Goal: Task Accomplishment & Management: Complete application form

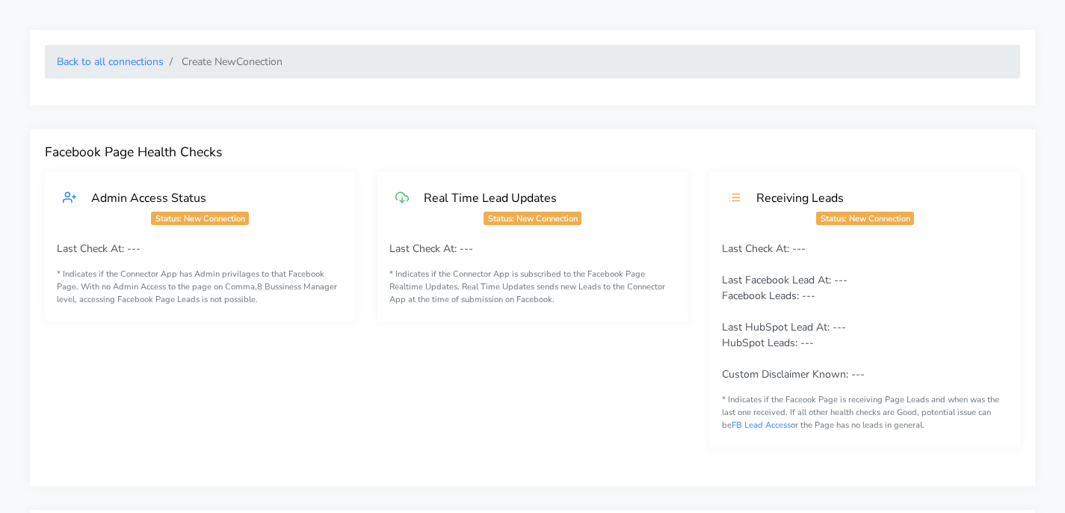
scroll to position [904, 0]
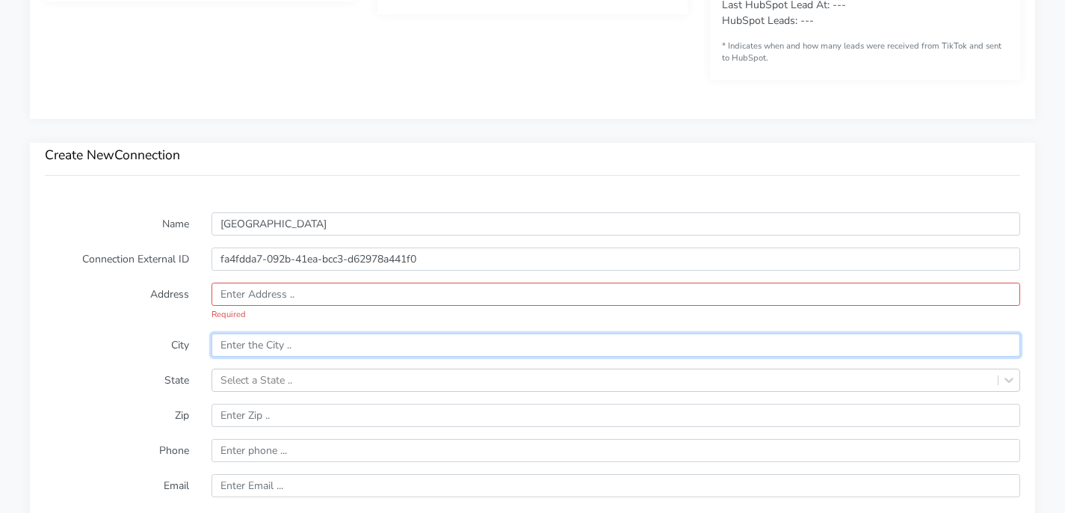
click at [324, 338] on input "text" at bounding box center [616, 344] width 809 height 23
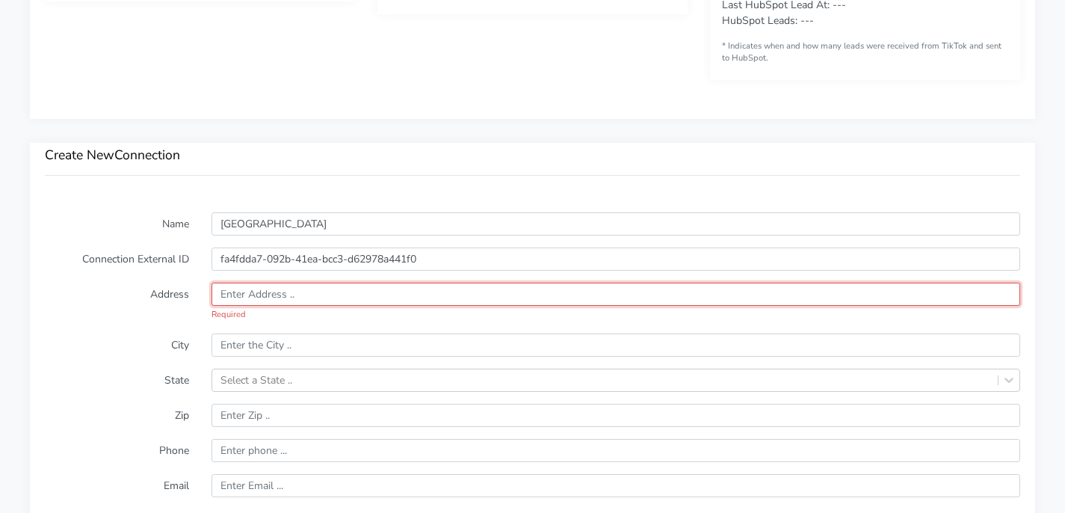
click at [287, 293] on input "text" at bounding box center [616, 293] width 809 height 23
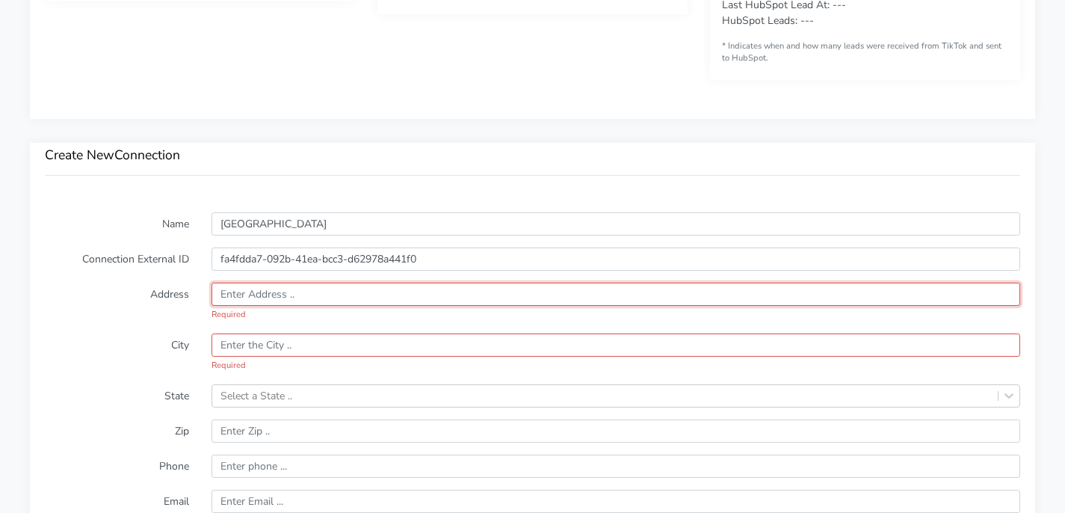
paste input "[STREET_ADDRESS][US_STATE]"
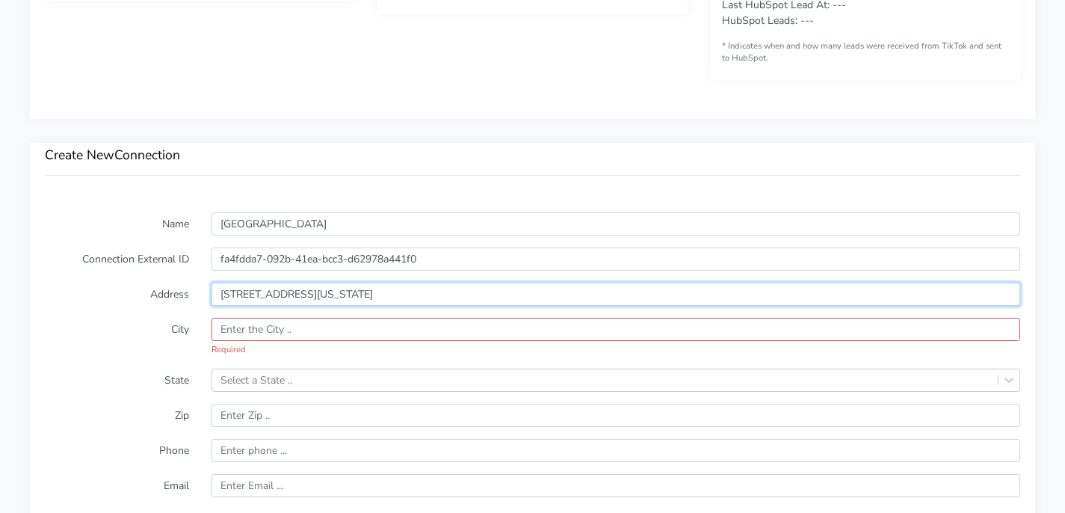
drag, startPoint x: 356, startPoint y: 294, endPoint x: 463, endPoint y: 291, distance: 106.2
click at [463, 291] on input "[STREET_ADDRESS][US_STATE]" at bounding box center [616, 293] width 809 height 23
type input "[STREET_ADDRESS][US_STATE]"
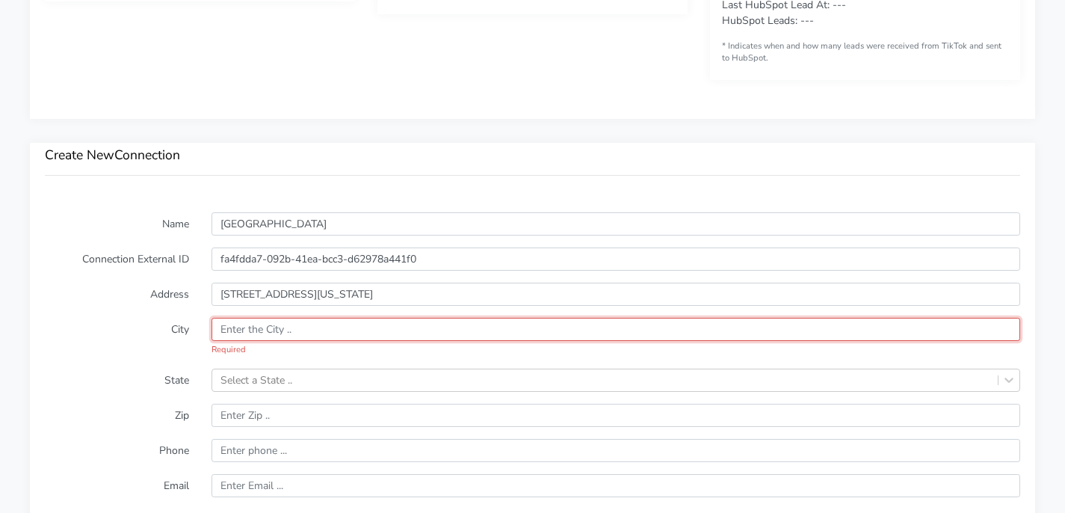
click at [353, 324] on input "text" at bounding box center [616, 329] width 809 height 23
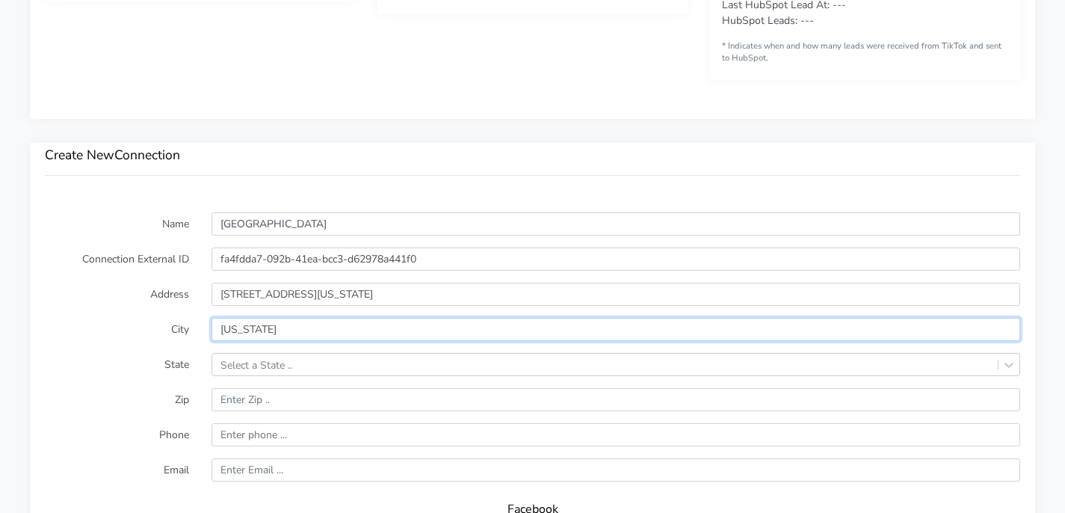
type input "[US_STATE]"
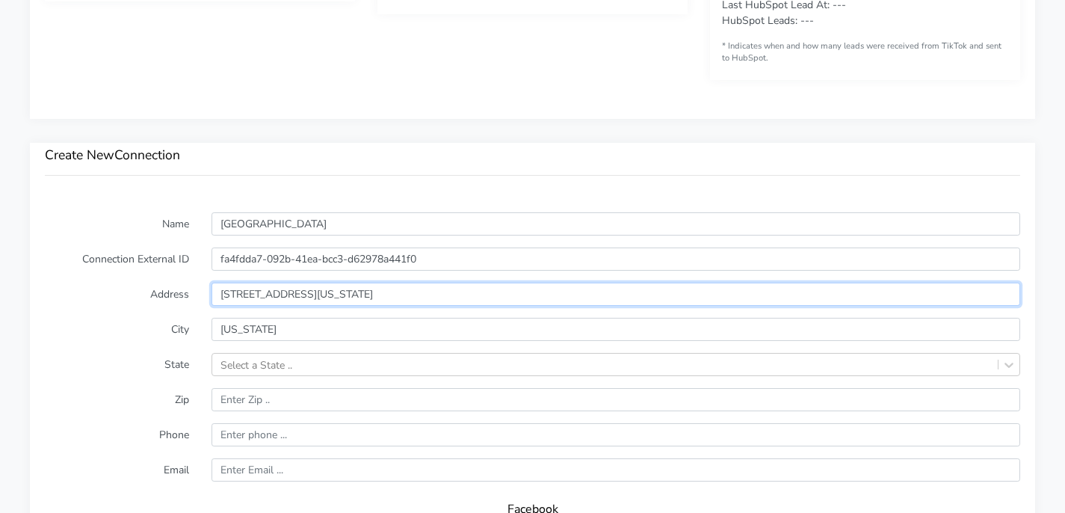
drag, startPoint x: 295, startPoint y: 297, endPoint x: 513, endPoint y: 296, distance: 218.2
click at [510, 296] on input "[STREET_ADDRESS][US_STATE]" at bounding box center [616, 293] width 809 height 23
type input "[STREET_ADDRESS]"
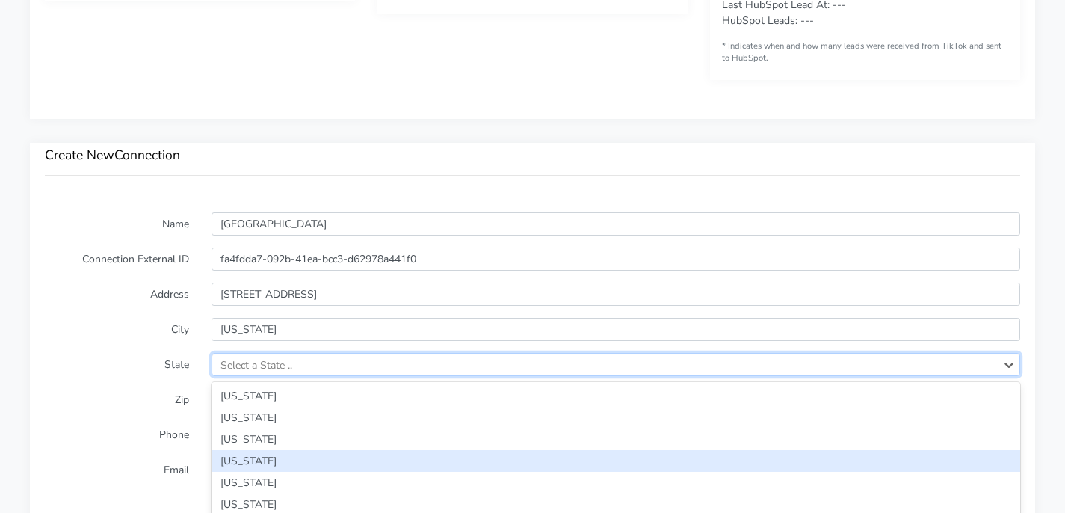
scroll to position [1004, 0]
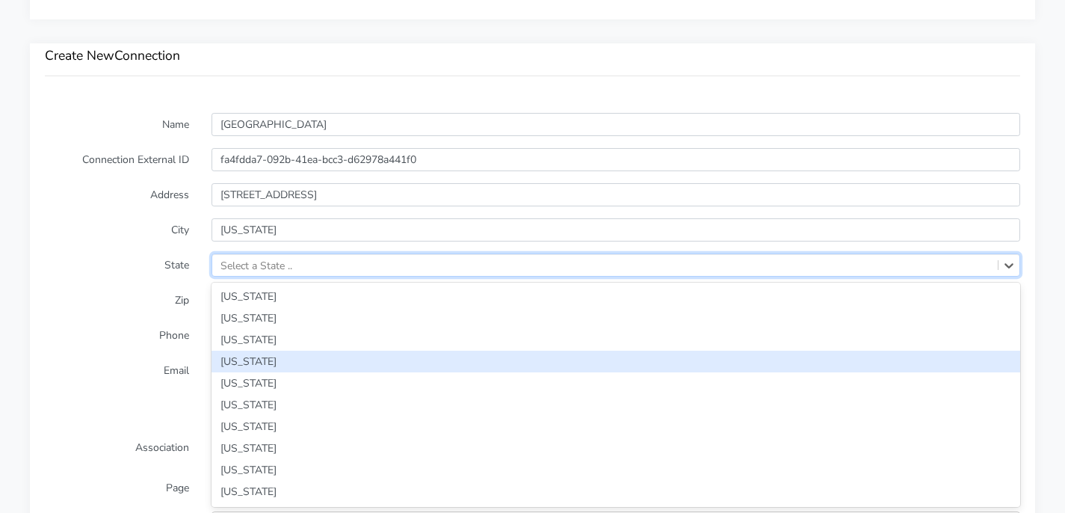
click at [352, 277] on div "option [US_STATE] focused, 4 of 59. 59 results available. Use Up and Down to ch…" at bounding box center [616, 264] width 809 height 23
type input "new"
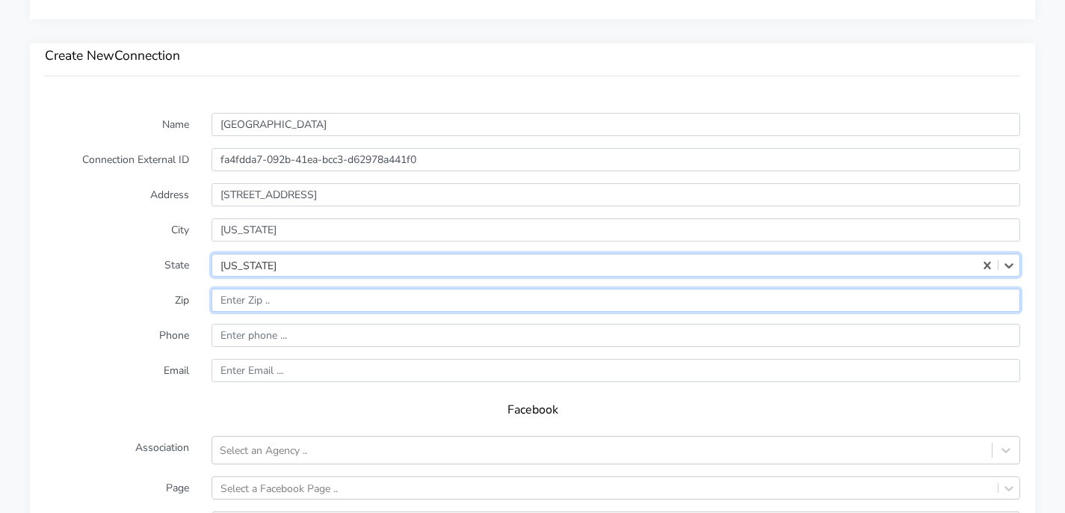
click at [261, 309] on input "input" at bounding box center [616, 299] width 809 height 23
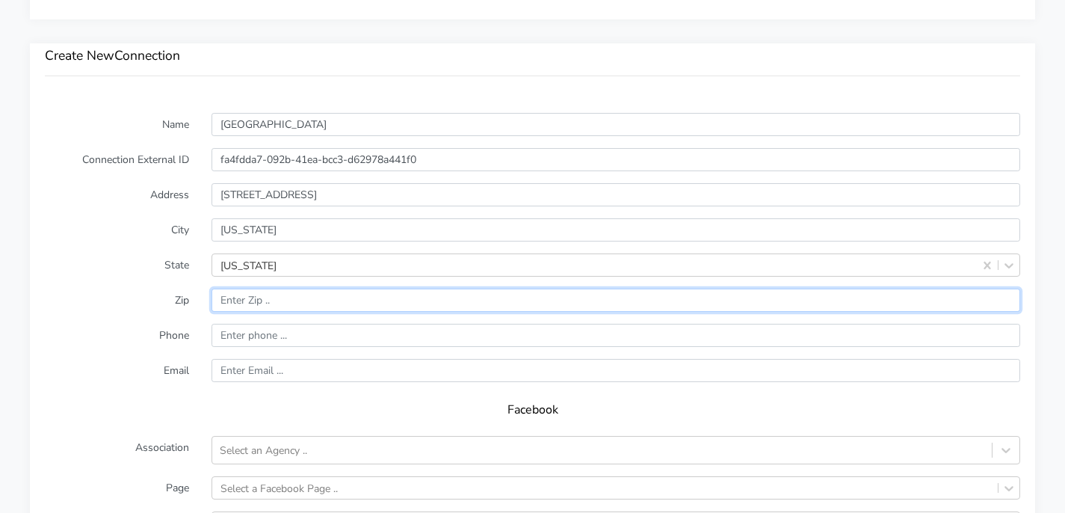
paste input ", [US_STATE][GEOGRAPHIC_DATA]"
drag, startPoint x: 289, startPoint y: 298, endPoint x: 175, endPoint y: 298, distance: 114.3
click at [176, 298] on div "Zip" at bounding box center [533, 299] width 998 height 23
type input "10021"
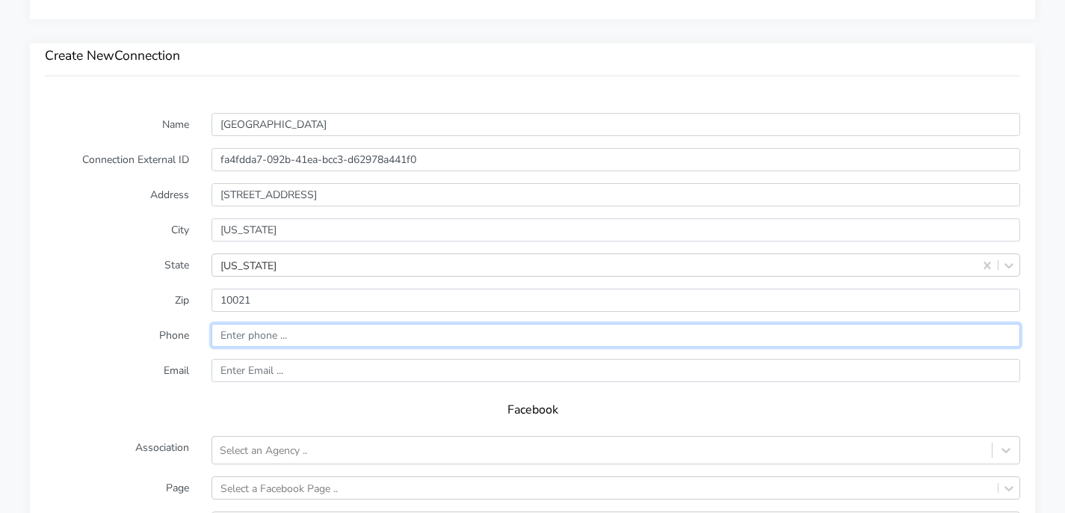
click at [244, 332] on input "input" at bounding box center [616, 335] width 809 height 23
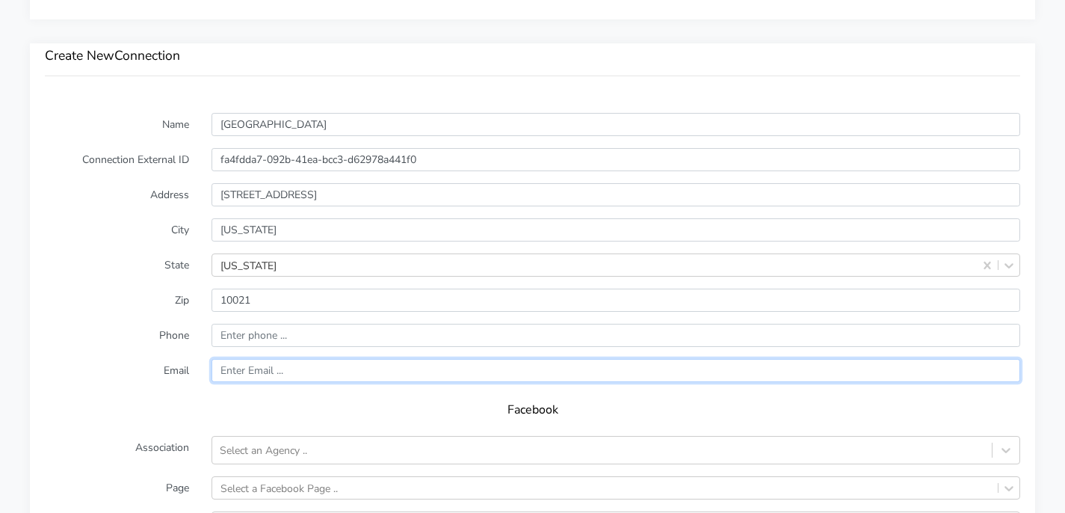
click at [253, 362] on input "text" at bounding box center [616, 370] width 809 height 23
type input "[EMAIL_ADDRESS][DOMAIN_NAME]"
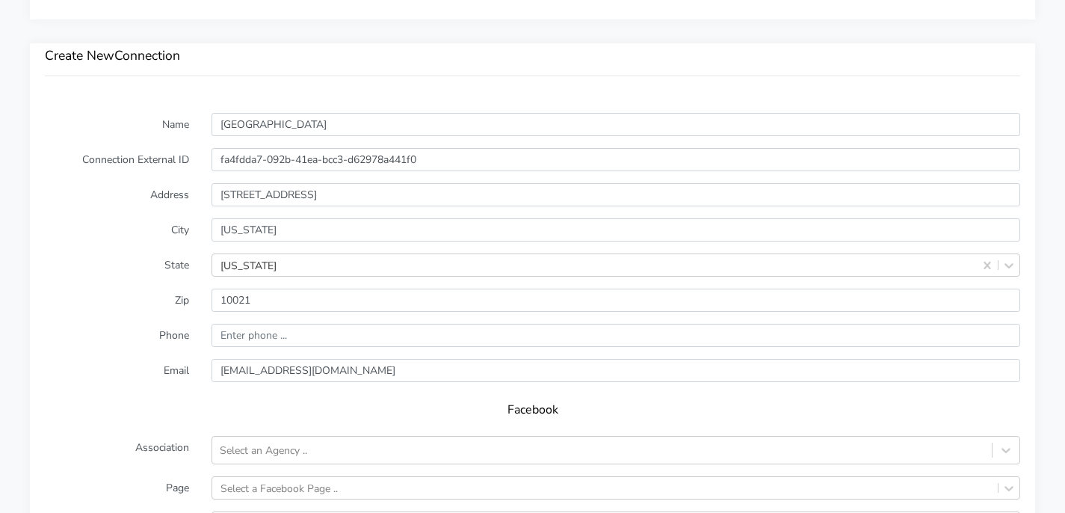
click at [146, 286] on form "Name Upper East Side Connection External ID fa4fdda7-092b-41ea-bcc3-d62978a441f…" at bounding box center [532, 408] width 975 height 590
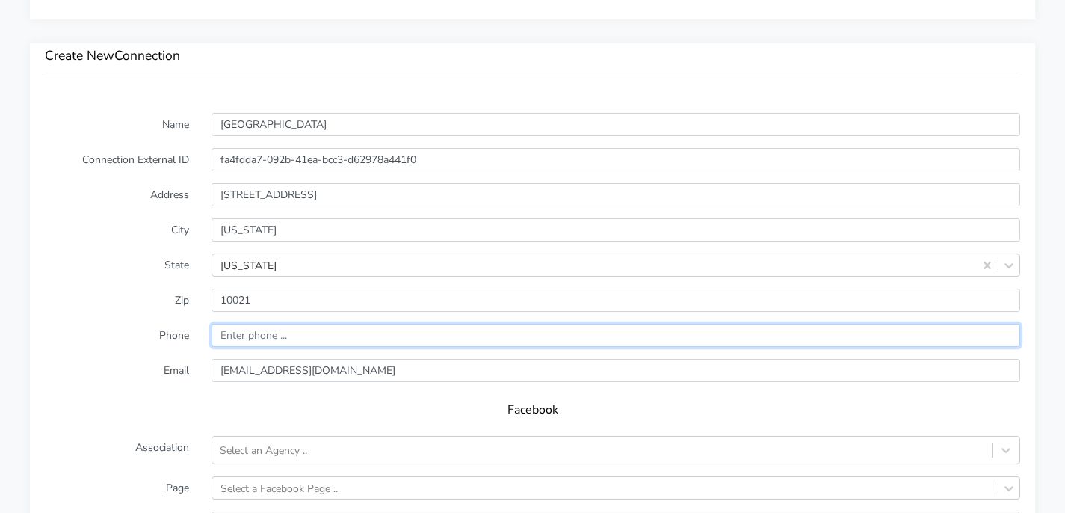
click at [276, 342] on input "input" at bounding box center [616, 335] width 809 height 23
paste input "917.573.6806"
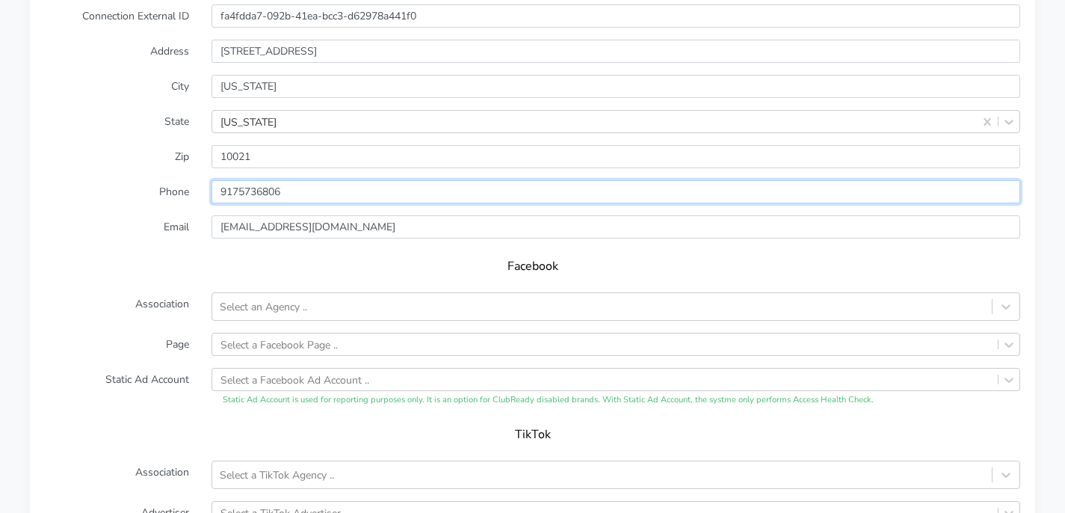
scroll to position [1174, 0]
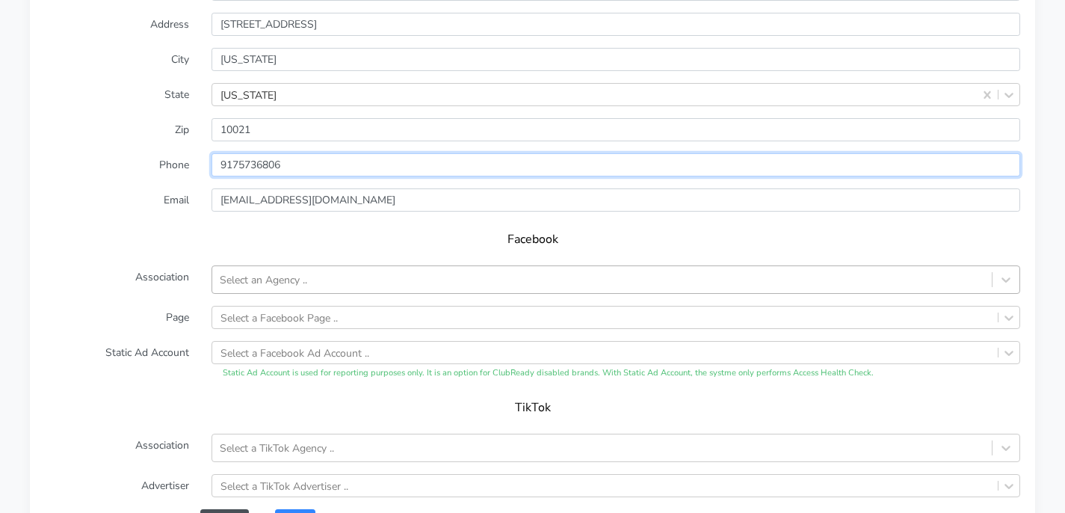
type input "9175736806"
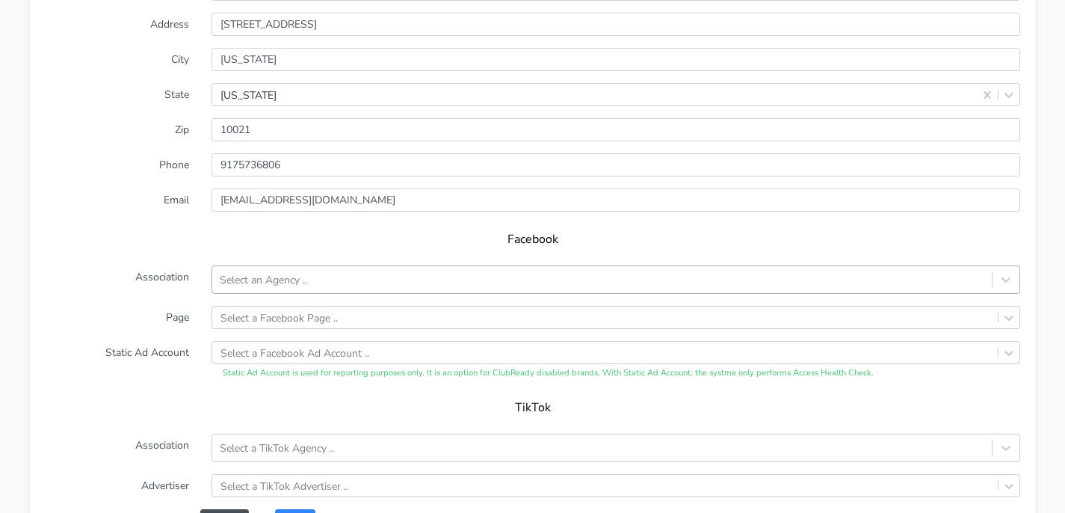
click at [300, 283] on div "Select an Agency .." at bounding box center [263, 280] width 87 height 16
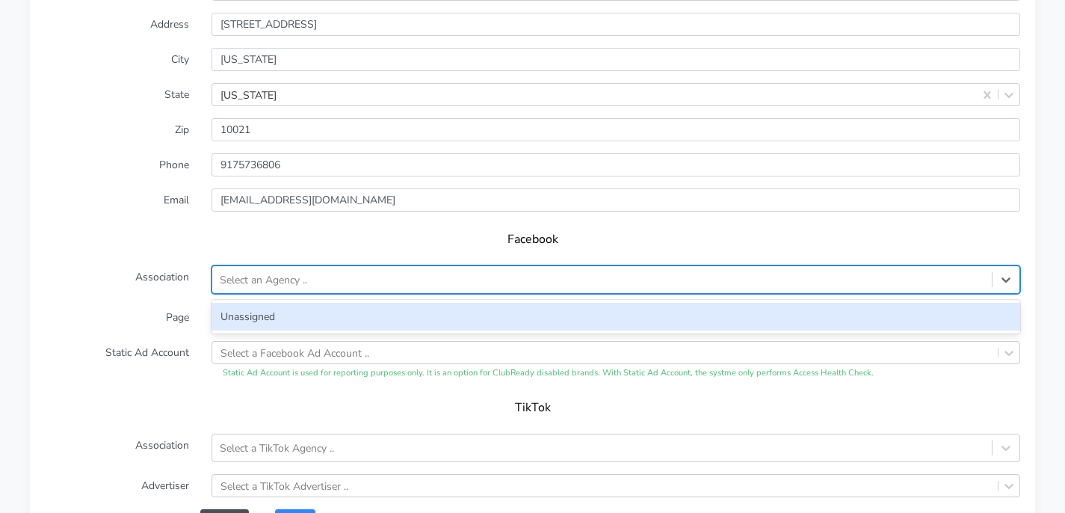
click at [277, 312] on div "Unassigned" at bounding box center [616, 317] width 809 height 28
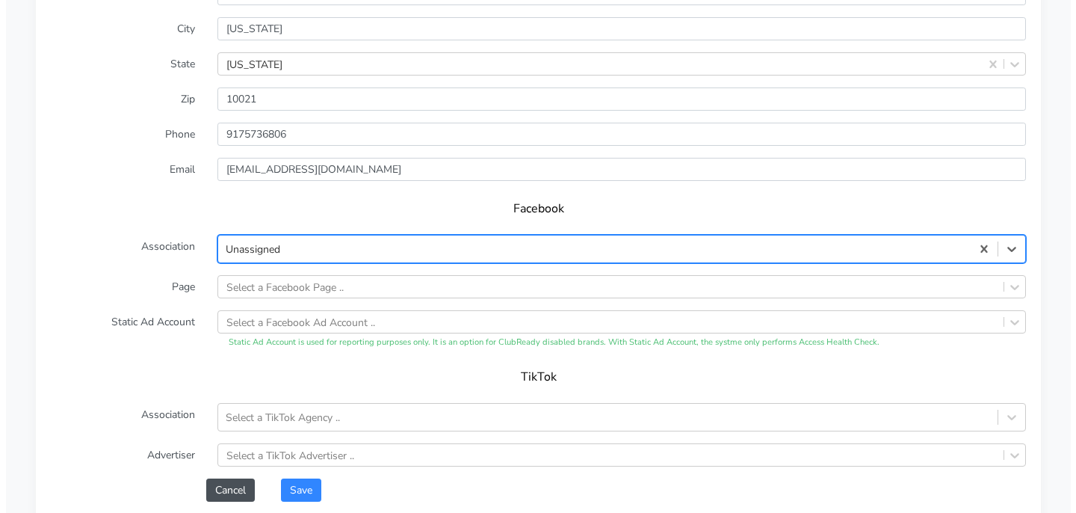
scroll to position [1315, 0]
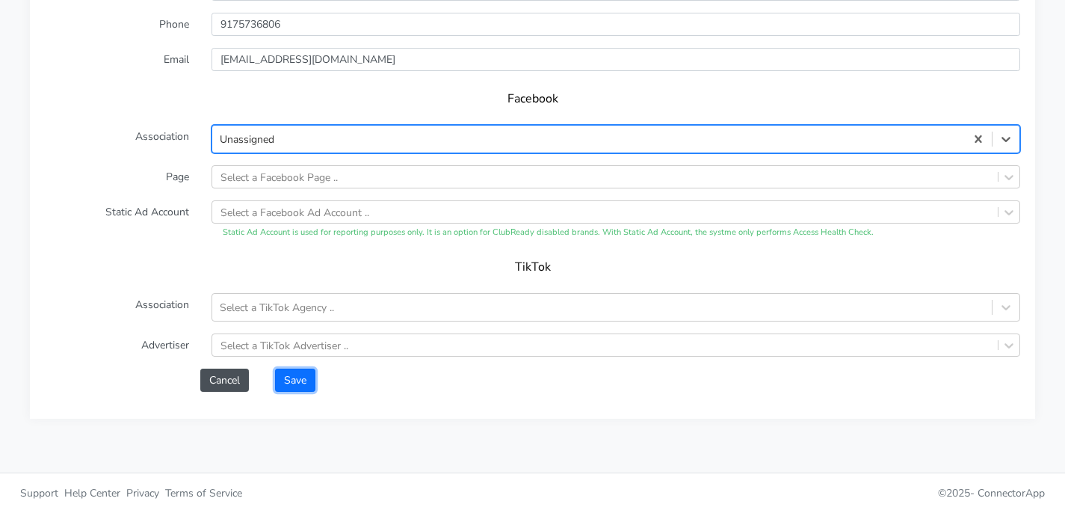
click at [307, 380] on button "Save" at bounding box center [295, 379] width 40 height 23
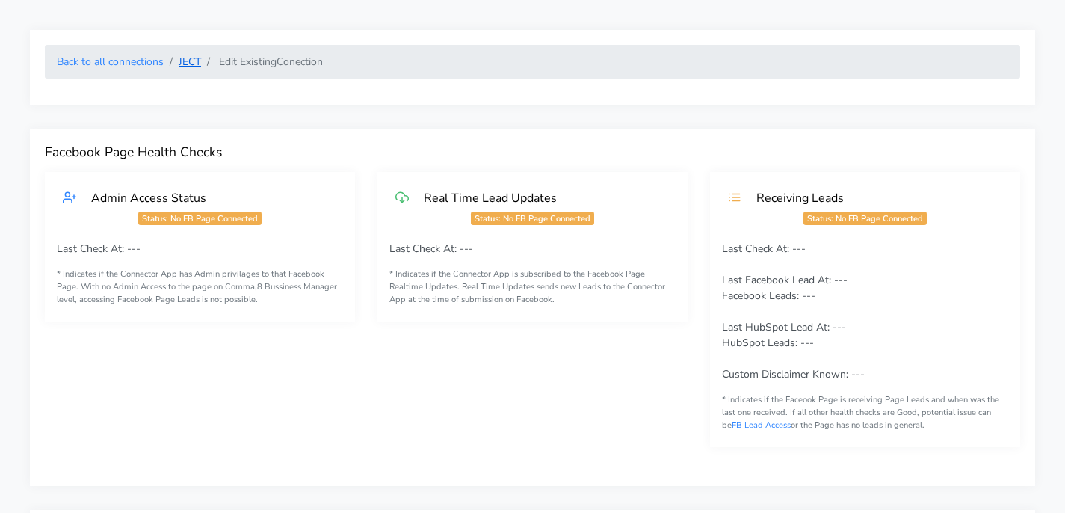
click at [190, 66] on link "JECT" at bounding box center [190, 62] width 22 height 14
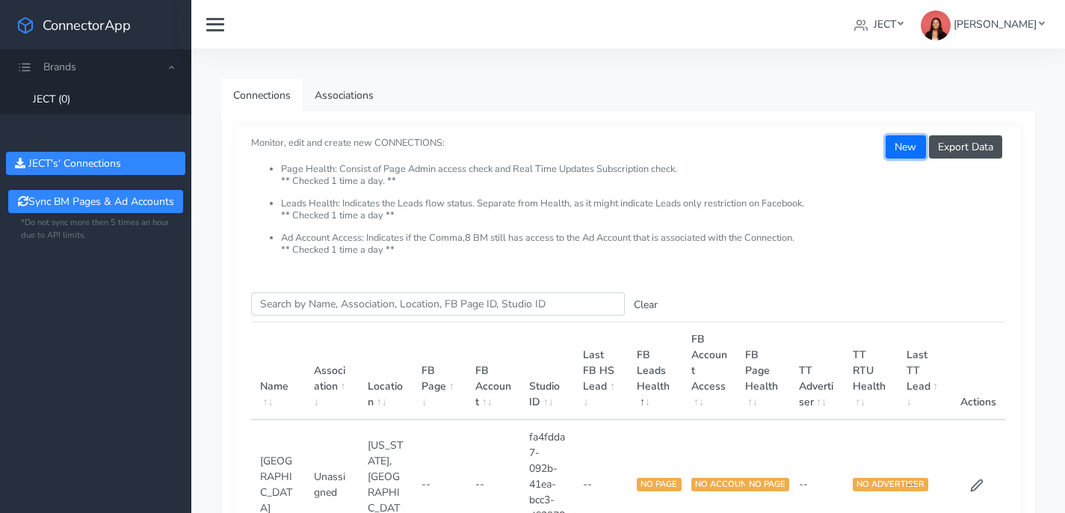
click at [898, 147] on button "New" at bounding box center [906, 146] width 40 height 23
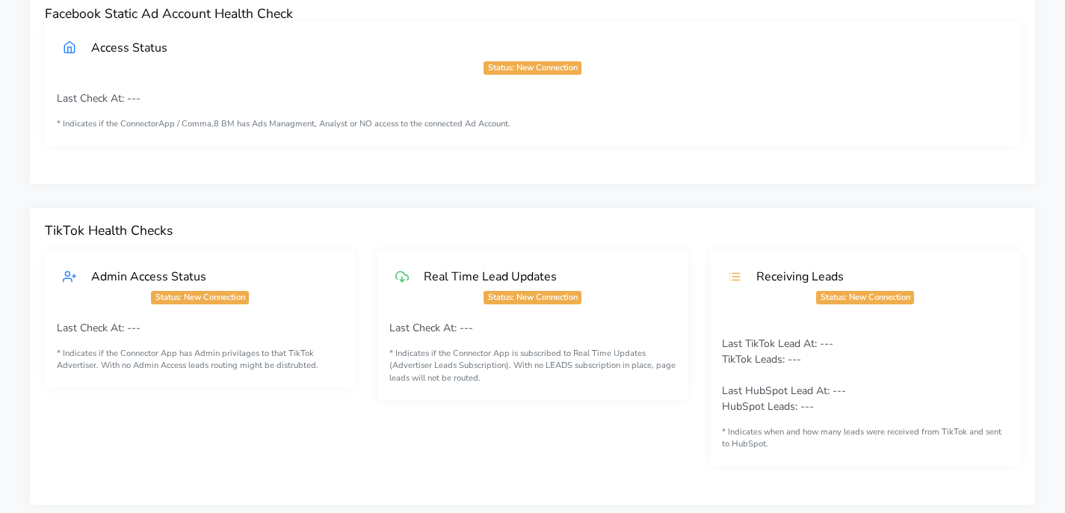
scroll to position [845, 0]
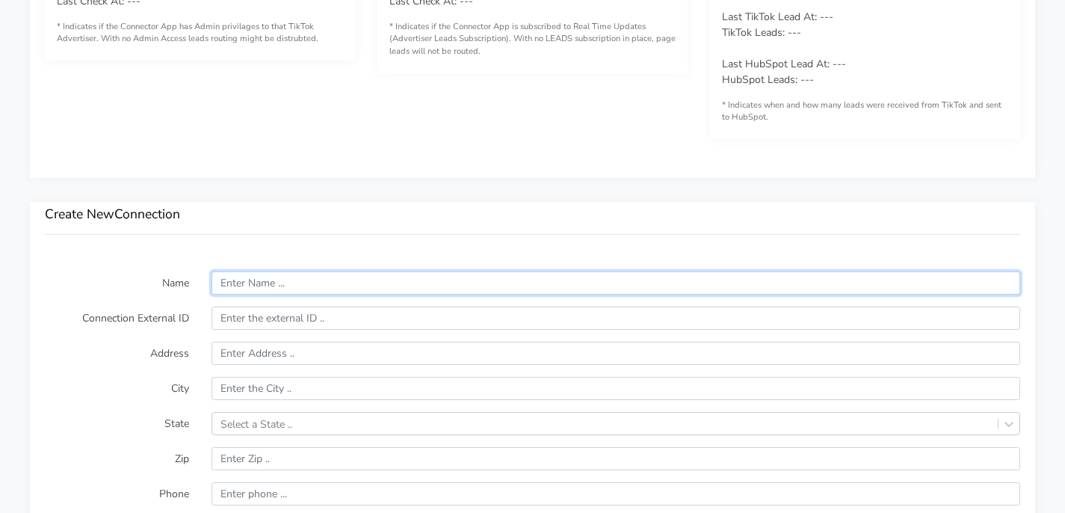
click at [306, 285] on input "text" at bounding box center [616, 282] width 809 height 23
type input "[GEOGRAPHIC_DATA]"
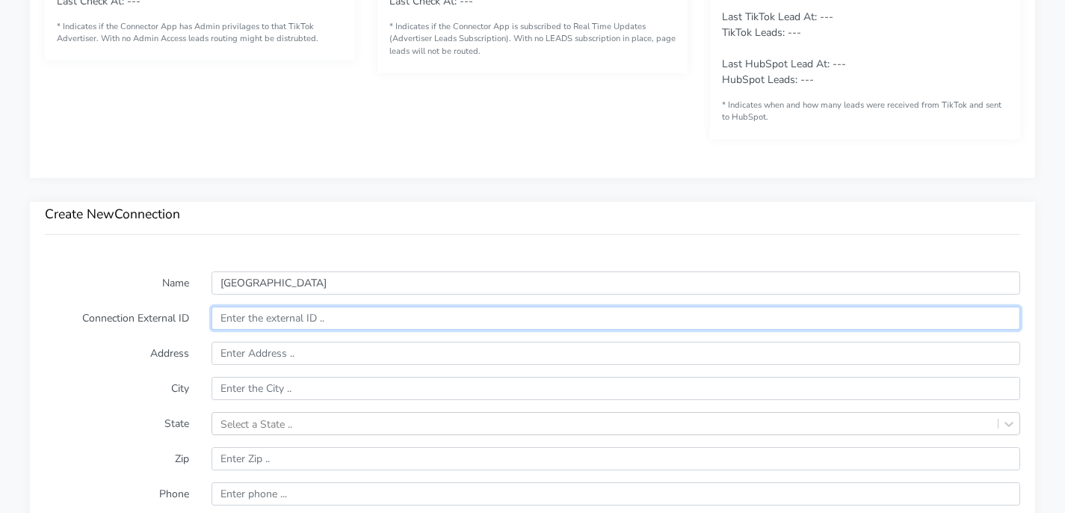
click at [300, 321] on input "text" at bounding box center [616, 317] width 809 height 23
paste input "e150c46a-6984-40a2-a143-8725f6b07713"
type input "e150c46a-6984-40a2-a143-8725f6b07713"
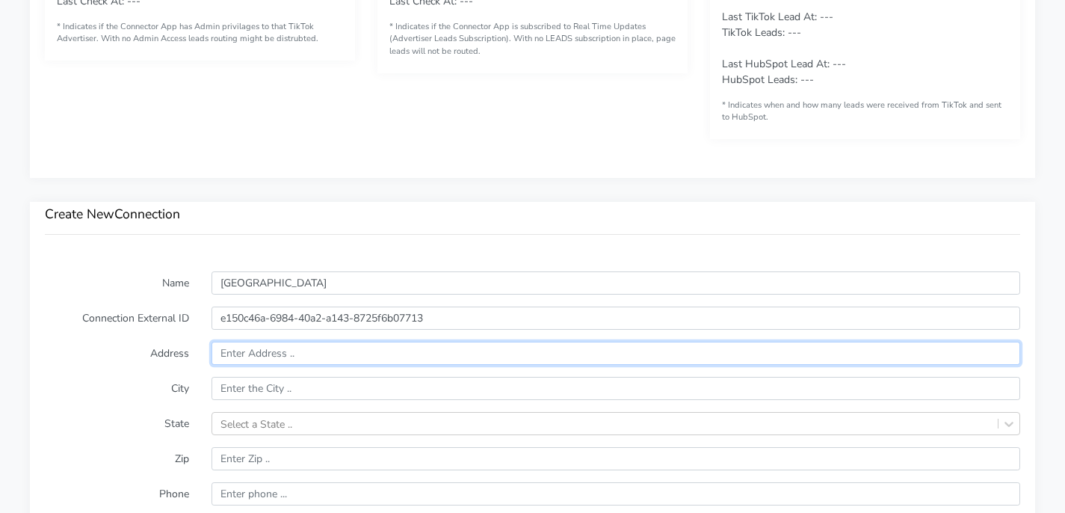
click at [324, 361] on input "text" at bounding box center [616, 353] width 809 height 23
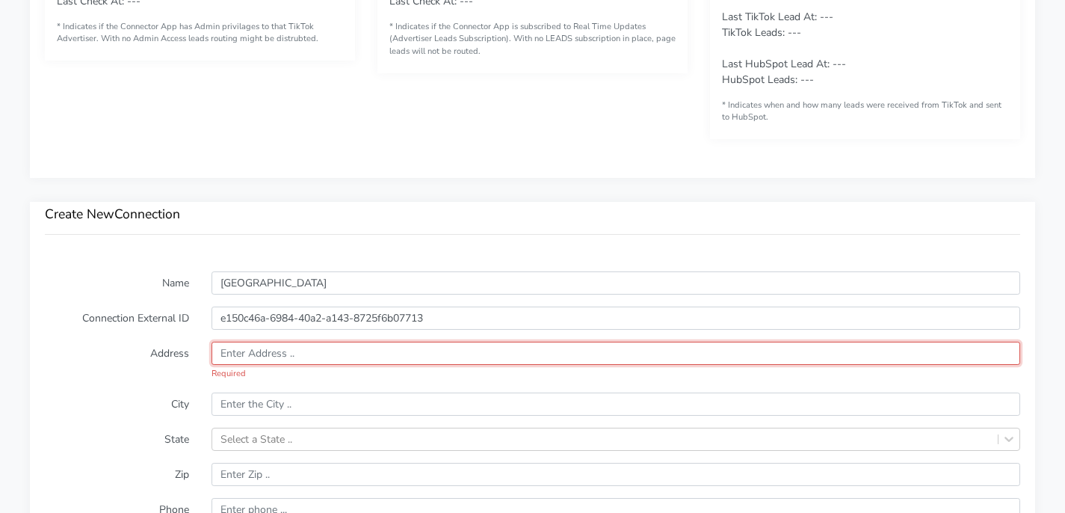
paste input "[STREET_ADDRESS]"
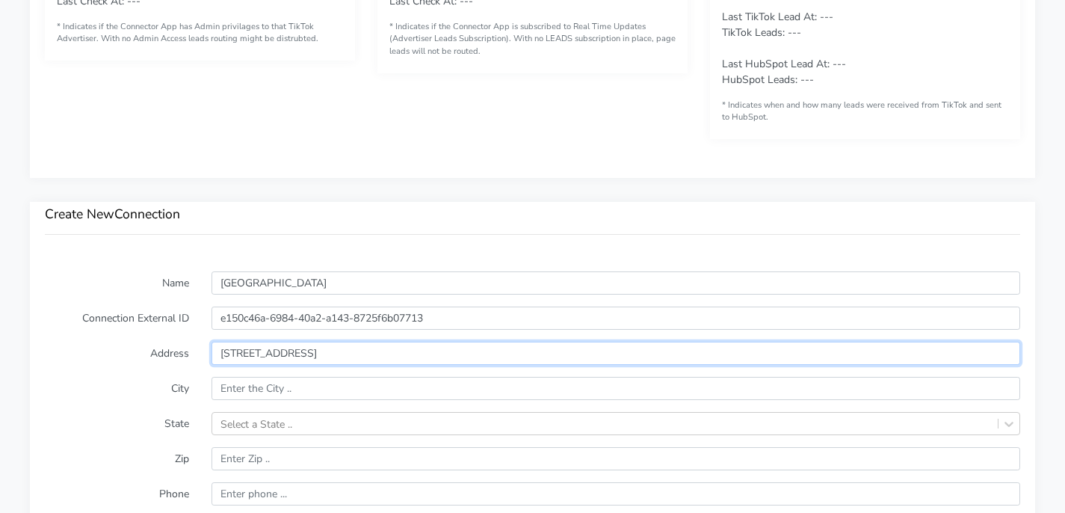
click at [298, 354] on input "[STREET_ADDRESS]" at bounding box center [616, 353] width 809 height 23
type input "[STREET_ADDRESS]"
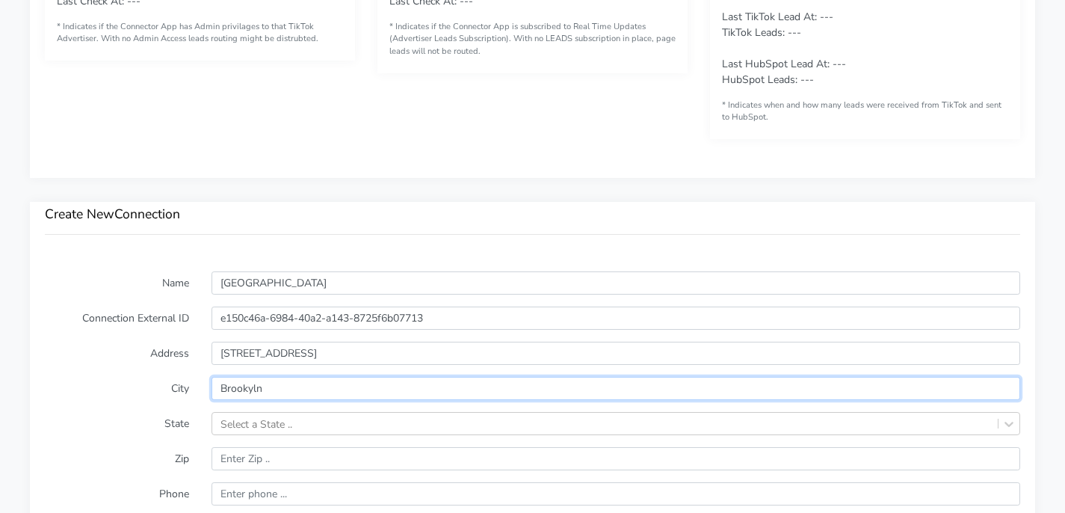
type input "Brookyln"
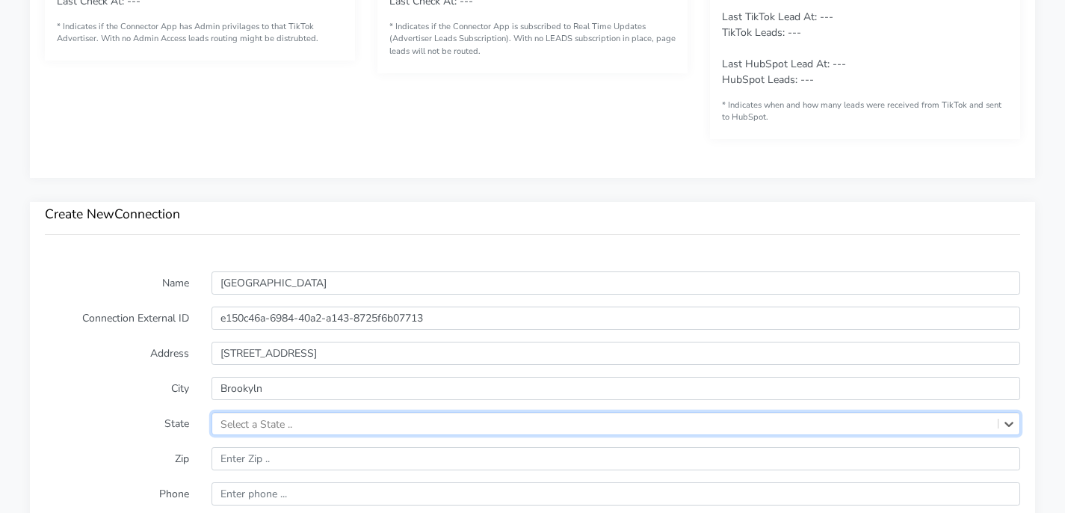
paste input ", [GEOGRAPHIC_DATA]"
type input ", [GEOGRAPHIC_DATA]"
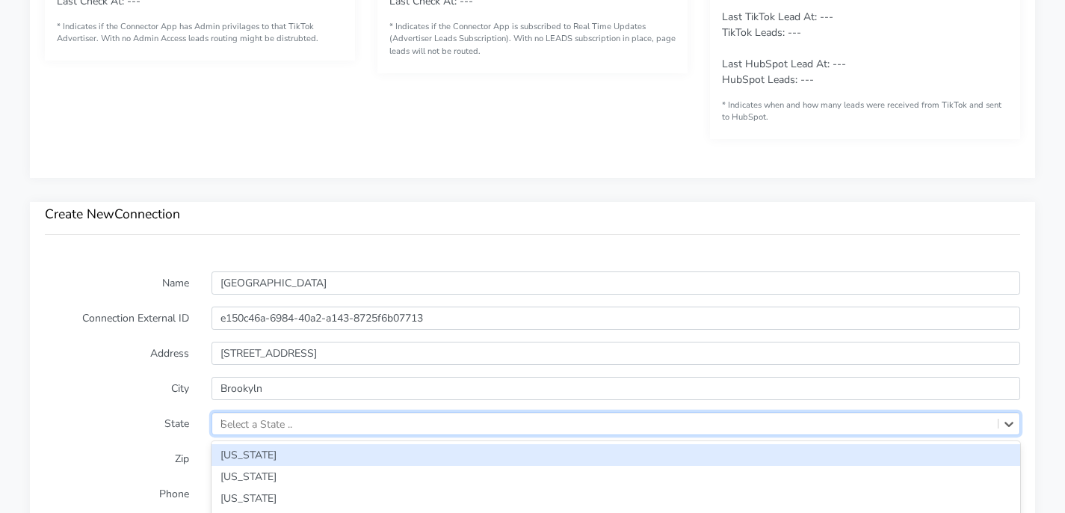
type input "NY"
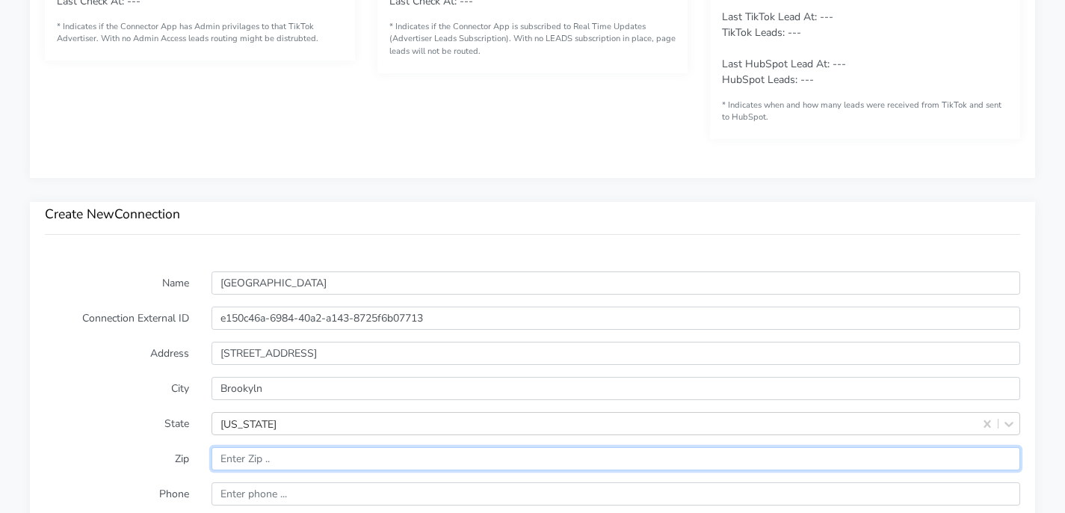
paste input ", [GEOGRAPHIC_DATA]"
drag, startPoint x: 291, startPoint y: 457, endPoint x: 170, endPoint y: 457, distance: 121.1
click at [170, 457] on div "Zip" at bounding box center [533, 458] width 998 height 23
type input "11201"
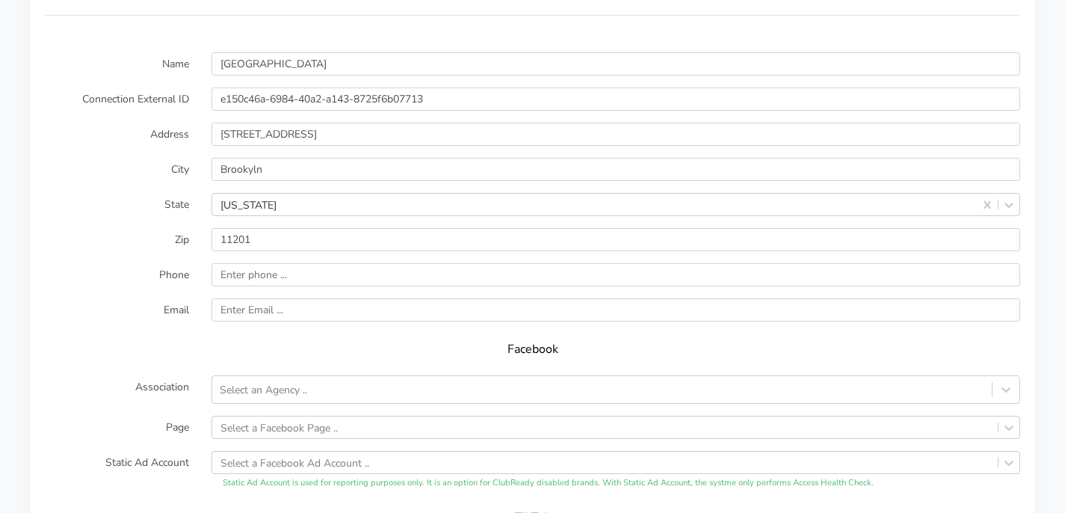
scroll to position [1153, 0]
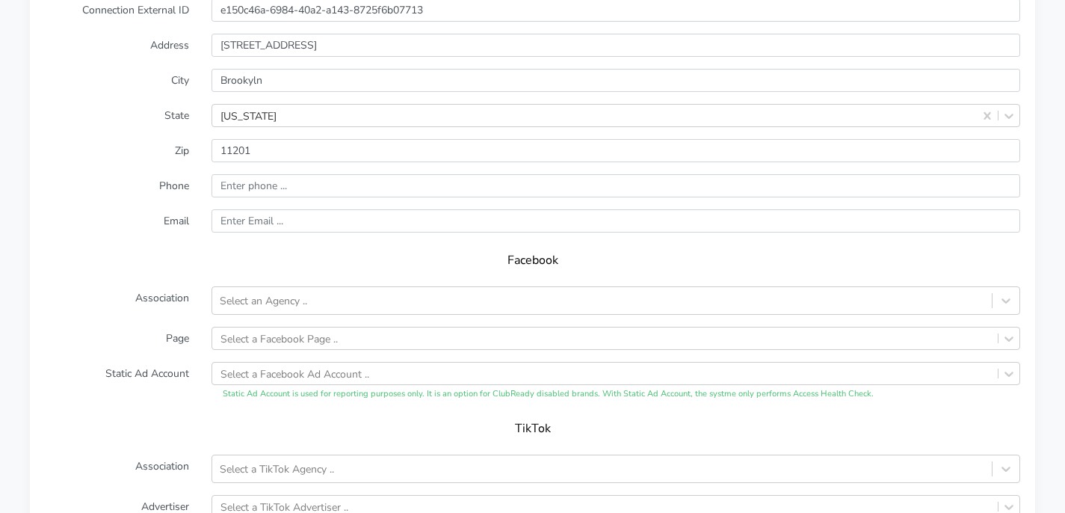
click at [325, 197] on form "Name Brooklyn Connection External ID e150c46a-6984-40a2-a143-8725f6b07713 Addre…" at bounding box center [532, 258] width 975 height 590
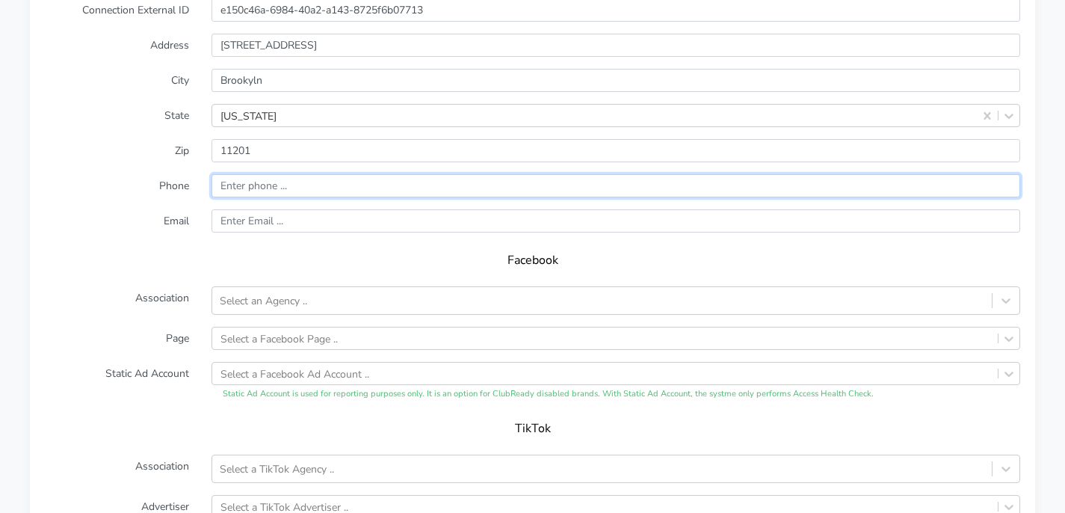
click at [322, 187] on input "input" at bounding box center [616, 185] width 809 height 23
paste input "917.573.6806"
click at [265, 185] on input "input" at bounding box center [616, 185] width 809 height 23
click at [238, 185] on input "input" at bounding box center [616, 185] width 809 height 23
type input "9175736806"
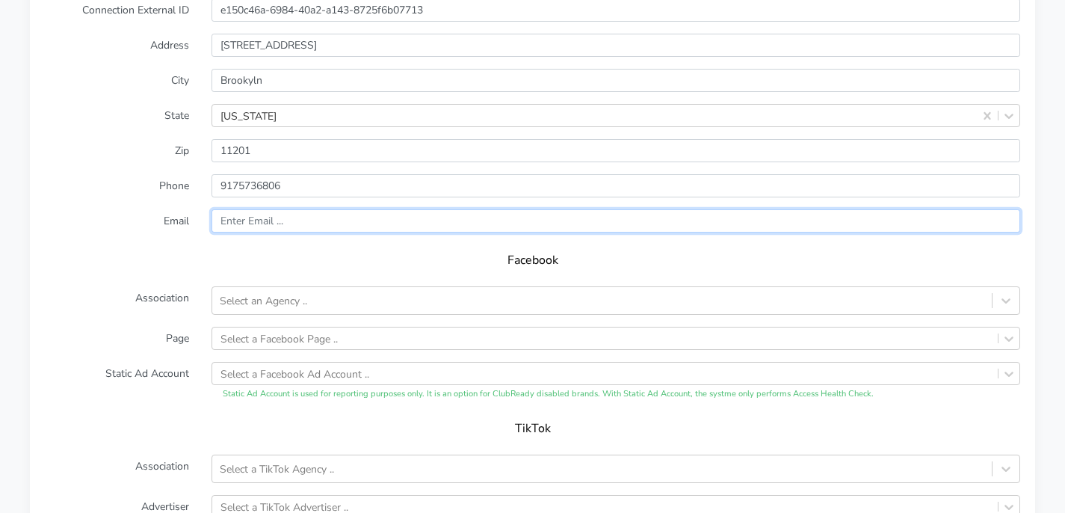
click at [253, 223] on input "text" at bounding box center [616, 220] width 809 height 23
type input "[EMAIL_ADDRESS][DOMAIN_NAME]"
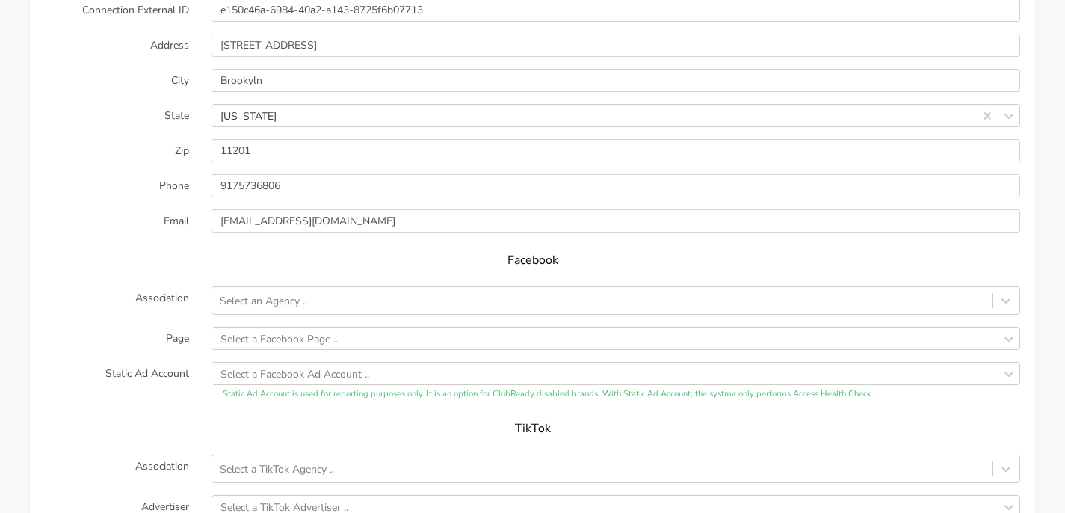
click at [313, 256] on h5 "Facebook" at bounding box center [532, 260] width 945 height 14
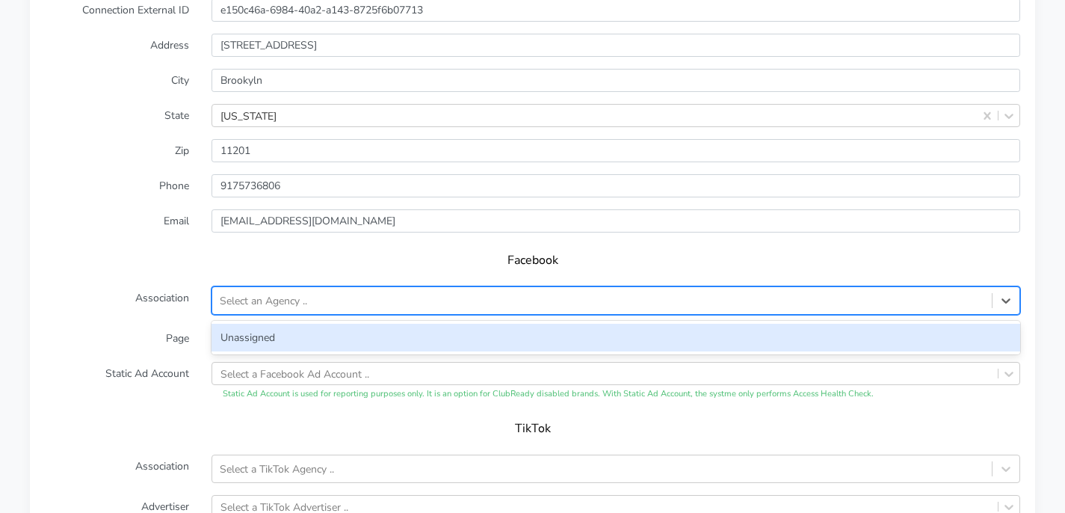
click at [313, 286] on div "Select an Agency .." at bounding box center [616, 300] width 809 height 28
click at [311, 321] on div "Unassigned" at bounding box center [616, 338] width 809 height 34
click at [308, 331] on div "Unassigned" at bounding box center [616, 338] width 809 height 28
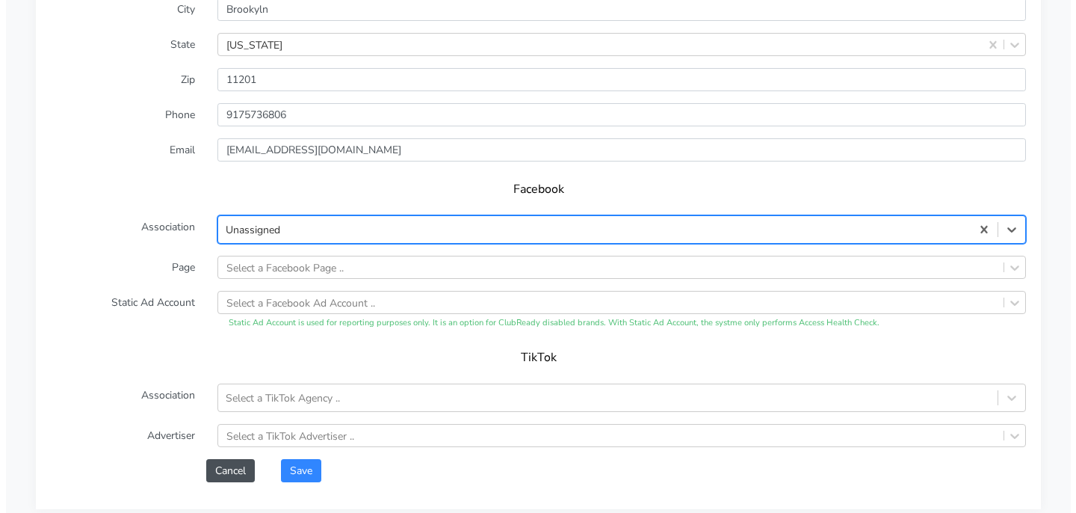
scroll to position [1315, 0]
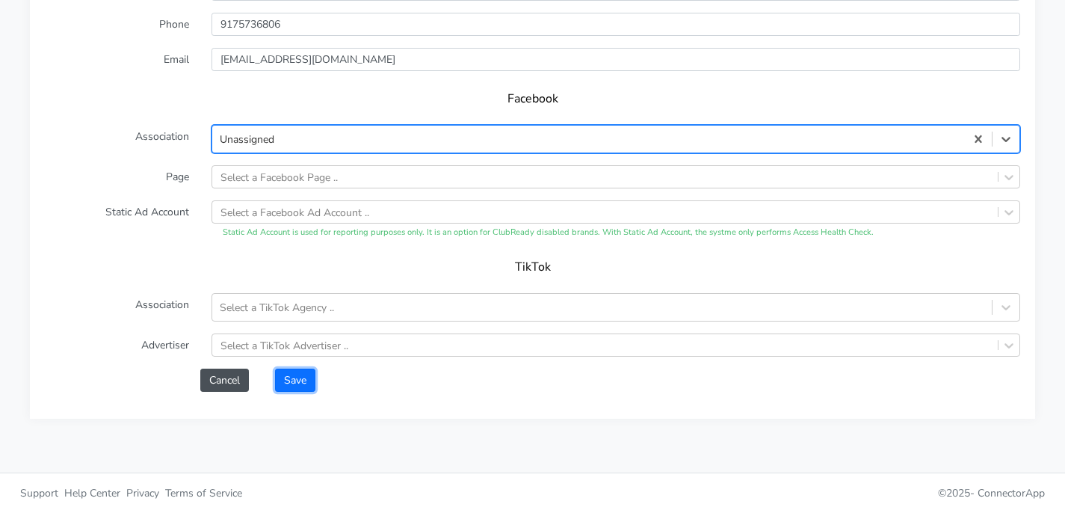
click at [292, 385] on button "Save" at bounding box center [295, 379] width 40 height 23
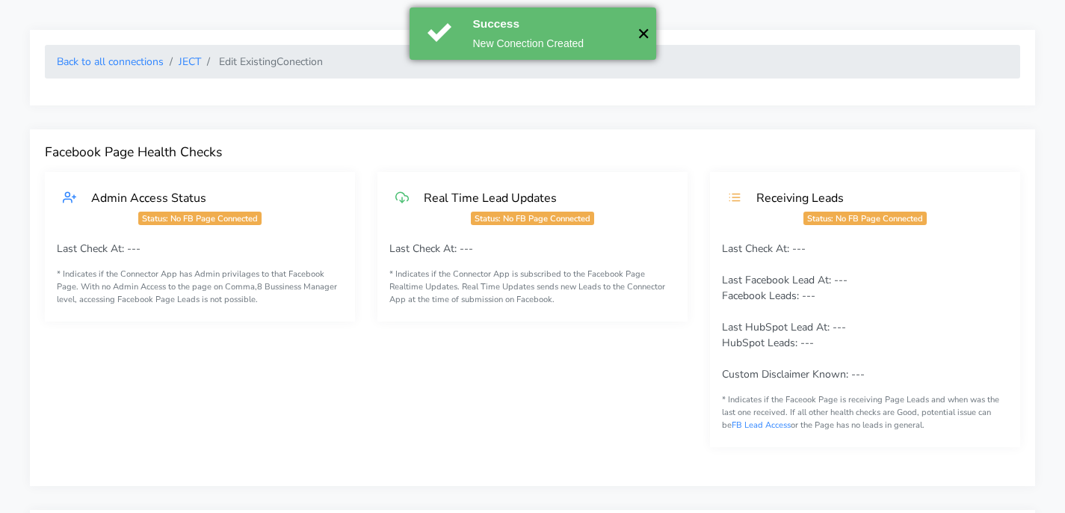
click at [646, 29] on button "✕" at bounding box center [644, 33] width 25 height 52
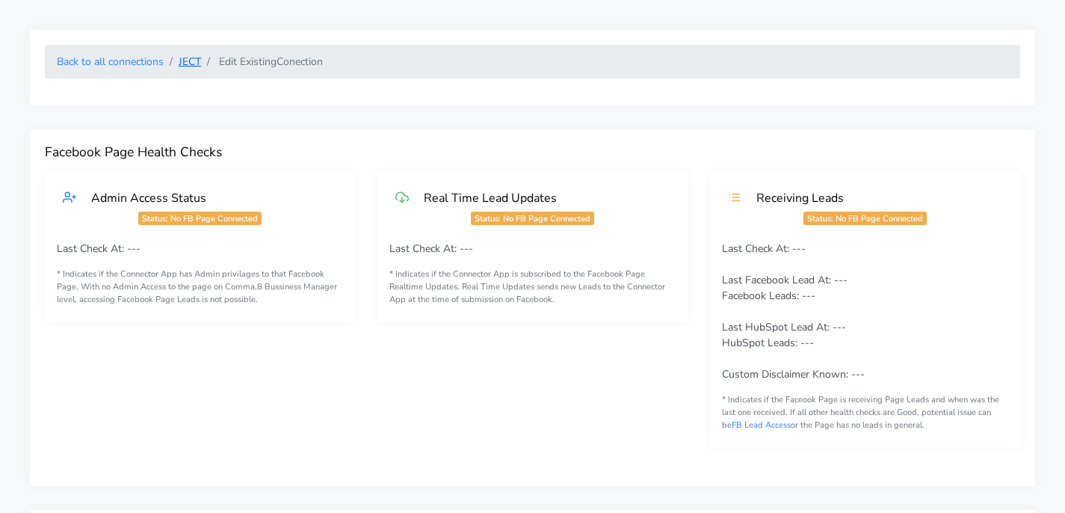
click at [194, 57] on link "JECT" at bounding box center [190, 62] width 22 height 14
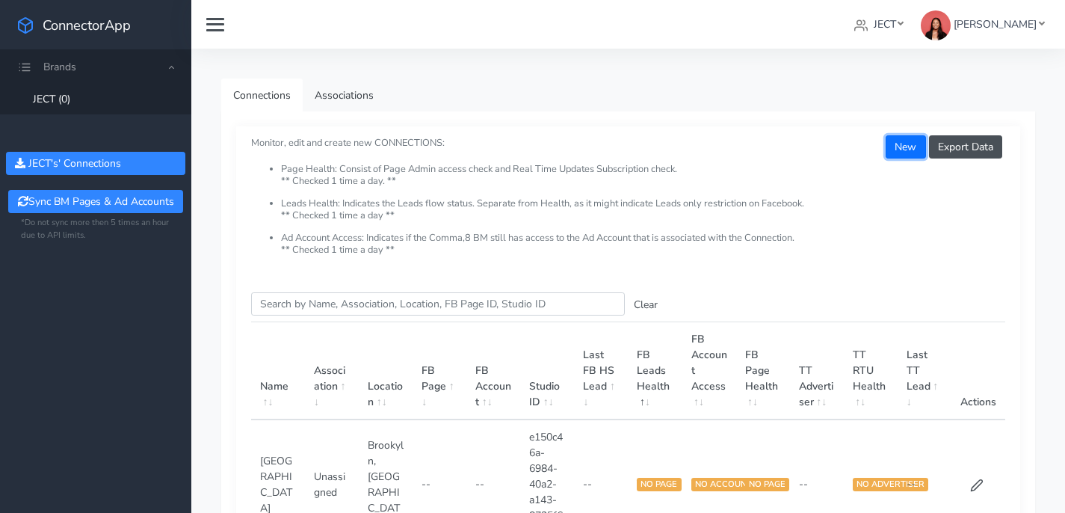
click at [909, 152] on button "New" at bounding box center [906, 146] width 40 height 23
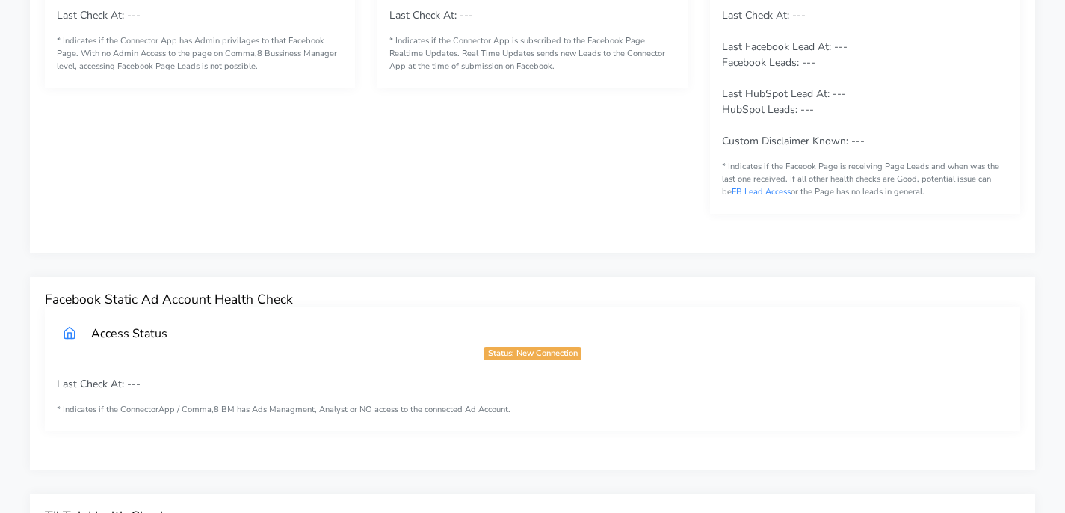
scroll to position [733, 0]
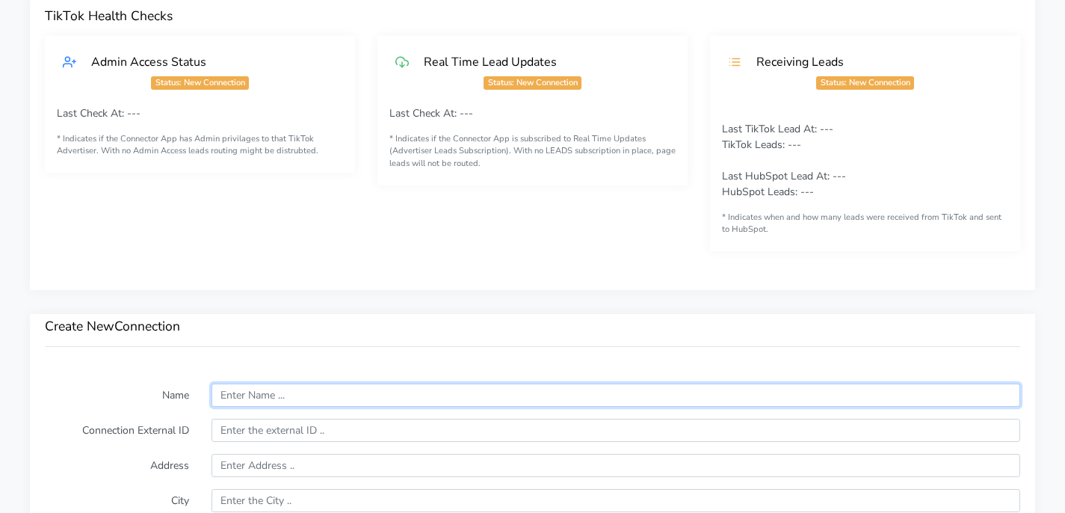
click at [296, 391] on input "text" at bounding box center [616, 394] width 809 height 23
type input "[GEOGRAPHIC_DATA]"
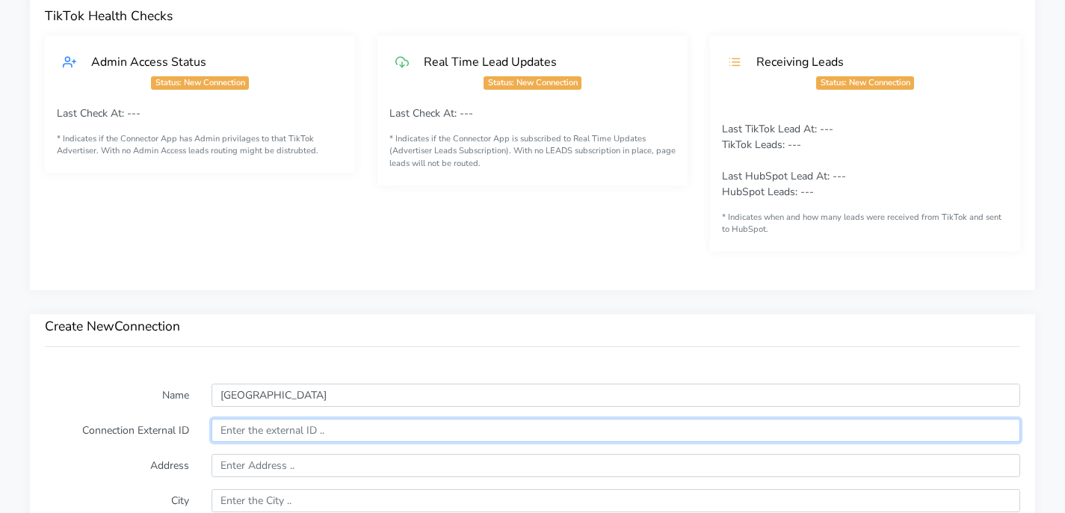
paste input "4a0aaa74-e989-4e7a-962f-7cdf345e007a"
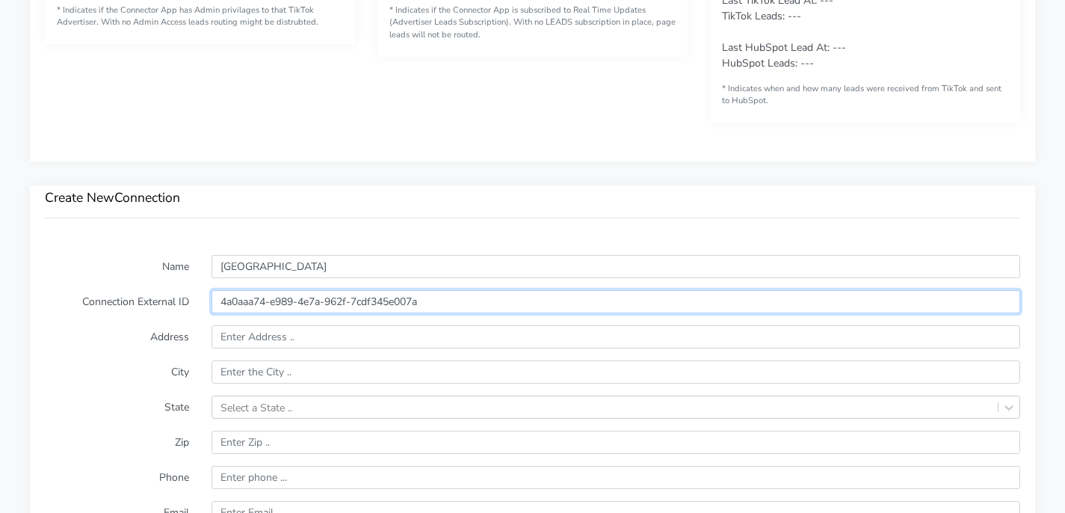
scroll to position [884, 0]
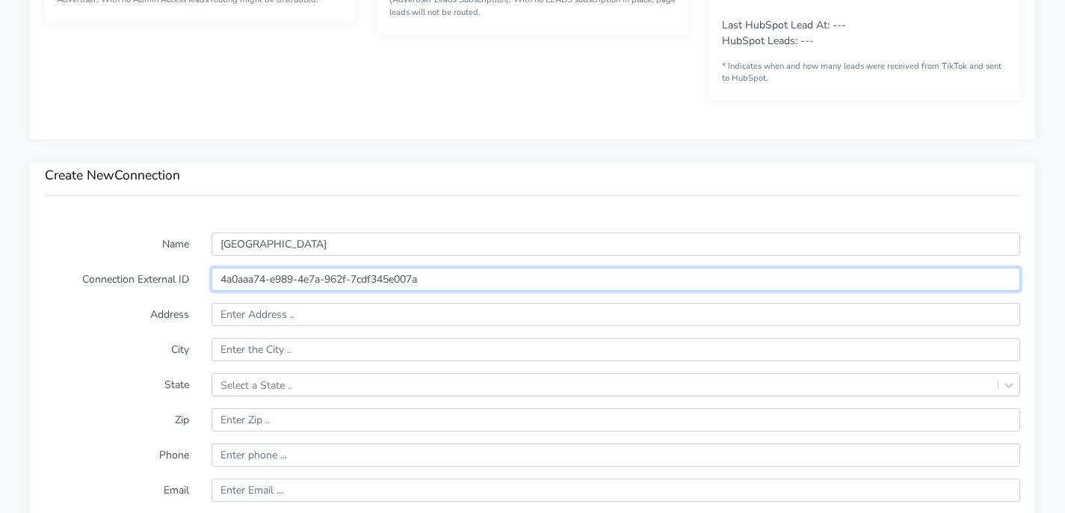
type input "4a0aaa74-e989-4e7a-962f-7cdf345e007a"
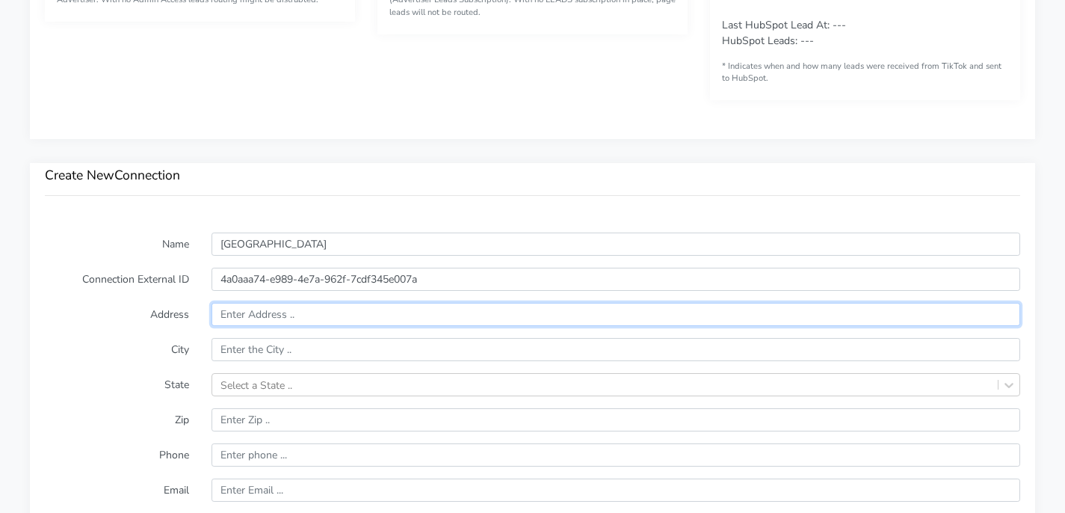
click at [285, 315] on input "text" at bounding box center [616, 314] width 809 height 23
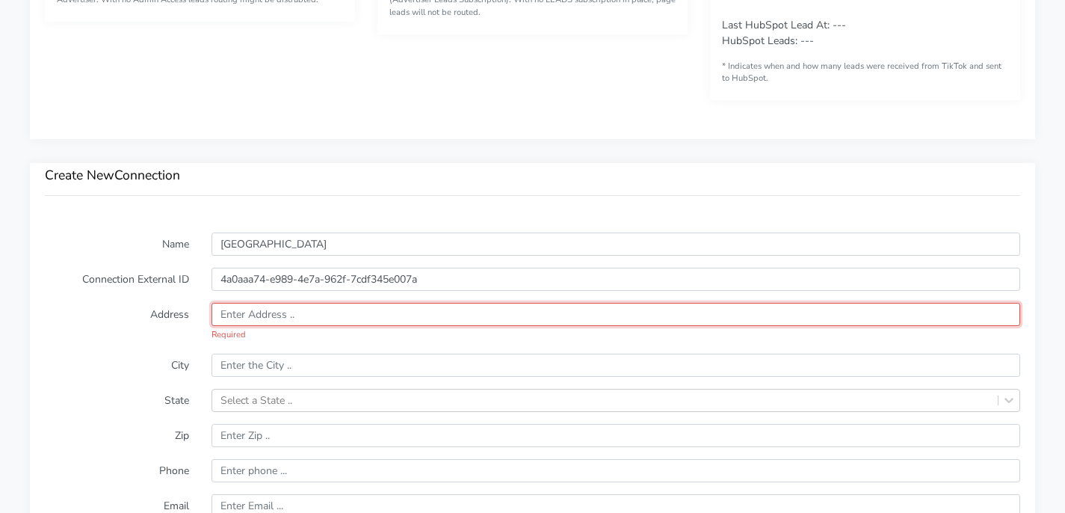
paste input "[STREET_ADDRESS]"
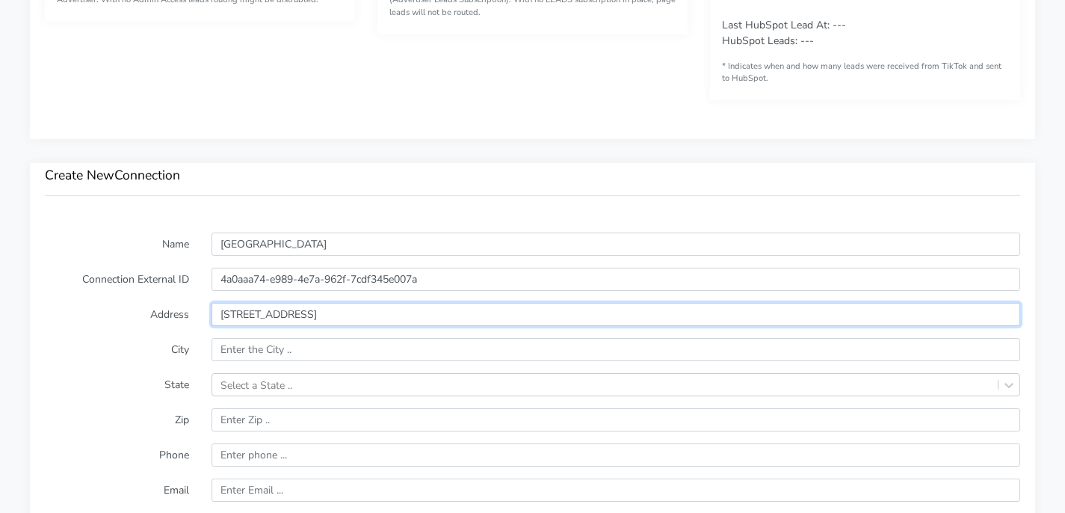
drag, startPoint x: 306, startPoint y: 314, endPoint x: 566, endPoint y: 315, distance: 259.3
click at [566, 315] on input "[STREET_ADDRESS]" at bounding box center [616, 314] width 809 height 23
type input "[STREET_ADDRESS]"
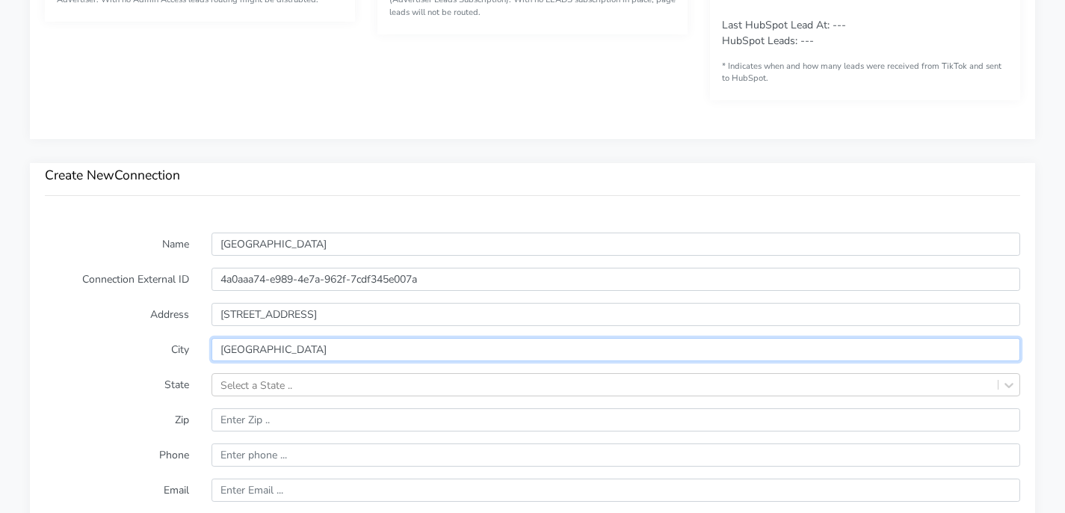
type input "[GEOGRAPHIC_DATA]"
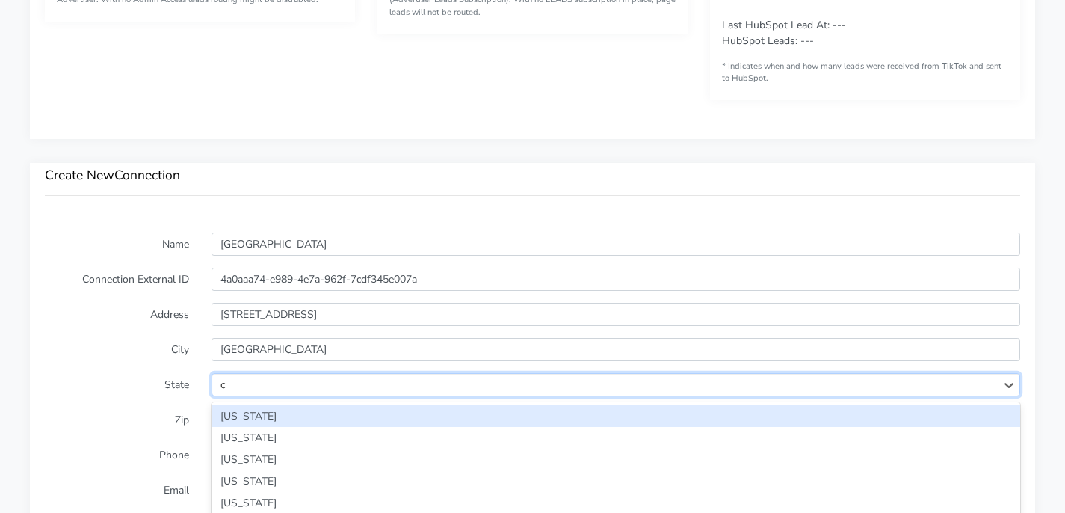
scroll to position [1004, 0]
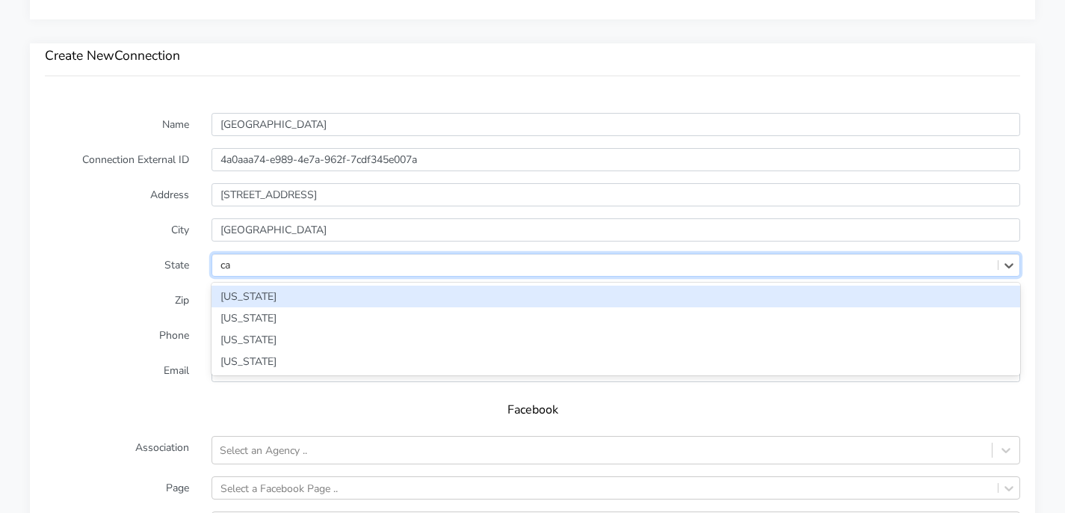
type input "cal"
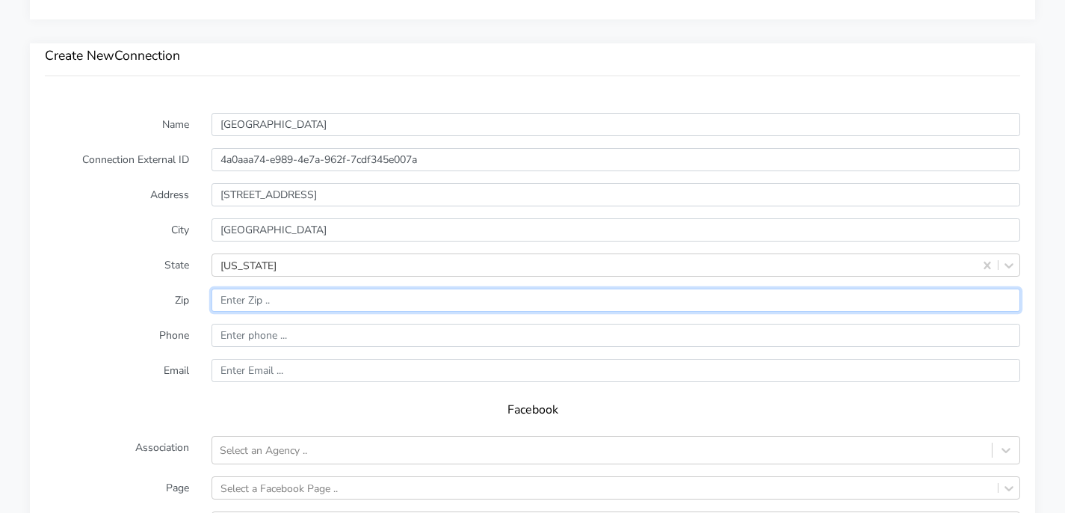
paste input "t, [GEOGRAPHIC_DATA]"
click at [311, 302] on input "input" at bounding box center [616, 299] width 809 height 23
type input "90048"
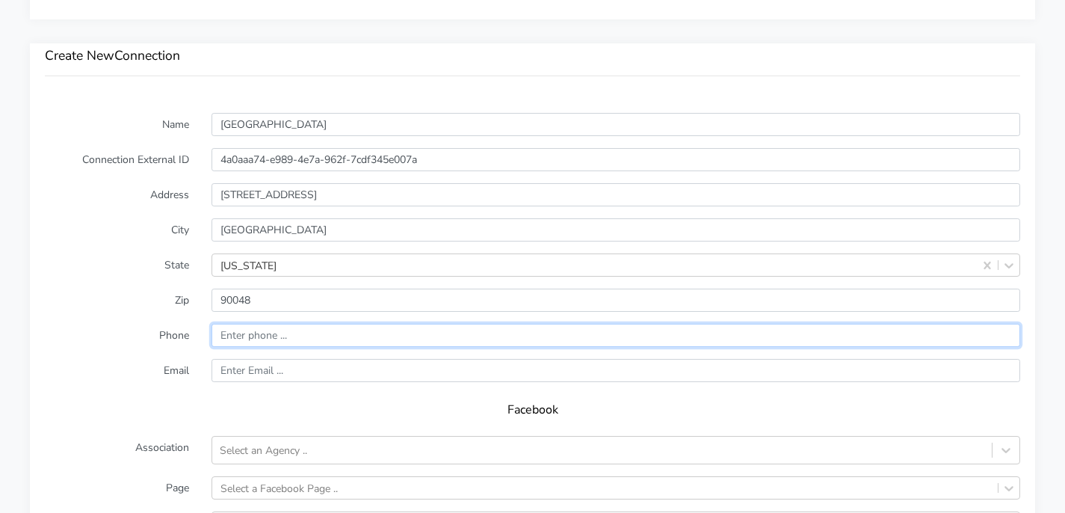
click at [303, 339] on input "input" at bounding box center [616, 335] width 809 height 23
paste input "917.573.6806"
click at [265, 338] on input "input" at bounding box center [616, 335] width 809 height 23
type input "9175736806"
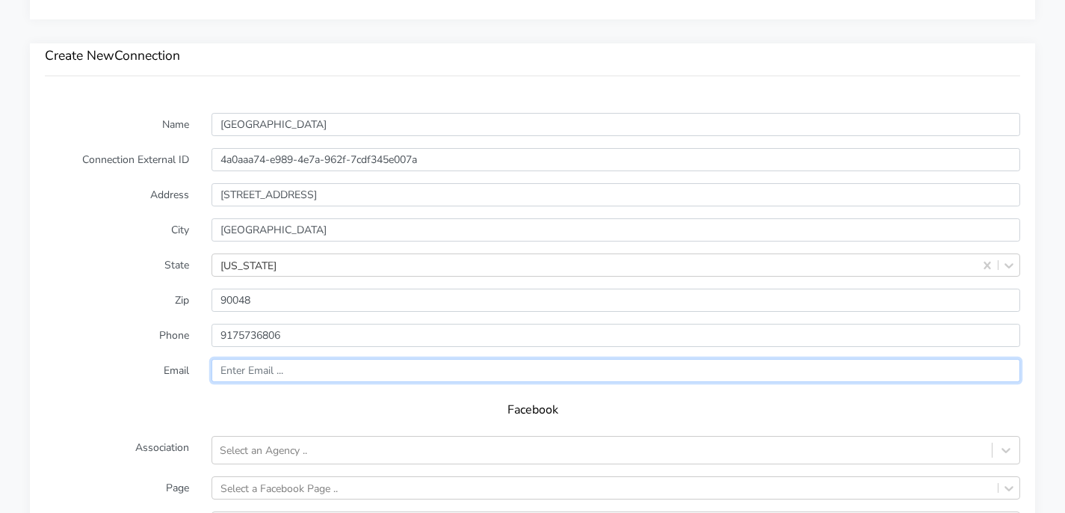
click at [333, 380] on input "text" at bounding box center [616, 370] width 809 height 23
type input "[EMAIL_ADDRESS][DOMAIN_NAME]"
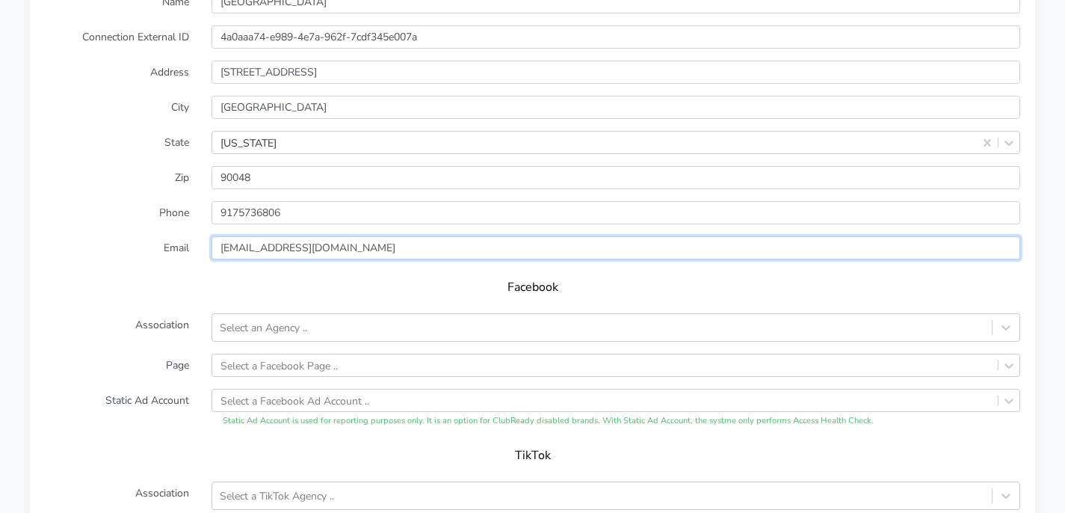
scroll to position [1197, 0]
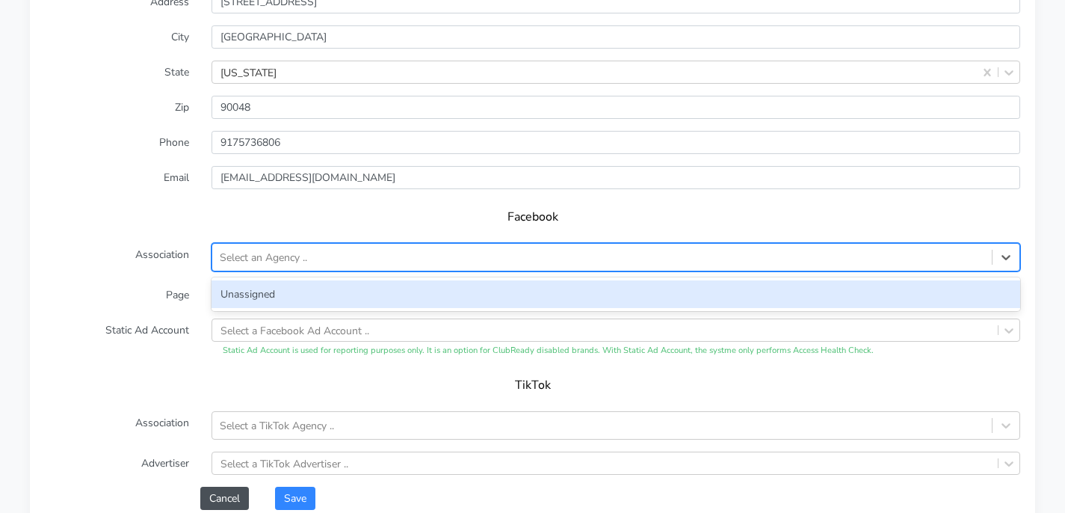
click at [316, 256] on div "Select an Agency .." at bounding box center [601, 257] width 779 height 25
click at [315, 289] on div "Unassigned" at bounding box center [616, 294] width 809 height 28
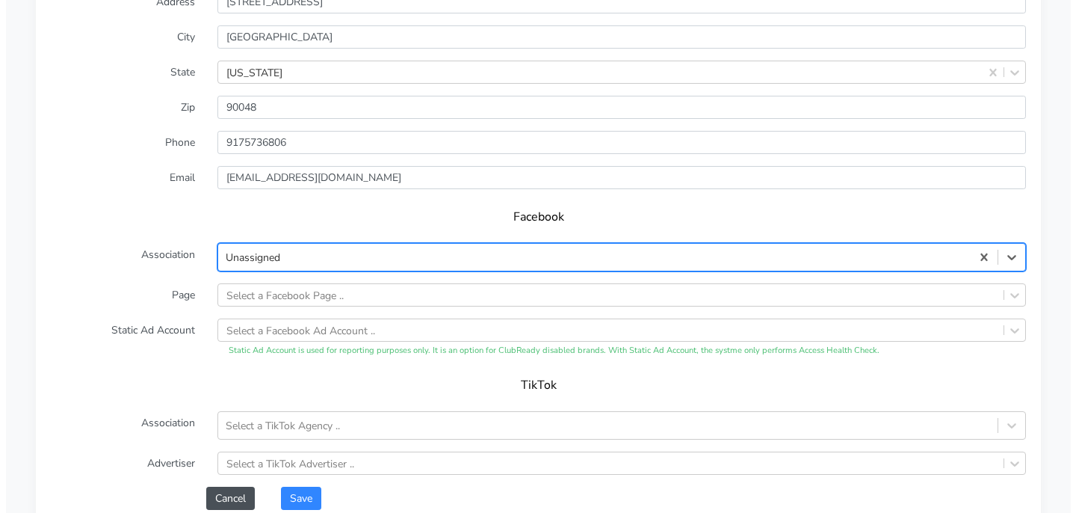
scroll to position [1315, 0]
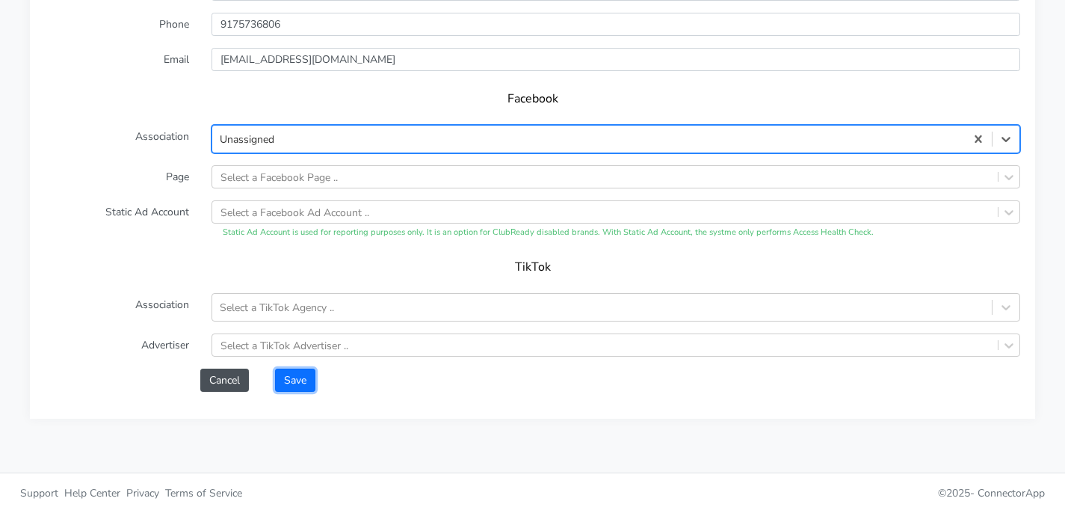
click at [299, 386] on button "Save" at bounding box center [295, 379] width 40 height 23
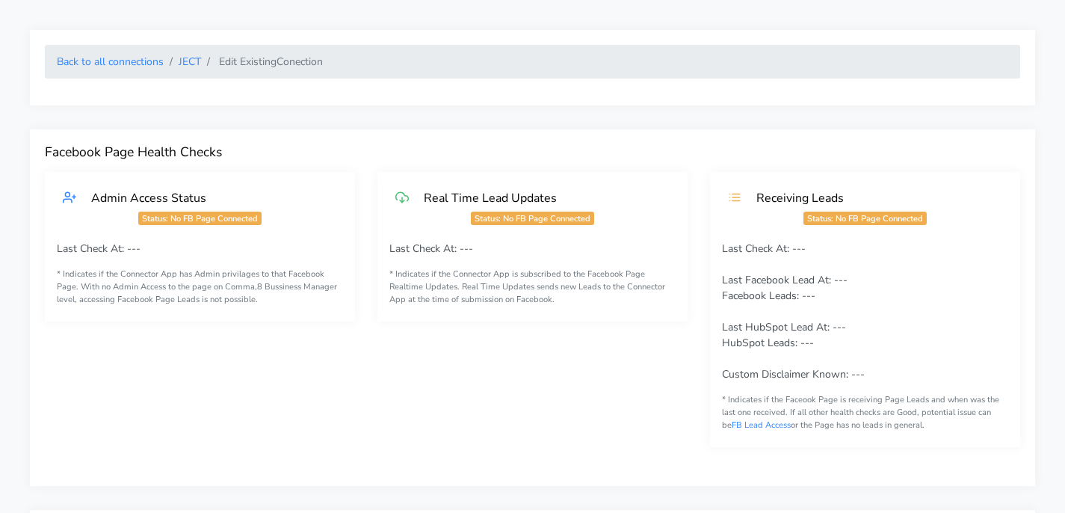
click at [380, 96] on div "Back to all connections JECT Edit Existing Conection" at bounding box center [532, 67] width 1005 height 75
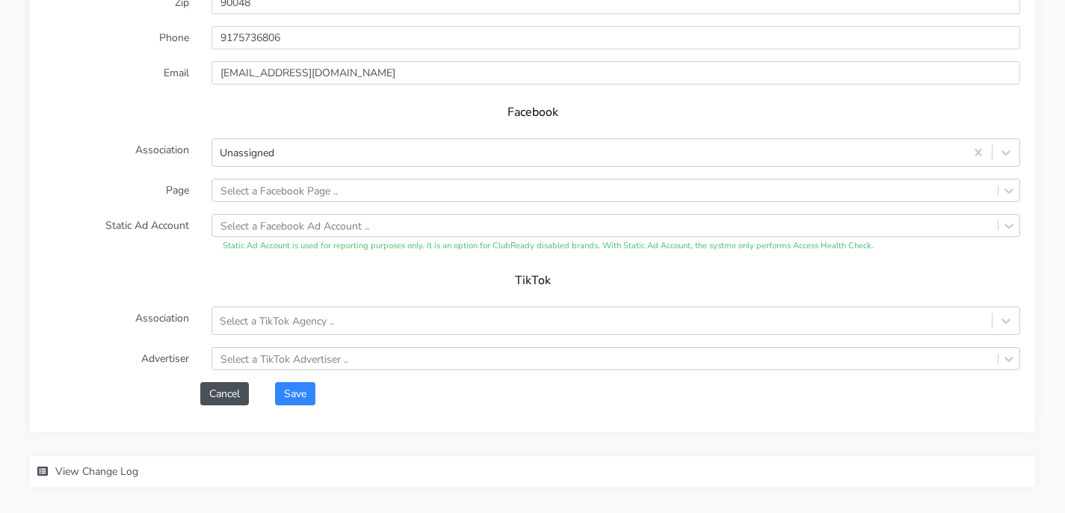
scroll to position [1369, 0]
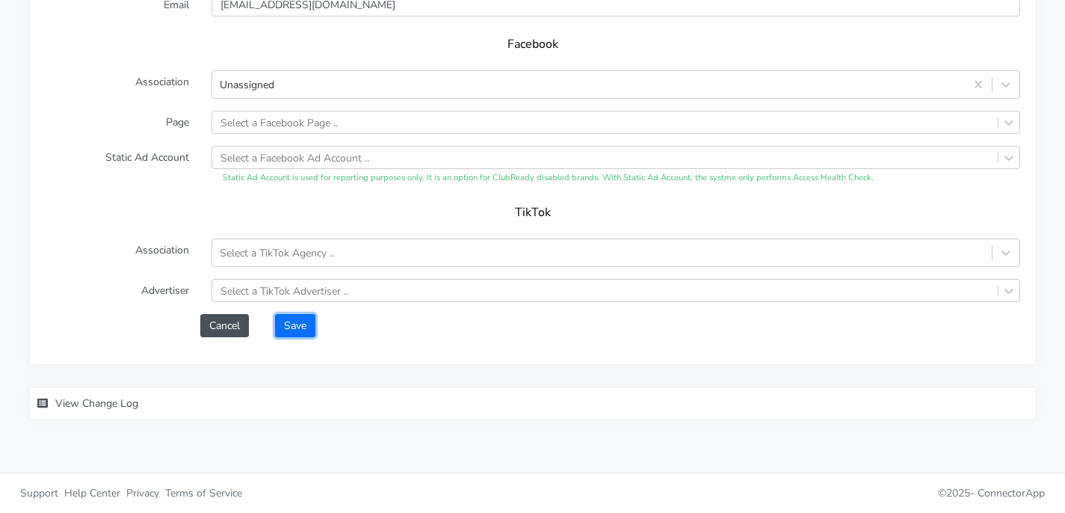
click at [309, 330] on button "Save" at bounding box center [295, 325] width 40 height 23
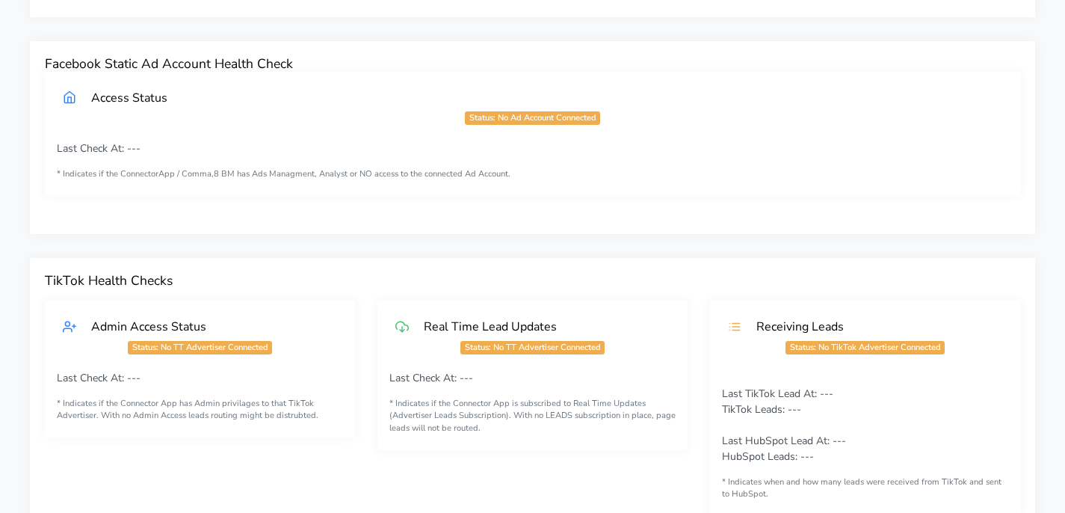
scroll to position [0, 0]
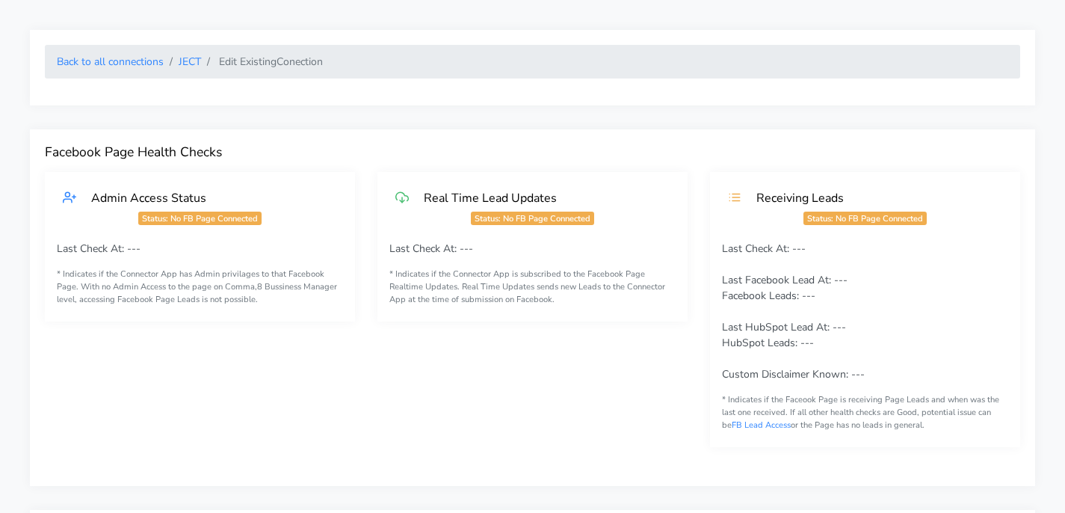
click at [192, 70] on ol "Back to all connections JECT Edit Existing Conection" at bounding box center [532, 62] width 975 height 34
click at [185, 55] on link "JECT" at bounding box center [190, 62] width 22 height 14
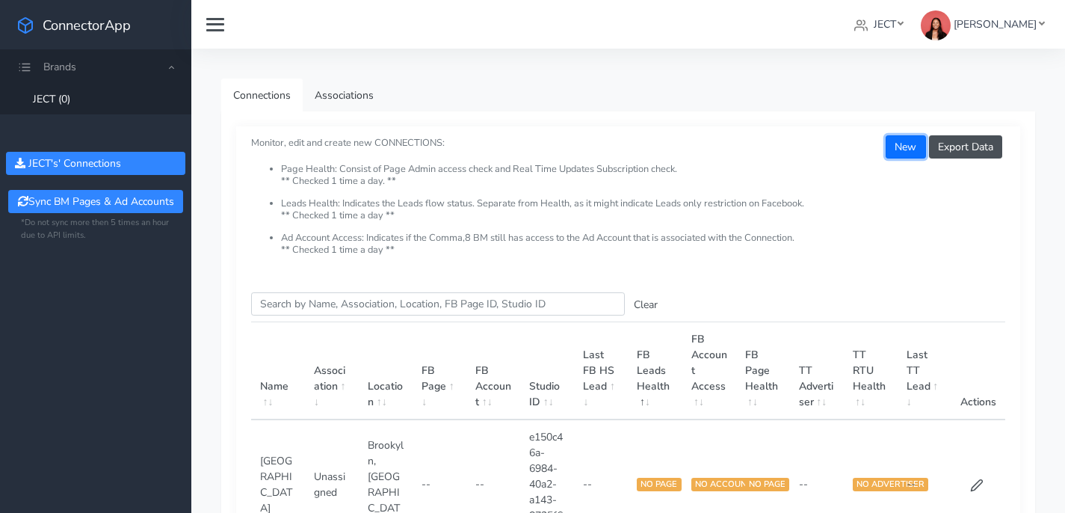
click at [887, 146] on button "New" at bounding box center [906, 146] width 40 height 23
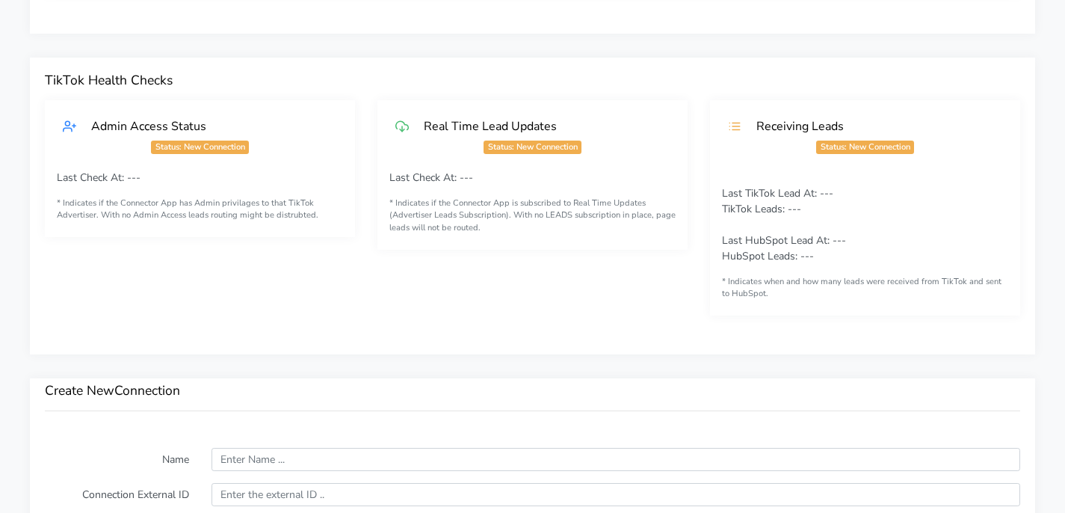
scroll to position [804, 0]
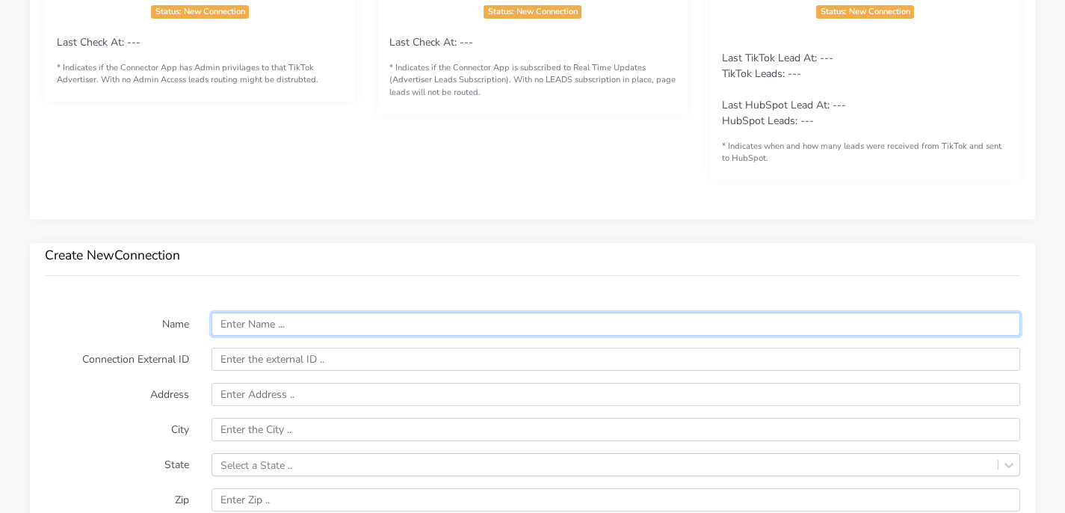
click at [284, 323] on input "text" at bounding box center [616, 323] width 809 height 23
type input "p"
type input "[GEOGRAPHIC_DATA]"
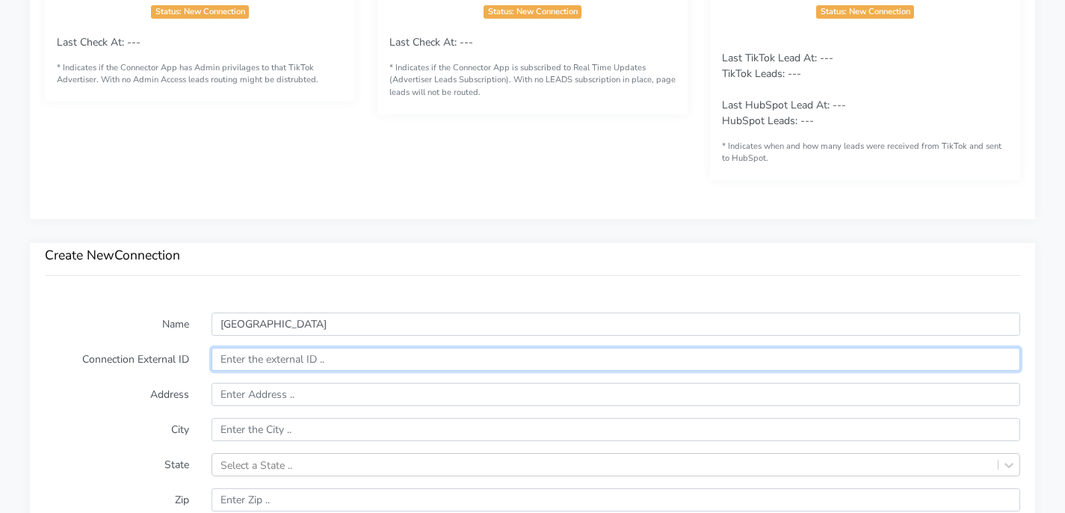
paste input "2386f5da-5464-4236-bd87-92d11288e791"
type input "2386f5da-5464-4236-bd87-92d11288e791"
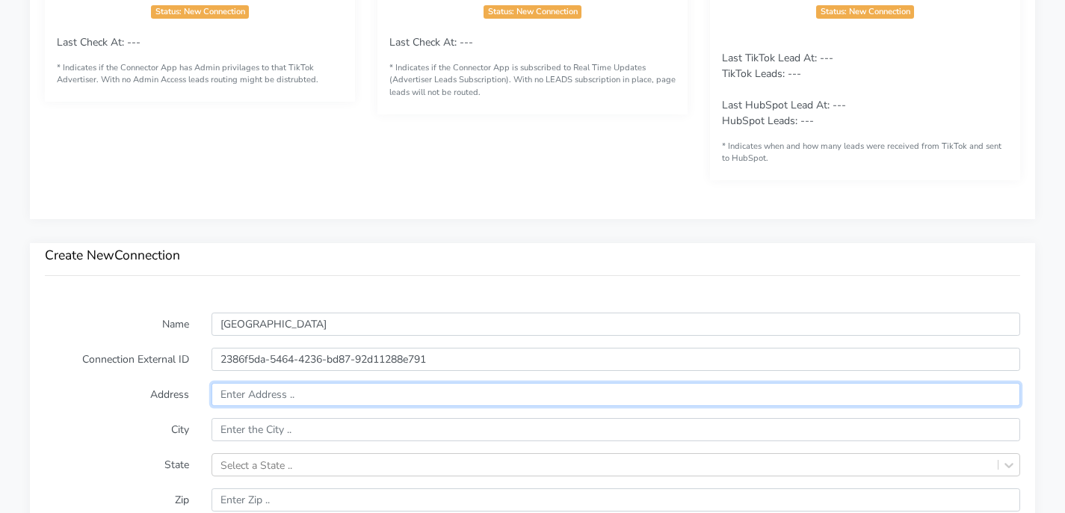
click at [271, 399] on input "text" at bounding box center [616, 394] width 809 height 23
paste input "[STREET_ADDRESS]"
click at [321, 390] on input "[STREET_ADDRESS]" at bounding box center [616, 394] width 809 height 23
type input "[STREET_ADDRESS]"
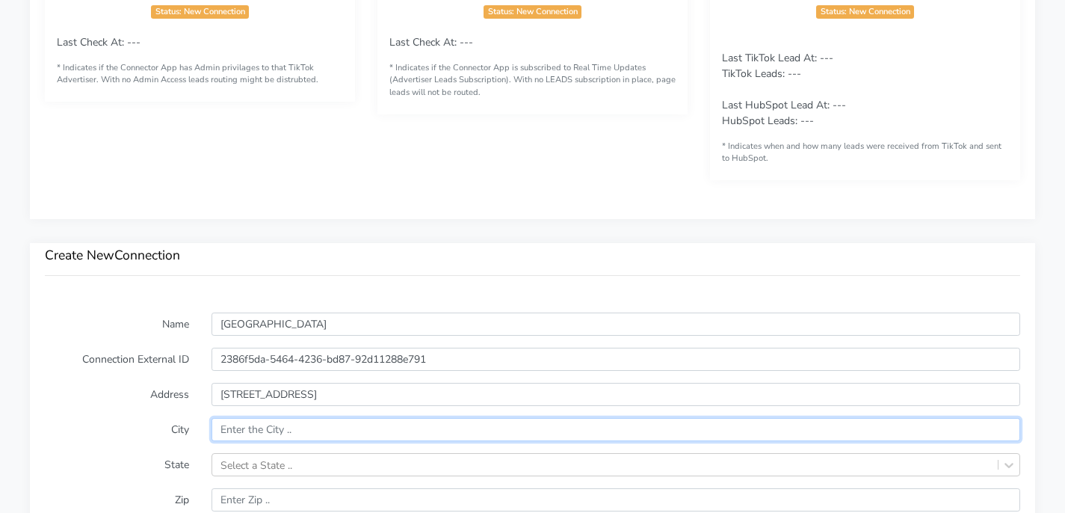
paste input "[GEOGRAPHIC_DATA]"
click at [281, 426] on input "[GEOGRAPHIC_DATA]" at bounding box center [616, 429] width 809 height 23
type input "[GEOGRAPHIC_DATA]"
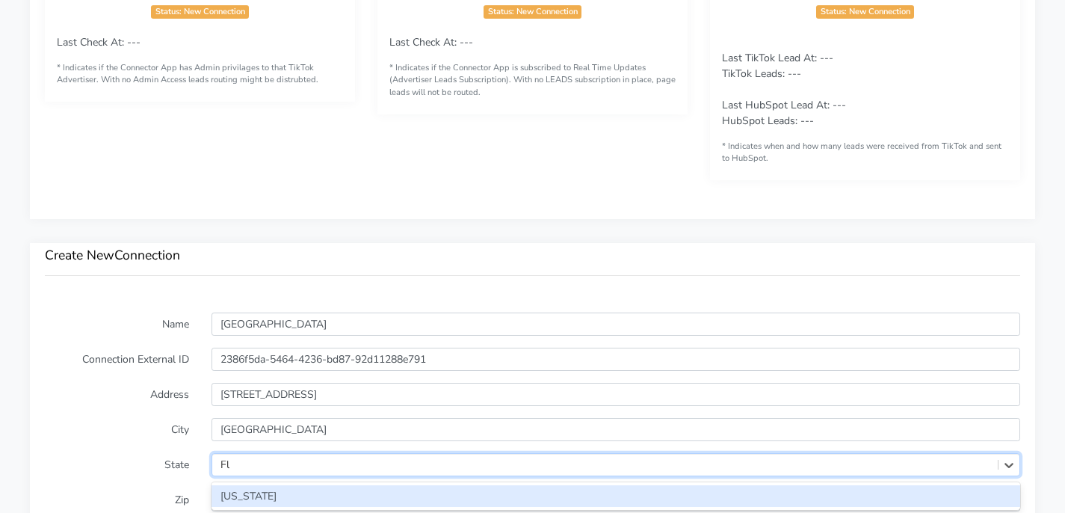
scroll to position [872, 0]
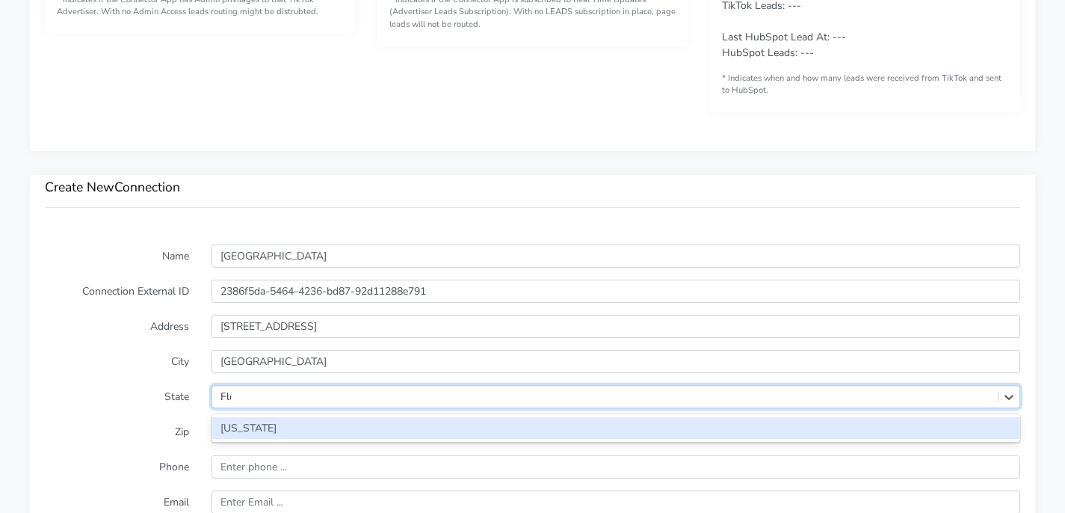
type input "[PERSON_NAME]"
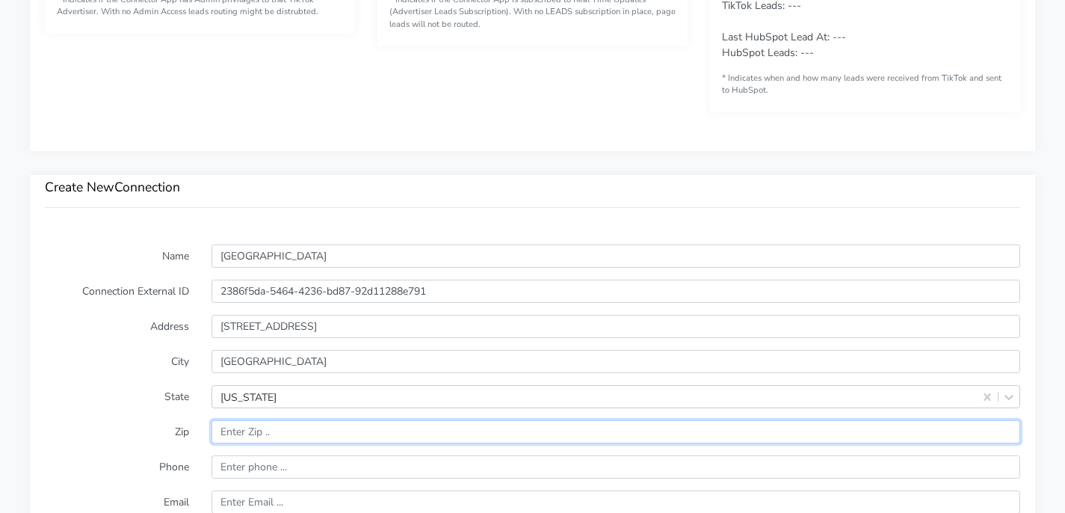
paste input "FL 33480"
drag, startPoint x: 236, startPoint y: 427, endPoint x: 170, endPoint y: 427, distance: 65.8
click at [170, 427] on div "Zip" at bounding box center [533, 431] width 998 height 23
type input "33480"
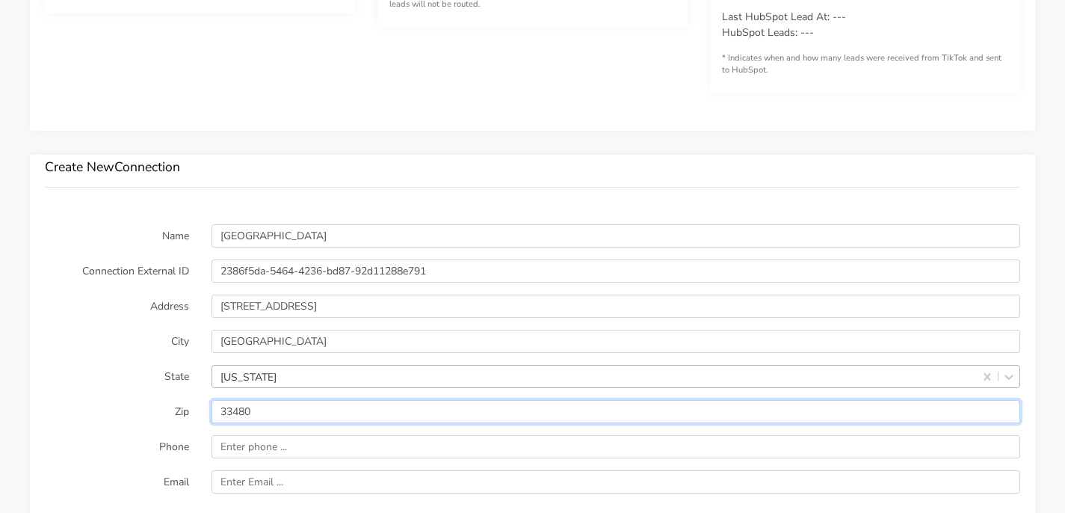
scroll to position [903, 0]
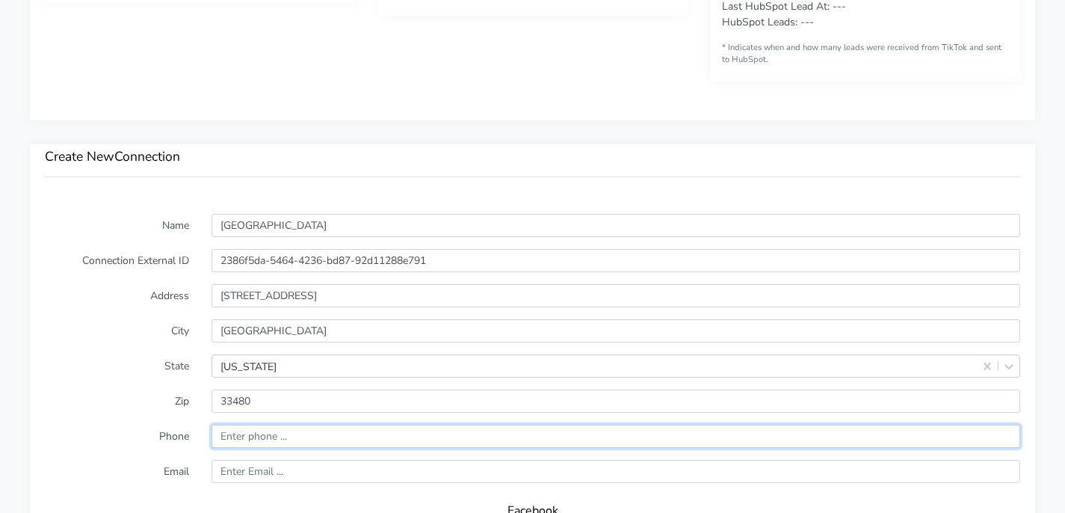
click at [293, 442] on input "input" at bounding box center [616, 435] width 809 height 23
paste input "917.573.6806"
click at [262, 436] on input "input" at bounding box center [616, 435] width 809 height 23
type input "9175736806"
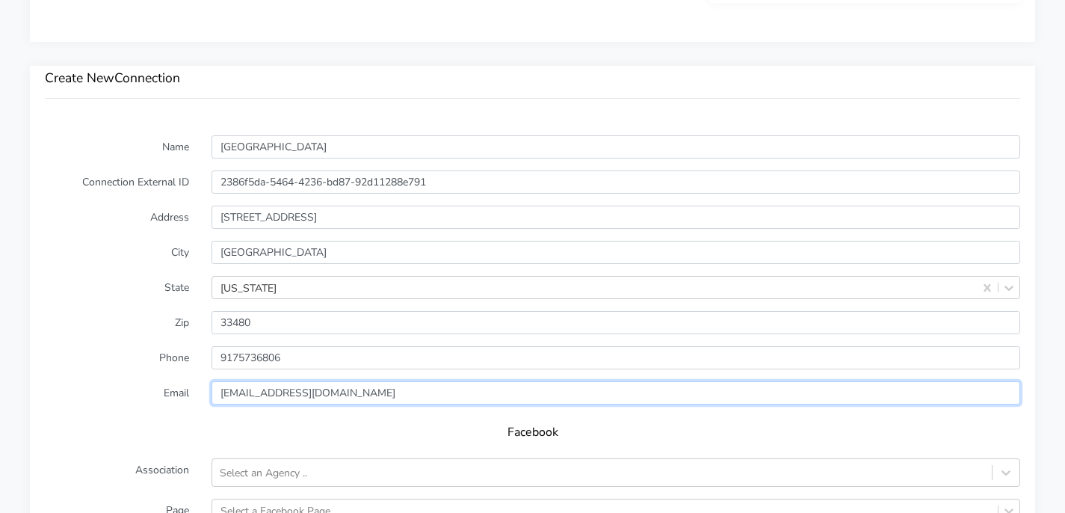
scroll to position [1134, 0]
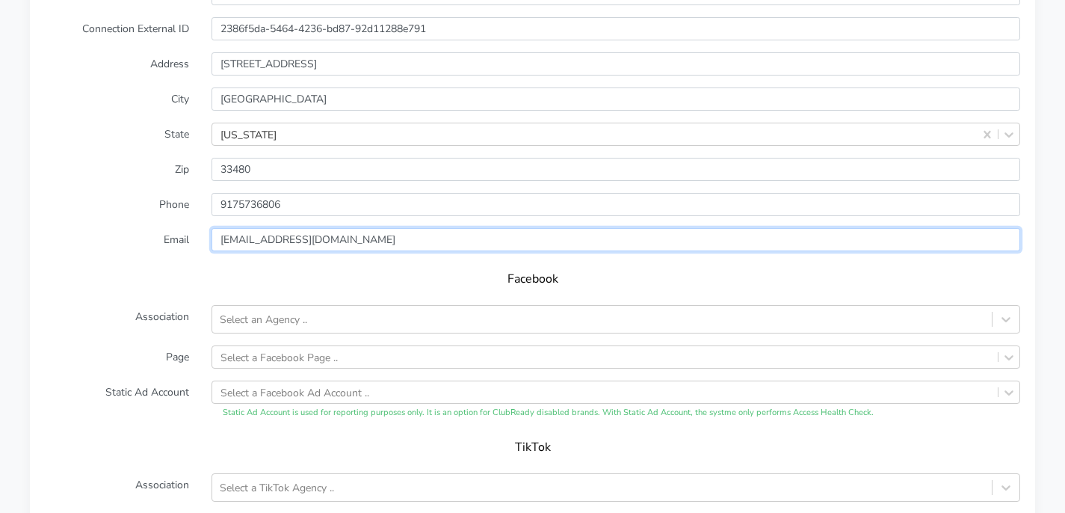
type input "[EMAIL_ADDRESS][DOMAIN_NAME]"
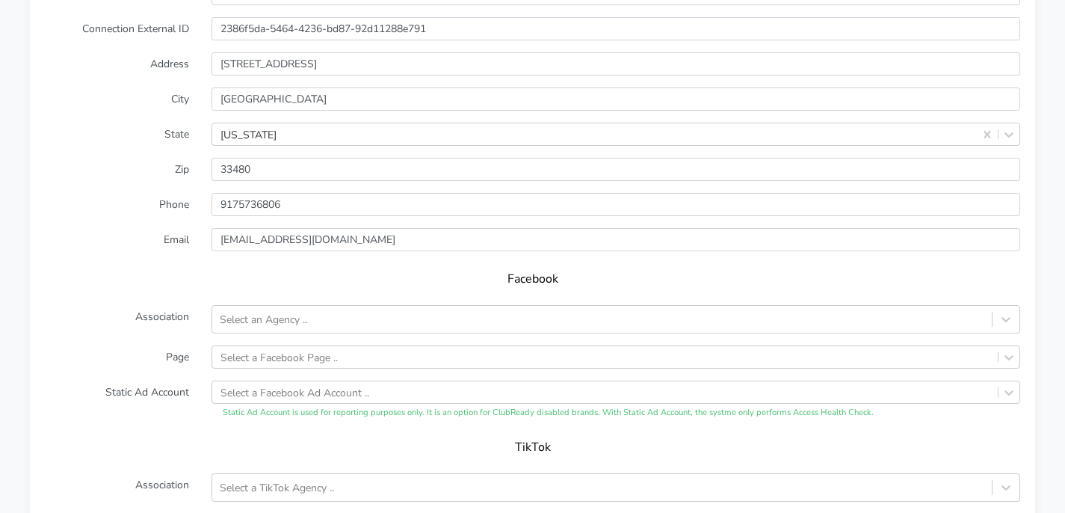
click at [401, 304] on div "Facebook" at bounding box center [532, 284] width 975 height 42
click at [387, 321] on div "Select an Agency .." at bounding box center [601, 319] width 779 height 25
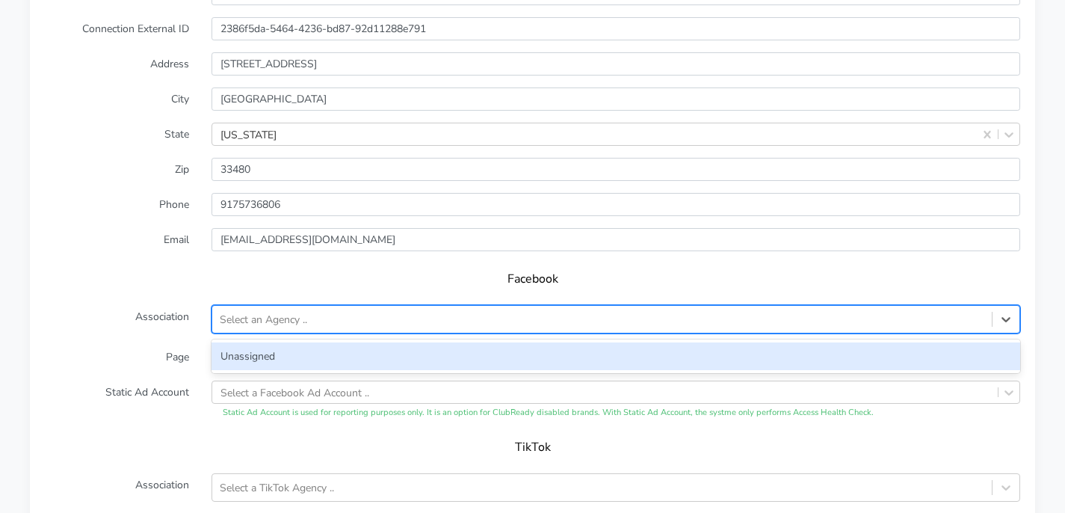
drag, startPoint x: 324, startPoint y: 353, endPoint x: 336, endPoint y: 335, distance: 22.0
click at [324, 353] on div "Unassigned" at bounding box center [616, 356] width 809 height 28
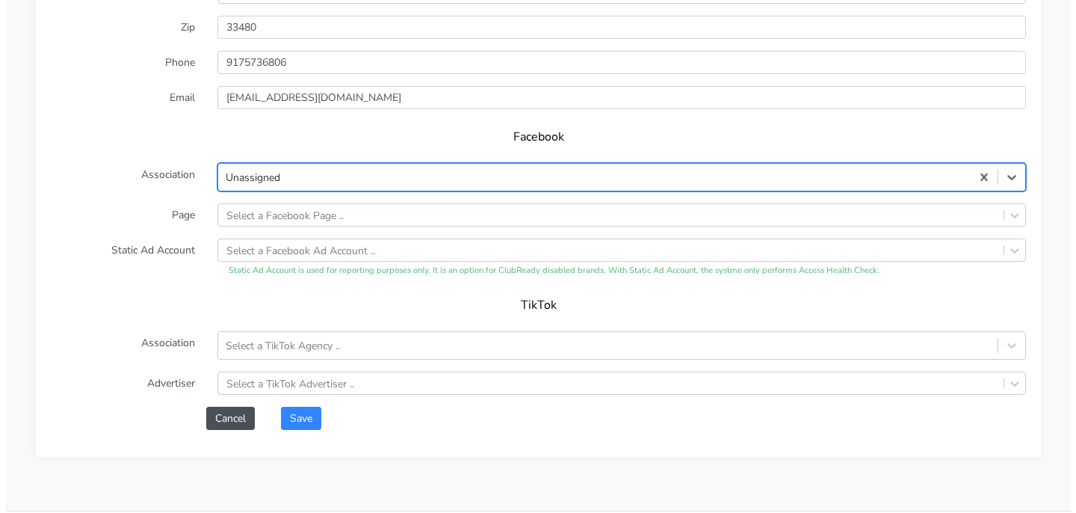
scroll to position [1315, 0]
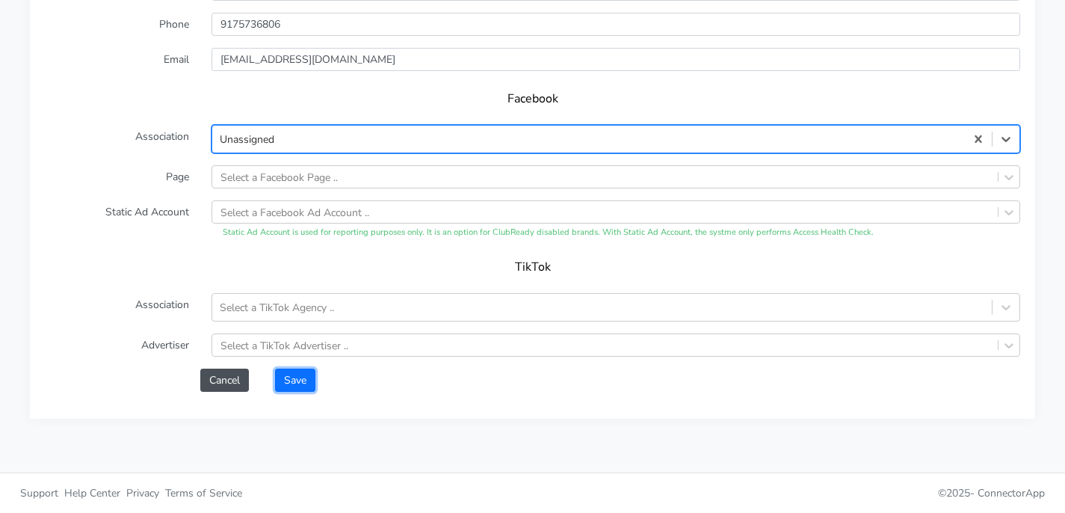
click at [296, 375] on button "Save" at bounding box center [295, 379] width 40 height 23
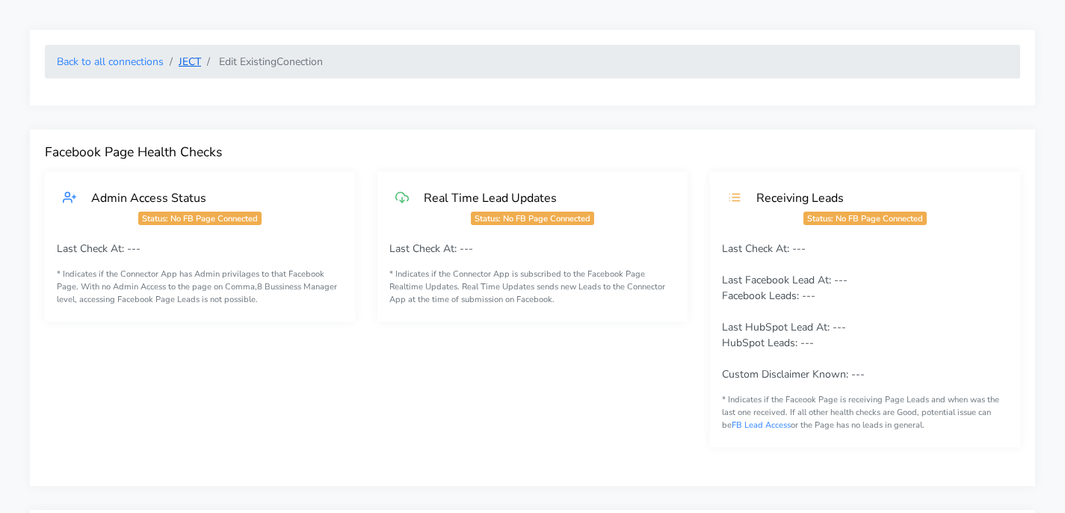
click at [181, 63] on link "JECT" at bounding box center [190, 62] width 22 height 14
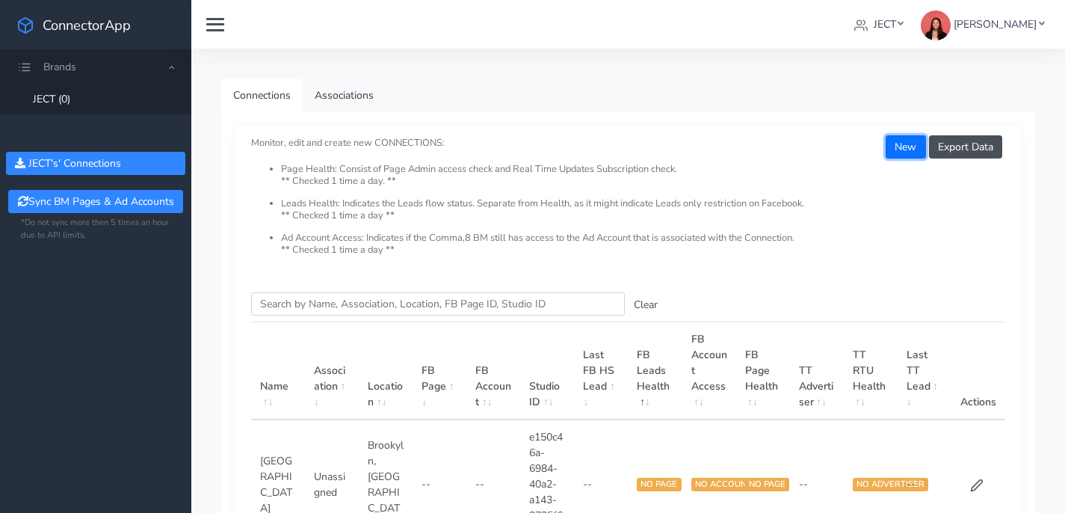
click at [907, 143] on button "New" at bounding box center [906, 146] width 40 height 23
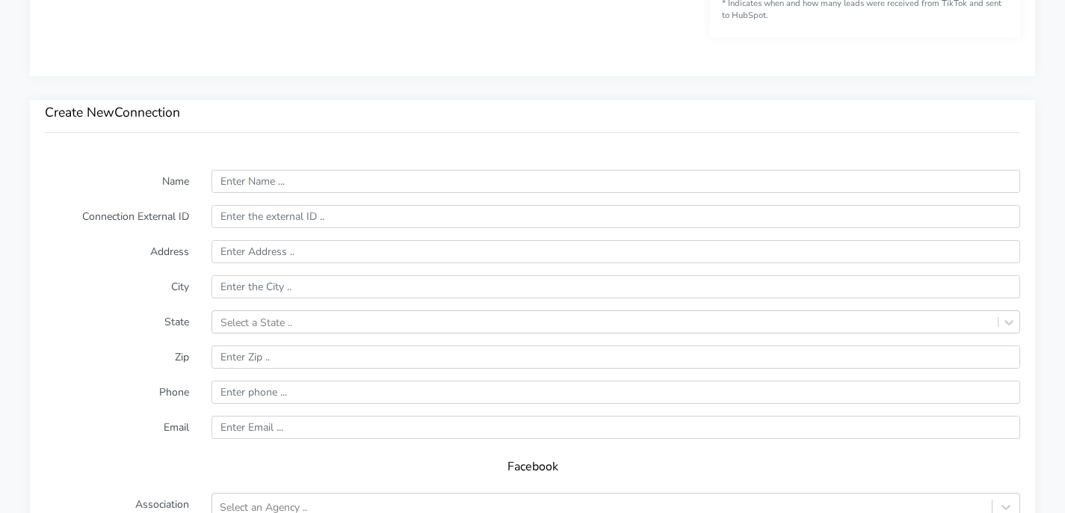
scroll to position [949, 0]
click at [348, 163] on div "Name Connection External ID Address City State Select a State .. Zip Phone Emai…" at bounding box center [532, 468] width 1005 height 632
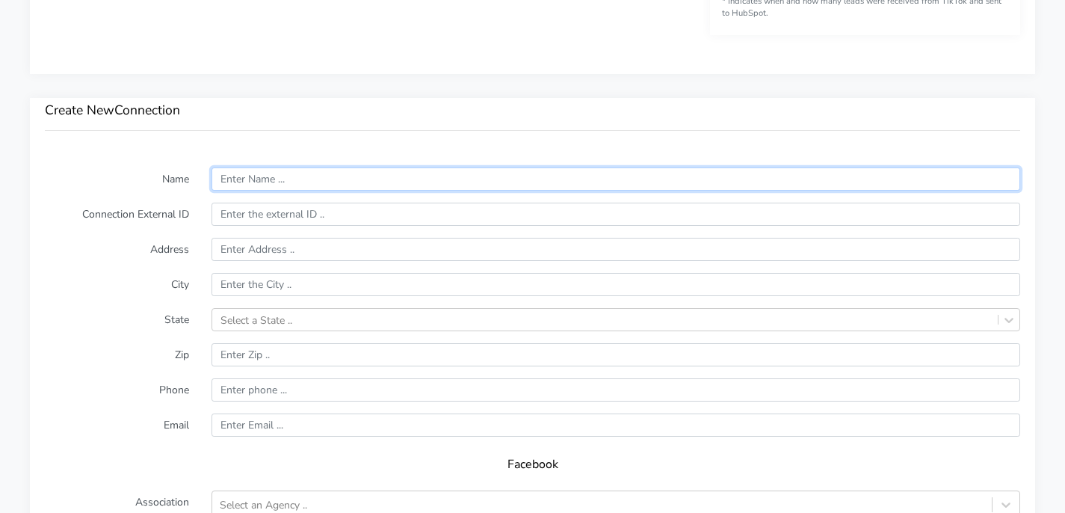
click at [345, 174] on input "text" at bounding box center [616, 178] width 809 height 23
type input "Rye Brook"
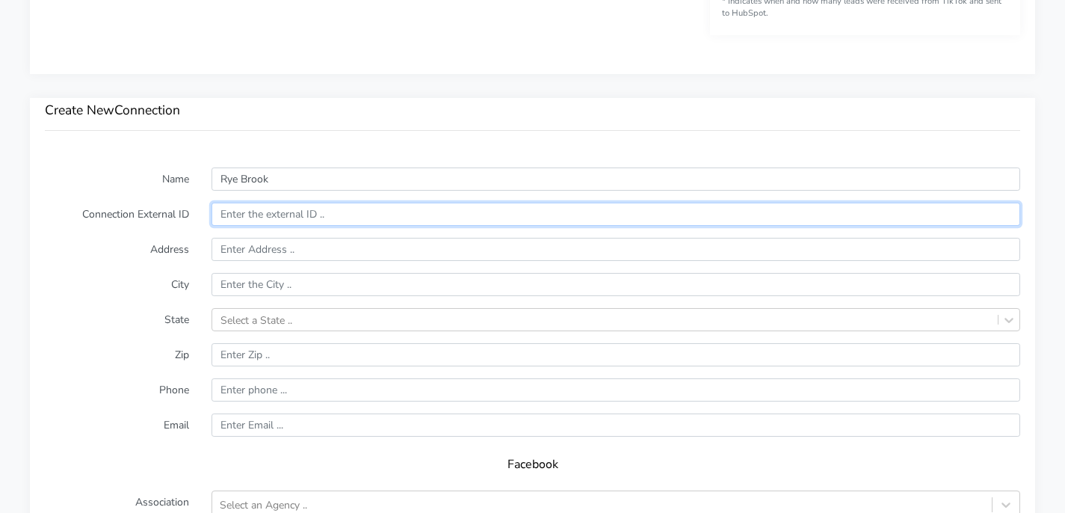
paste input "c5a9de88-b332-40f3-afd4-d5ecb268ea2a"
type input "c5a9de88-b332-40f3-afd4-d5ecb268ea2a"
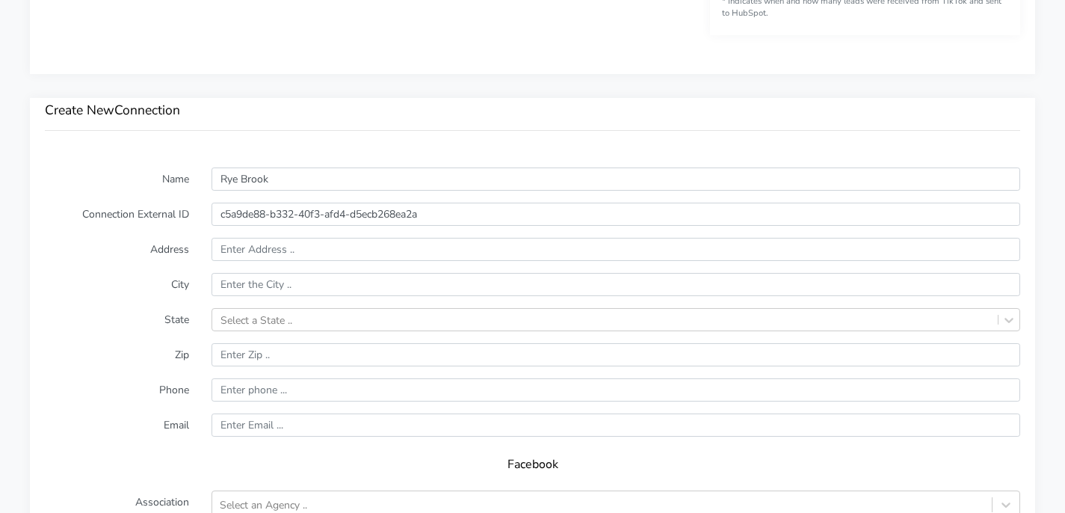
click at [300, 263] on form "Name Rye Brook Connection External ID c5a9de88-b332-40f3-afd4-d5ecb268ea2a Addr…" at bounding box center [532, 462] width 975 height 590
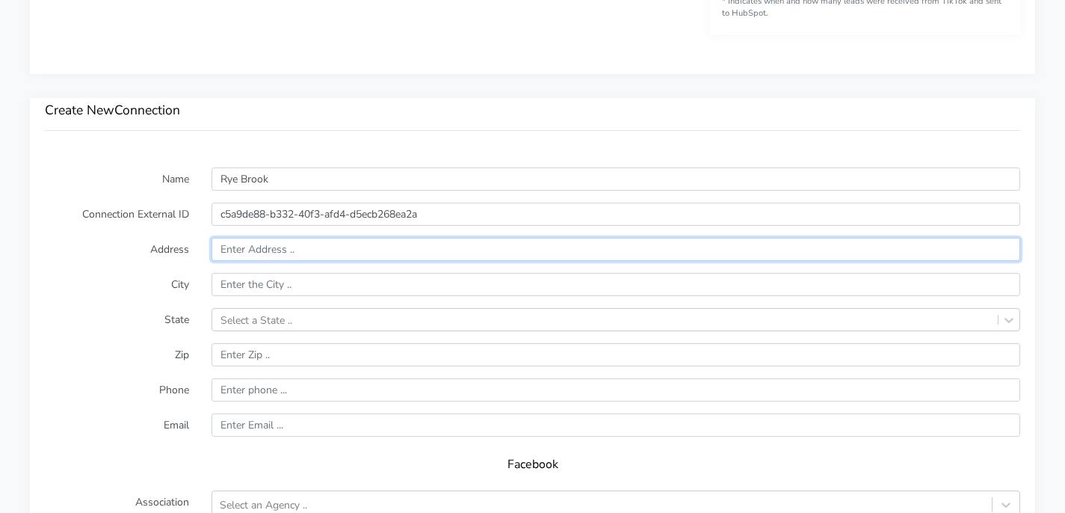
click at [300, 256] on input "text" at bounding box center [616, 249] width 809 height 23
paste input "[STREET_ADDRESS]"
click at [317, 247] on input "[STREET_ADDRESS]" at bounding box center [616, 249] width 809 height 23
type input "[STREET_ADDRESS]"
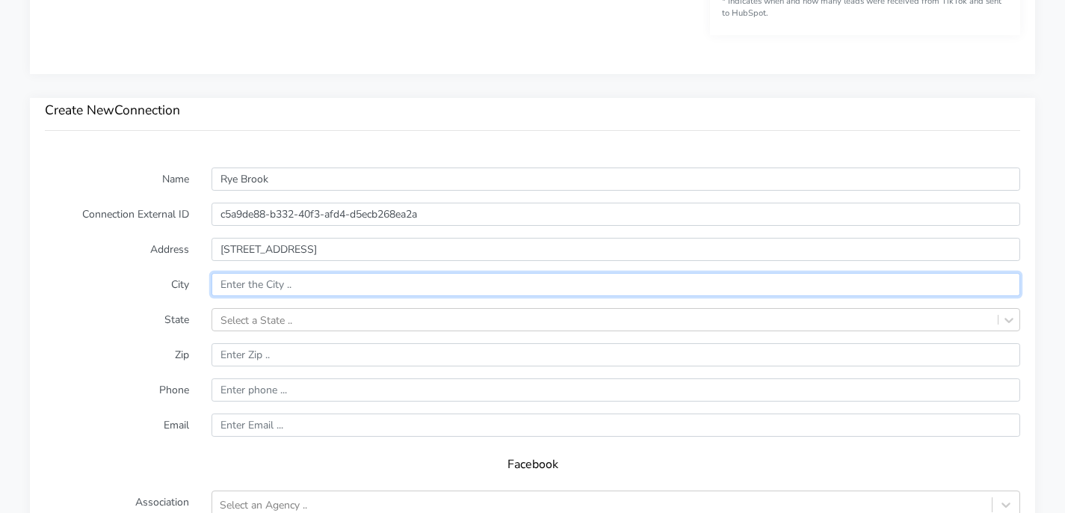
paste input "[GEOGRAPHIC_DATA]"
click at [278, 282] on input "[GEOGRAPHIC_DATA]" at bounding box center [616, 284] width 809 height 23
type input "Rye Brook"
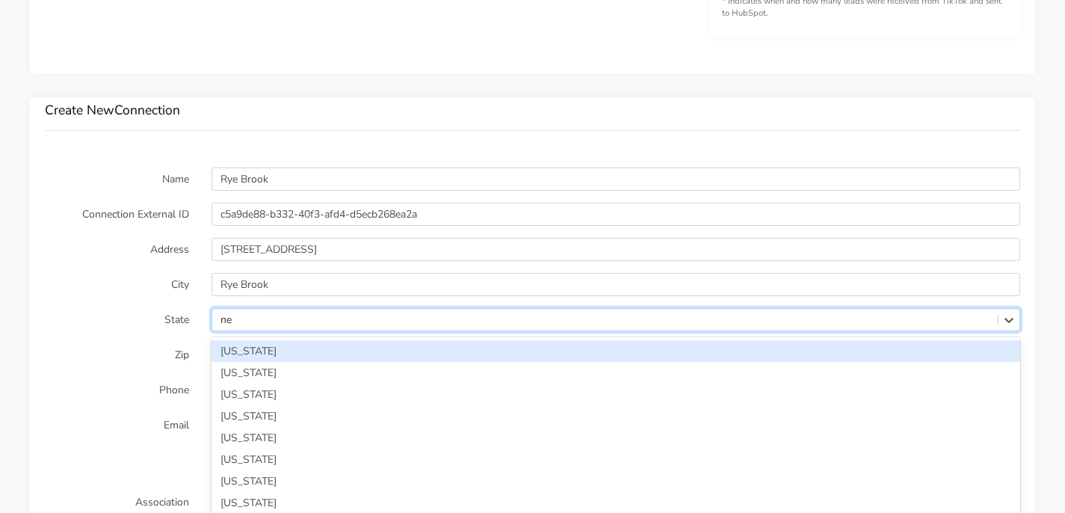
scroll to position [1004, 0]
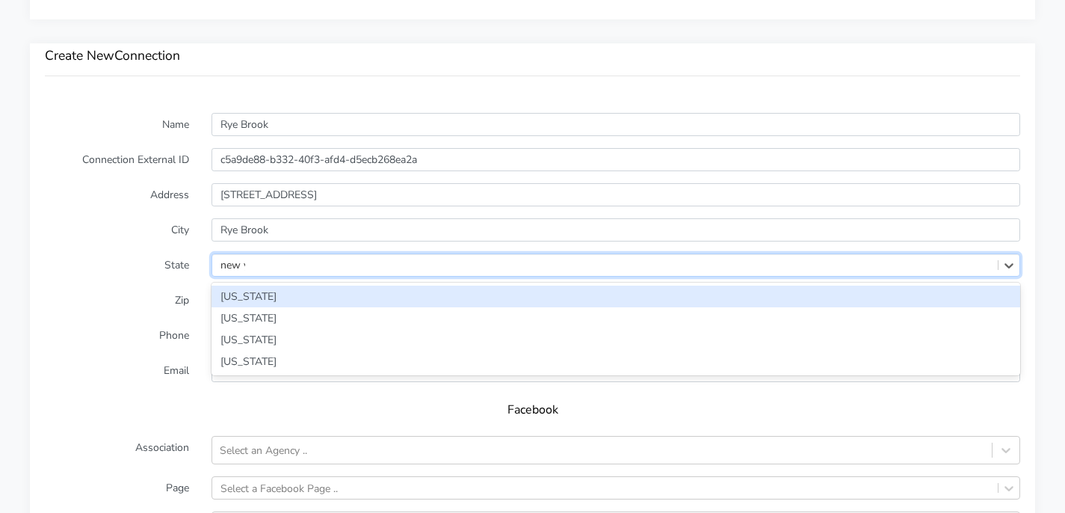
type input "new yo"
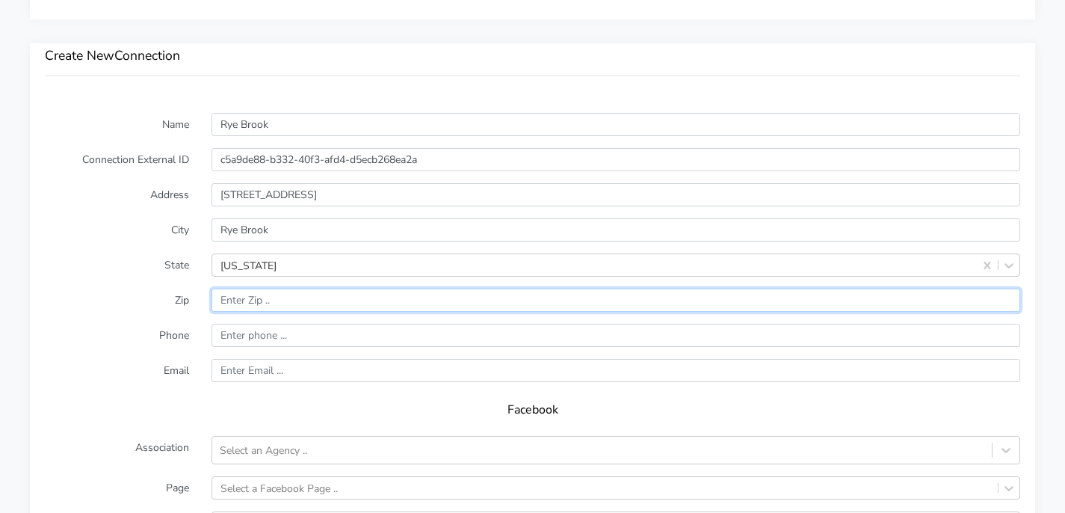
paste input "NY 10573"
drag, startPoint x: 243, startPoint y: 295, endPoint x: 198, endPoint y: 295, distance: 44.8
click at [203, 295] on div at bounding box center [615, 299] width 831 height 23
type input "10573"
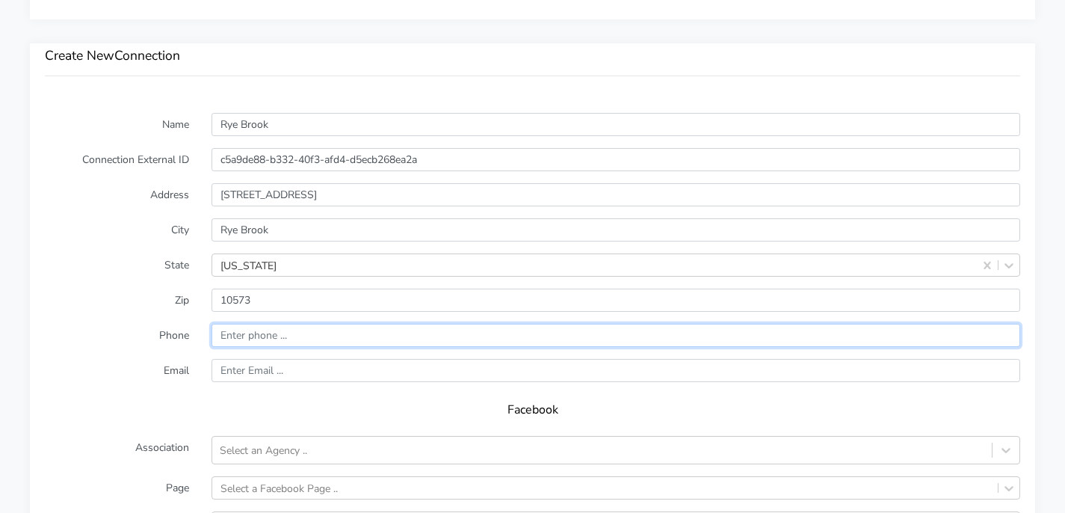
click at [241, 336] on input "input" at bounding box center [616, 335] width 809 height 23
paste input "917.573.6806"
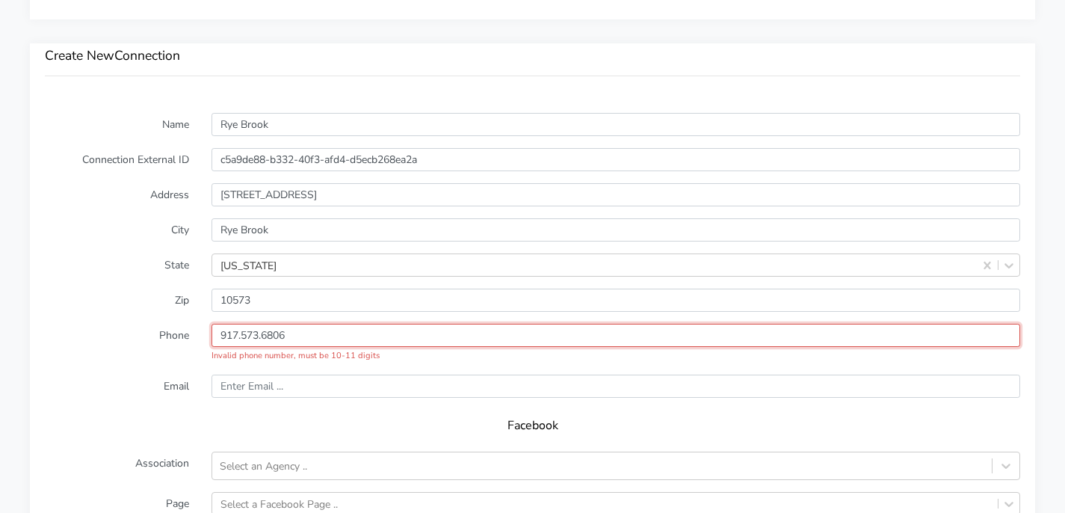
click at [265, 337] on input "input" at bounding box center [616, 335] width 809 height 23
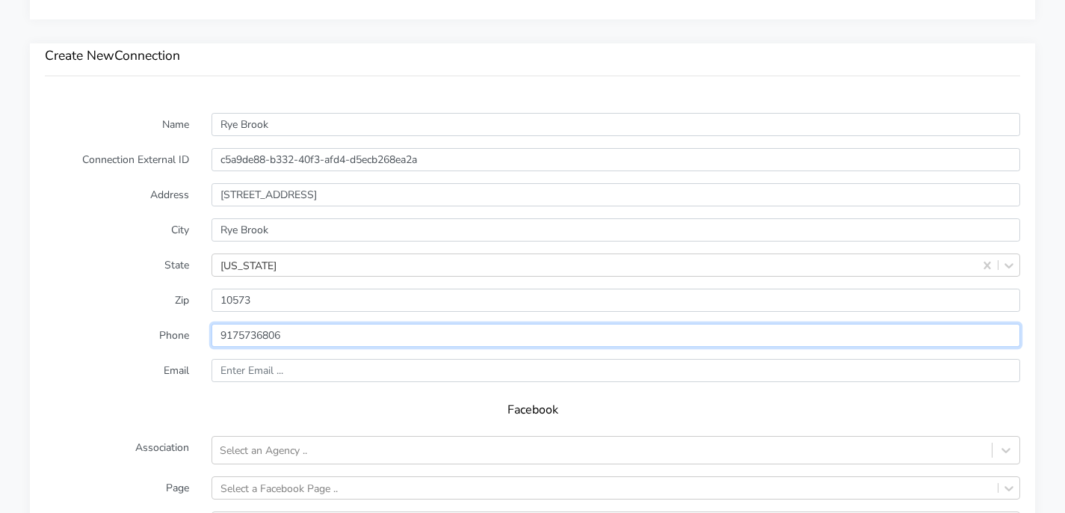
type input "9175736806"
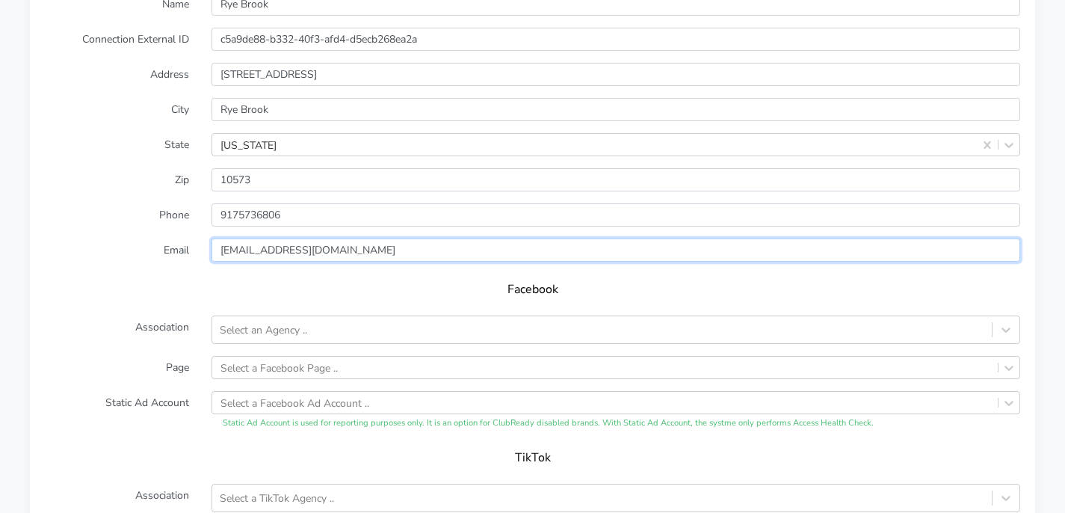
scroll to position [1152, 0]
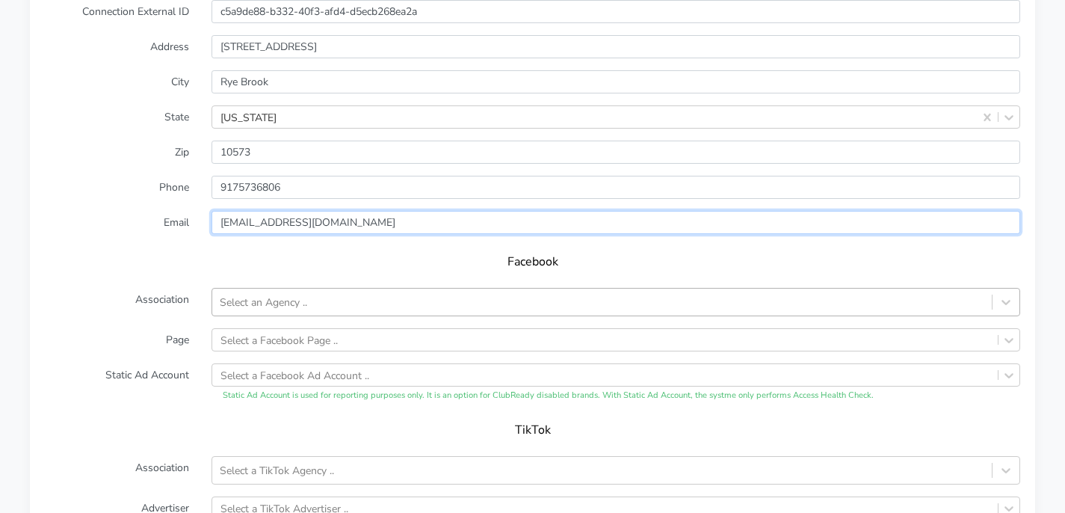
type input "[EMAIL_ADDRESS][DOMAIN_NAME]"
click at [309, 300] on div "Select an Agency .." at bounding box center [601, 302] width 779 height 25
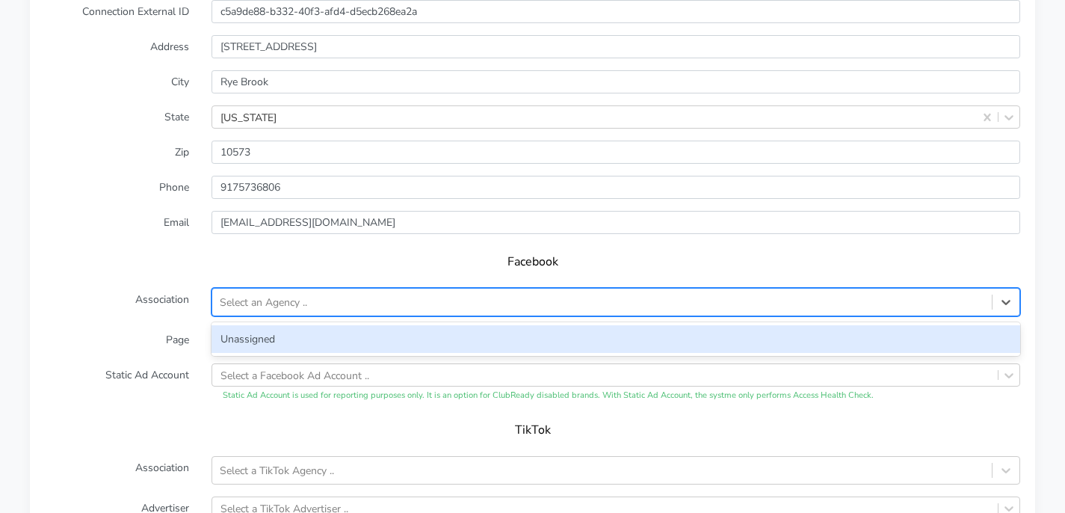
click at [302, 335] on div "Unassigned" at bounding box center [616, 339] width 809 height 28
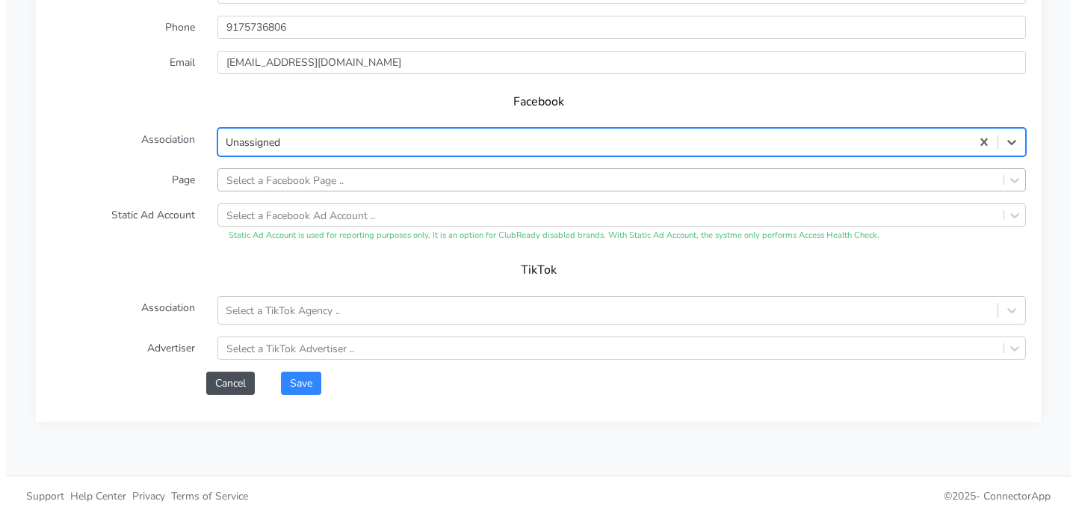
scroll to position [1315, 0]
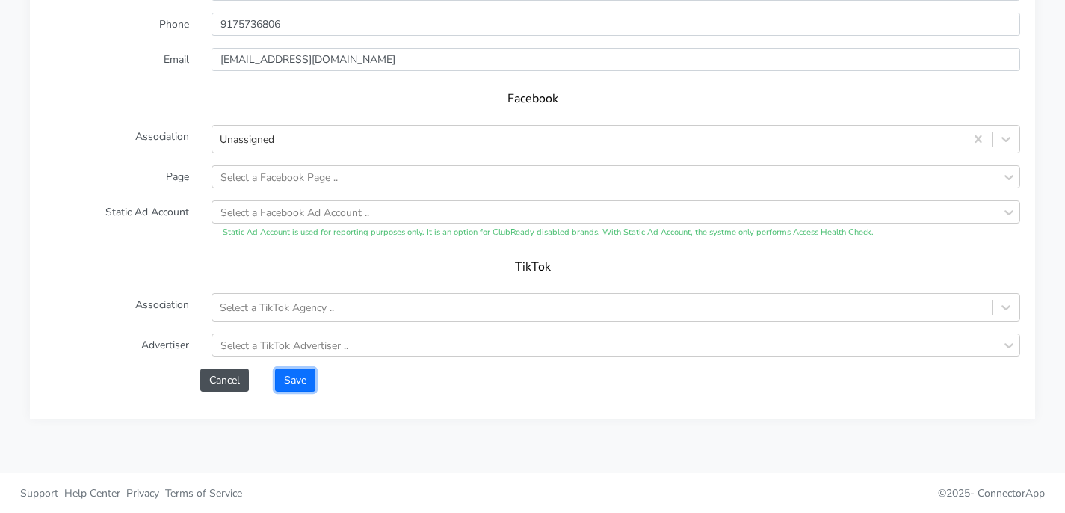
click at [299, 374] on button "Save" at bounding box center [295, 379] width 40 height 23
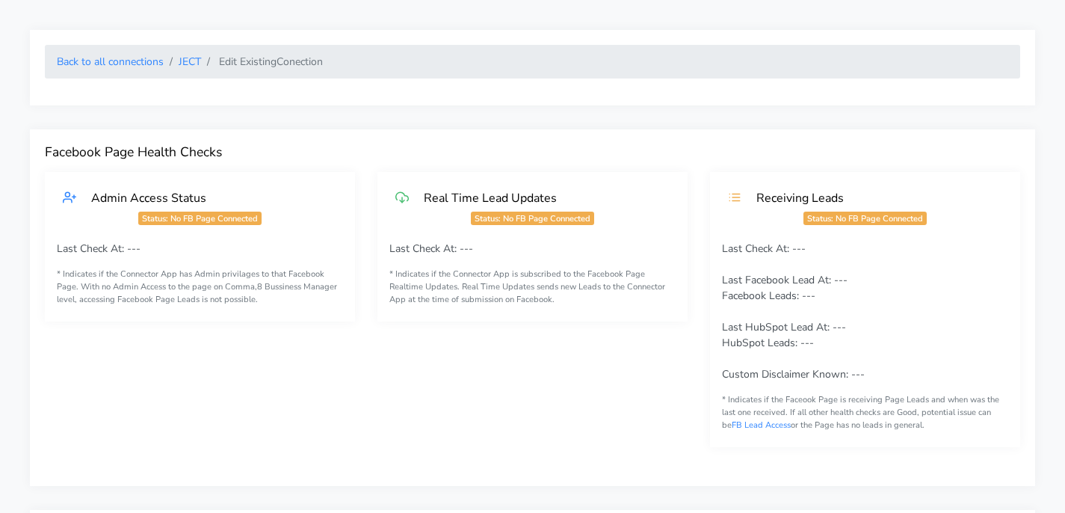
click at [187, 69] on li "JECT" at bounding box center [182, 62] width 37 height 16
click at [187, 67] on link "JECT" at bounding box center [190, 62] width 22 height 14
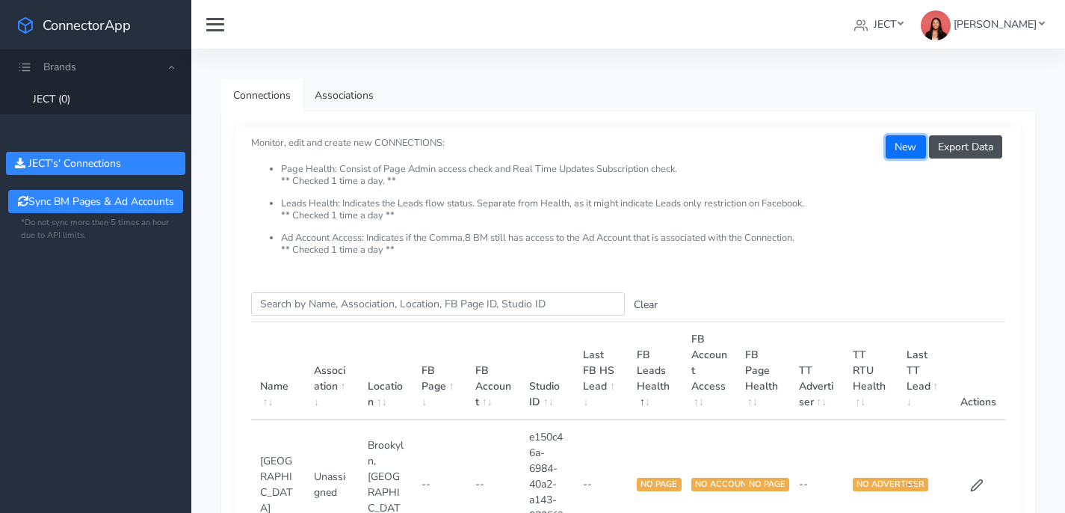
click at [916, 146] on button "New" at bounding box center [906, 146] width 40 height 23
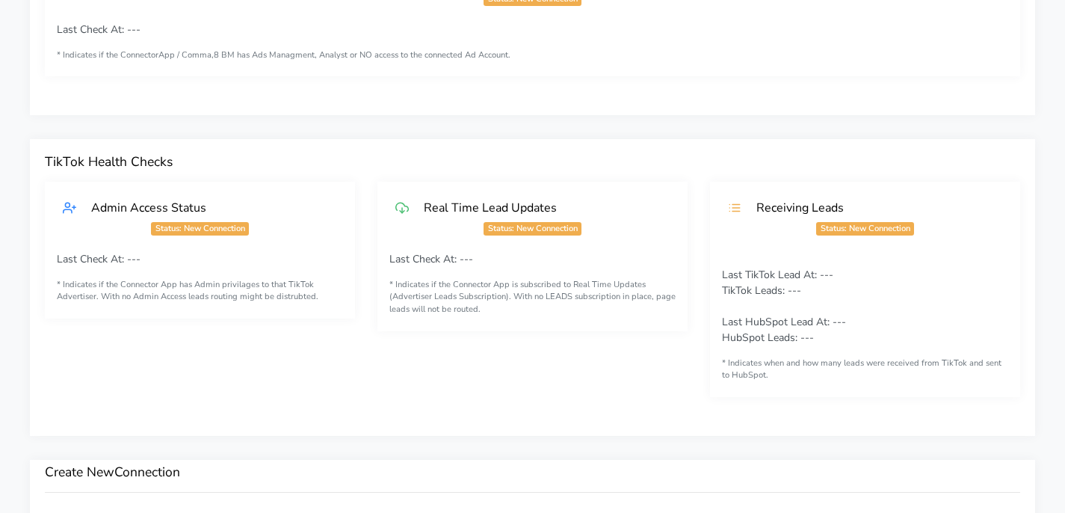
scroll to position [785, 0]
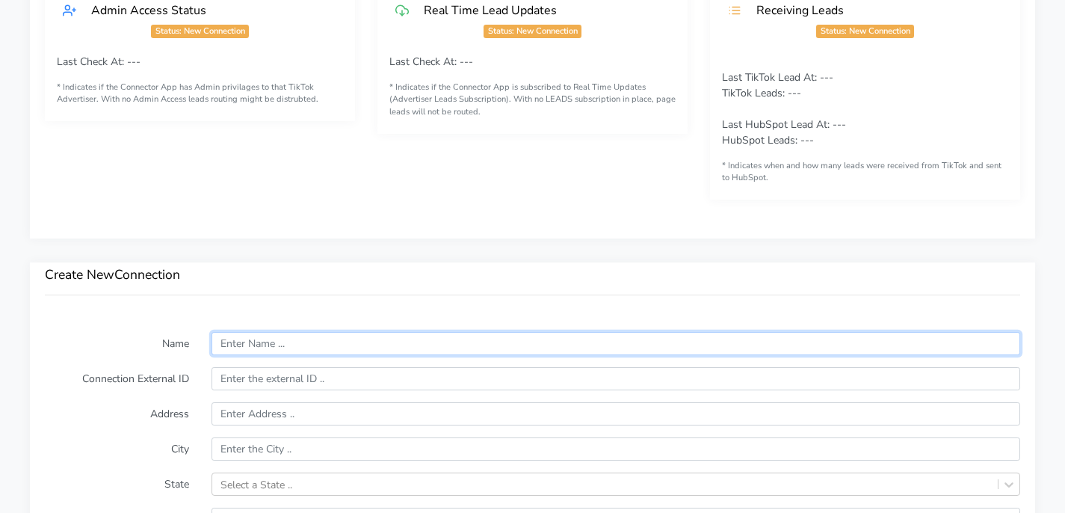
click at [306, 346] on input "text" at bounding box center [616, 343] width 809 height 23
type input "R"
type input "[GEOGRAPHIC_DATA]"
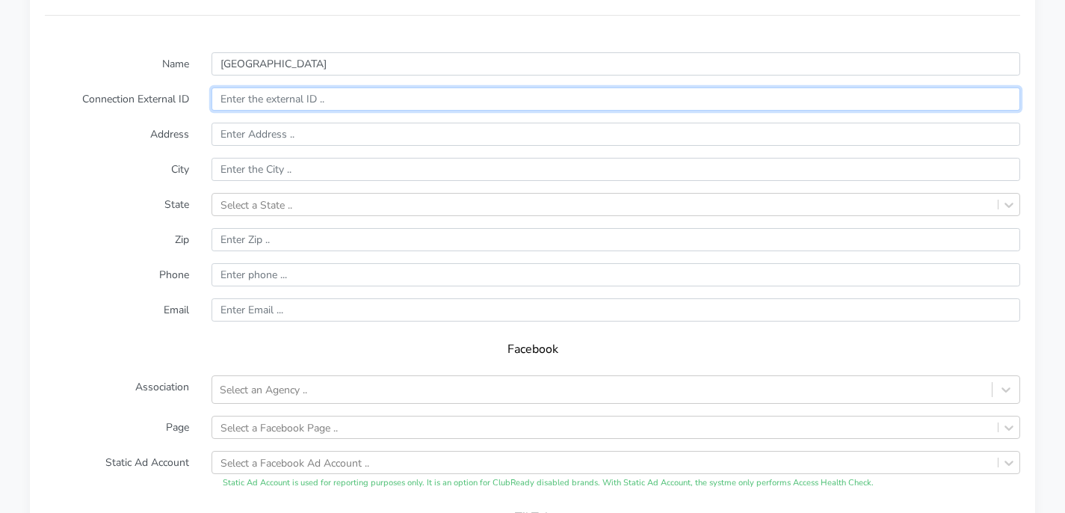
scroll to position [1072, 0]
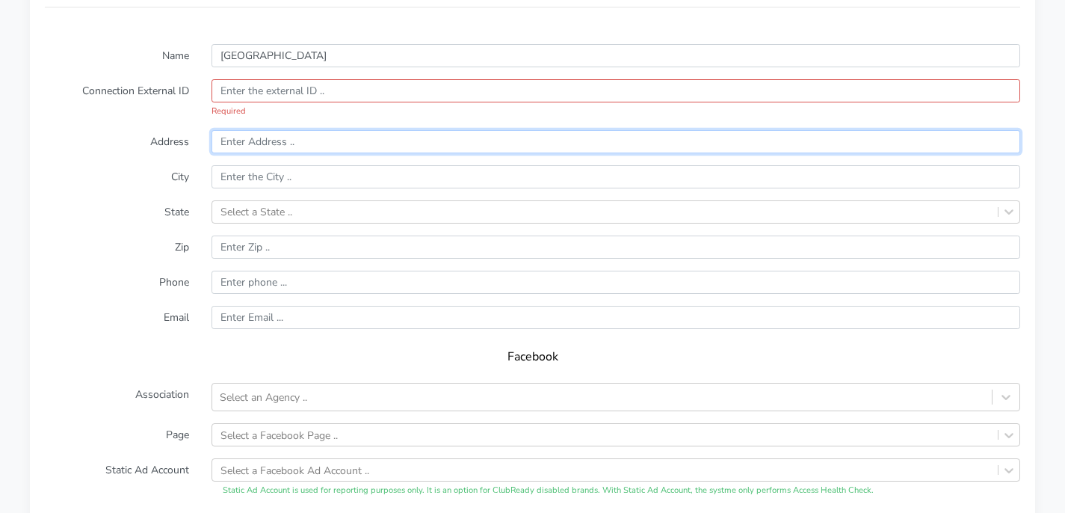
paste input "[STREET_ADDRESS]"
click at [304, 139] on input "[STREET_ADDRESS]" at bounding box center [616, 141] width 809 height 23
type input "[STREET_ADDRESS]"
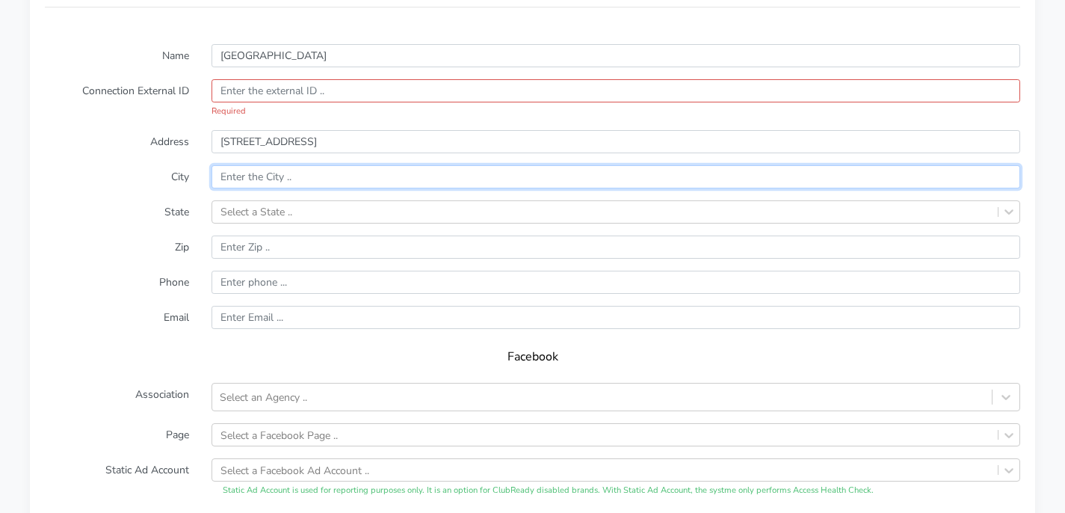
paste input "[GEOGRAPHIC_DATA], [GEOGRAPHIC_DATA]"
click at [300, 179] on input "[GEOGRAPHIC_DATA], [GEOGRAPHIC_DATA]" at bounding box center [616, 176] width 809 height 23
type input "[GEOGRAPHIC_DATA]"
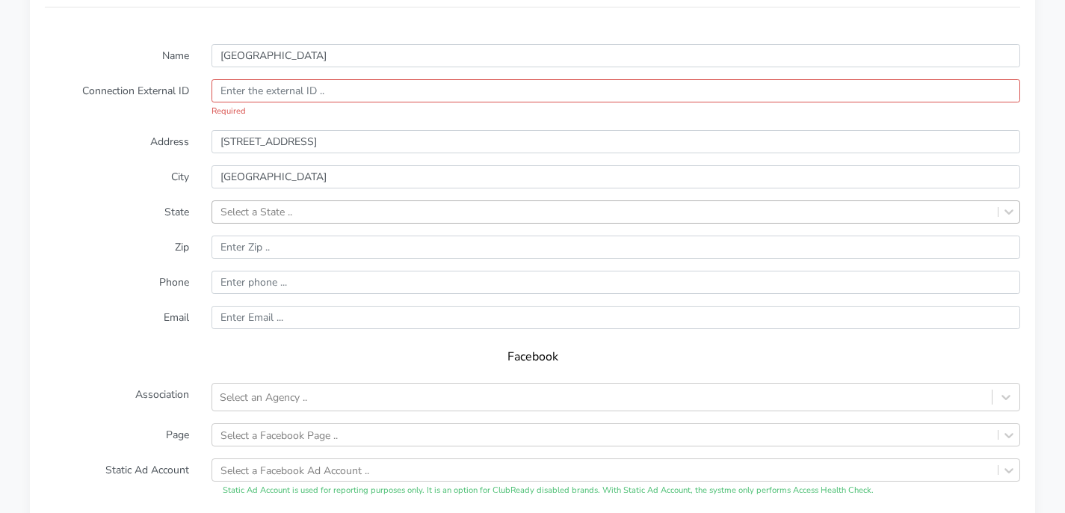
click at [312, 217] on div "Select a State .." at bounding box center [604, 212] width 785 height 22
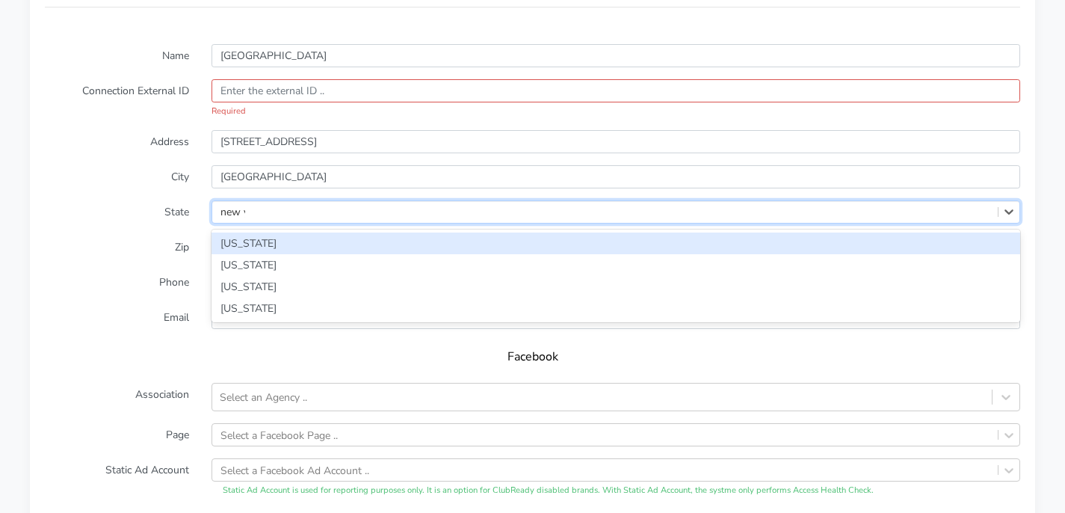
type input "new yo"
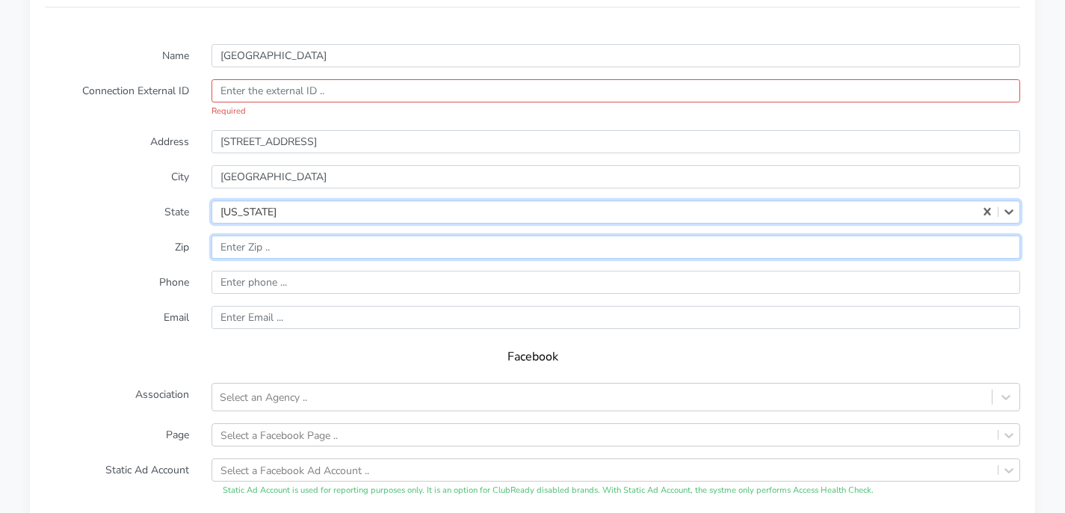
click at [306, 253] on input "input" at bounding box center [616, 246] width 809 height 23
paste input "NY 11932"
drag, startPoint x: 241, startPoint y: 247, endPoint x: 161, endPoint y: 247, distance: 80.0
click at [164, 247] on div "Zip" at bounding box center [533, 246] width 998 height 23
type input "11932"
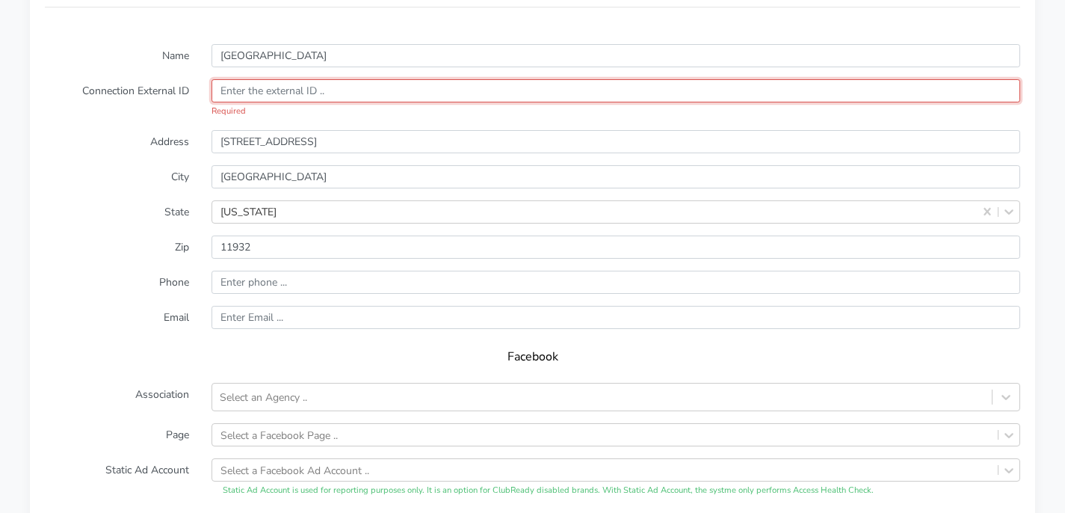
click at [259, 93] on input "text" at bounding box center [616, 90] width 809 height 23
paste input "9260cdc7-21a4-4f0f-b192-c532a0890f57"
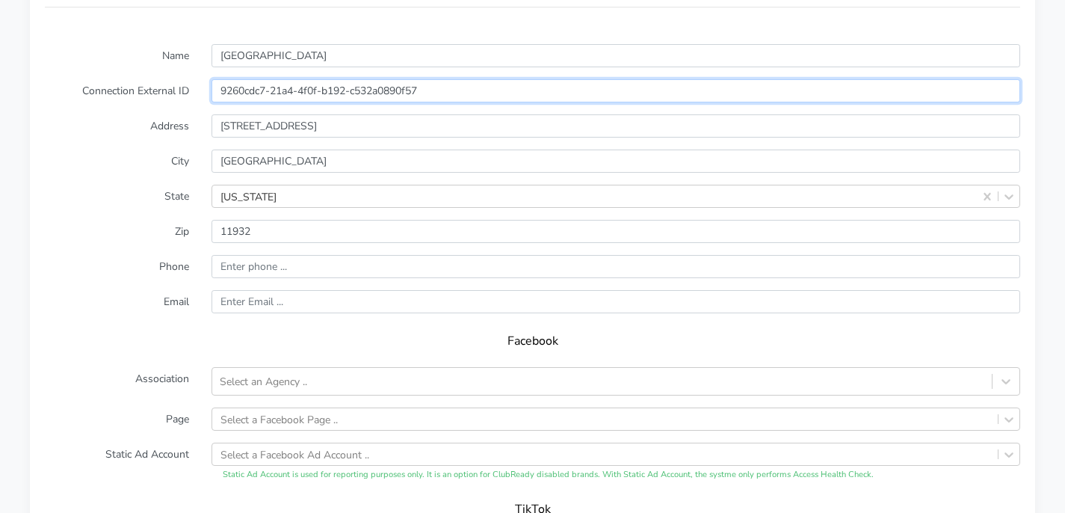
type input "9260cdc7-21a4-4f0f-b192-c532a0890f57"
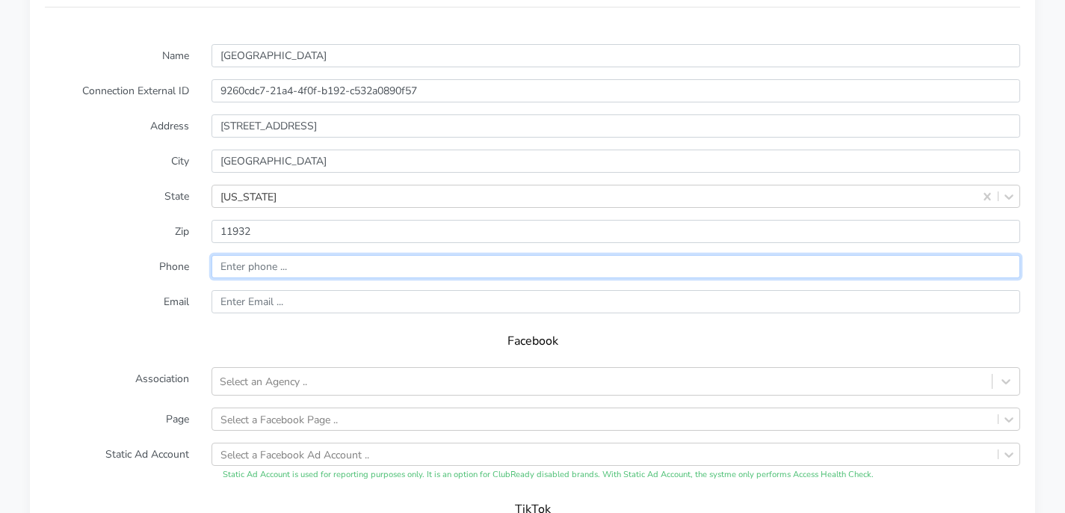
click at [262, 262] on input "input" at bounding box center [616, 266] width 809 height 23
paste input "917.573.6806"
click at [267, 263] on input "input" at bounding box center [616, 266] width 809 height 23
type input "9175736806"
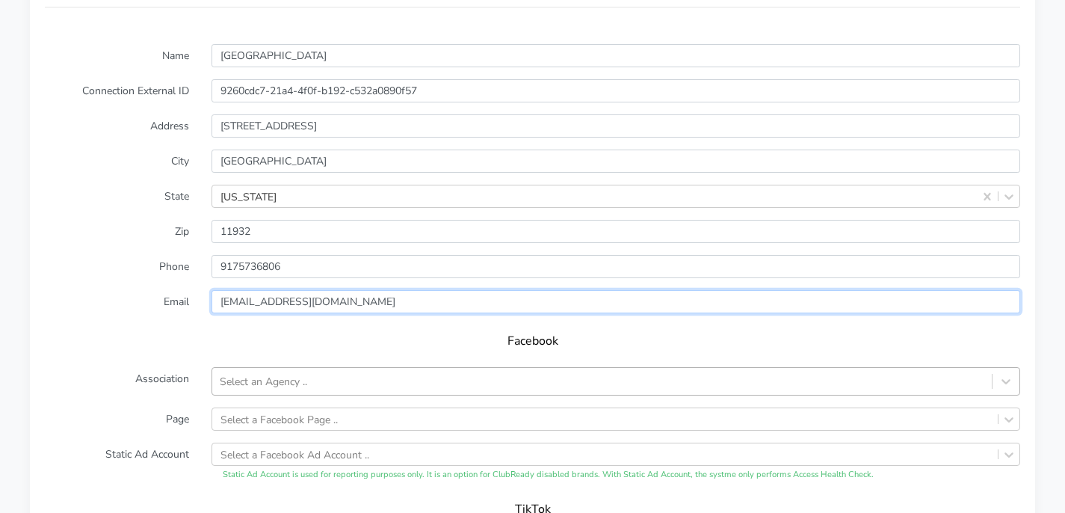
type input "[EMAIL_ADDRESS][DOMAIN_NAME]"
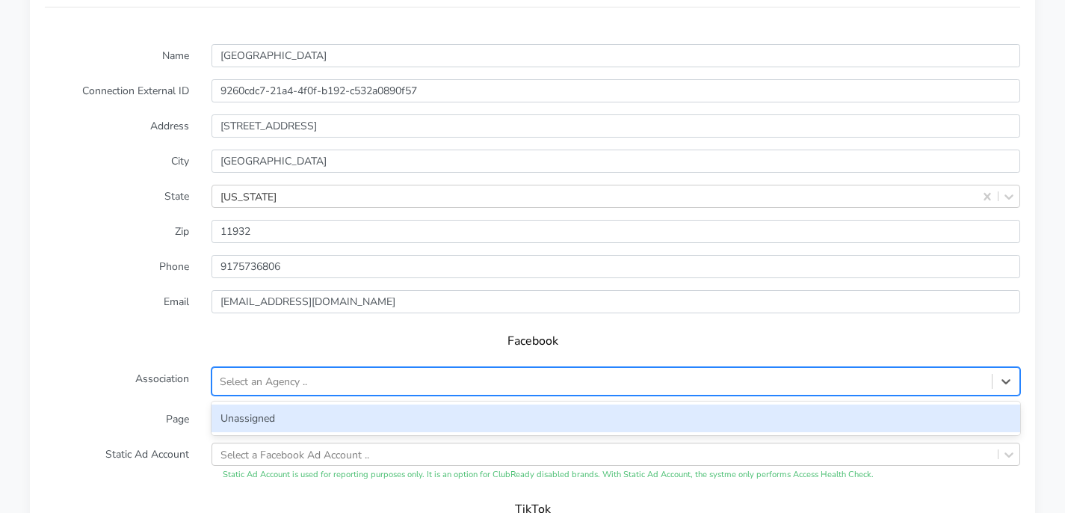
click at [262, 380] on div "Select an Agency .." at bounding box center [263, 382] width 87 height 16
click at [269, 415] on div "Unassigned" at bounding box center [616, 418] width 809 height 28
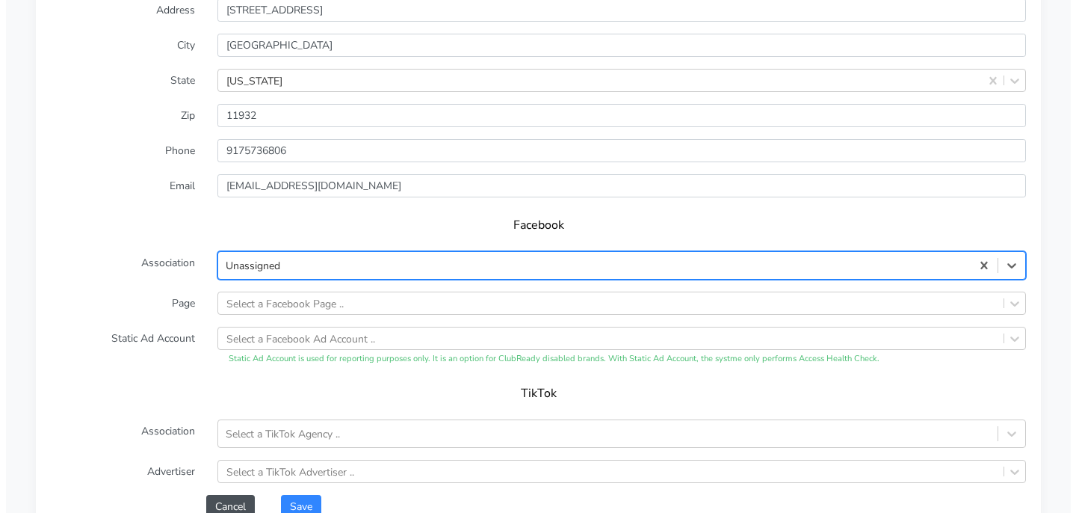
scroll to position [1315, 0]
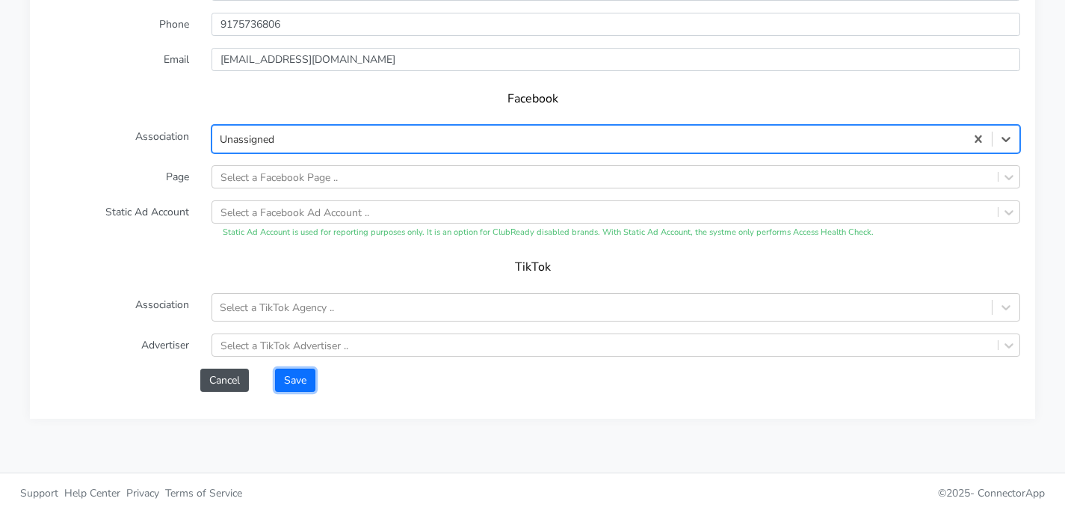
click at [306, 389] on button "Save" at bounding box center [295, 379] width 40 height 23
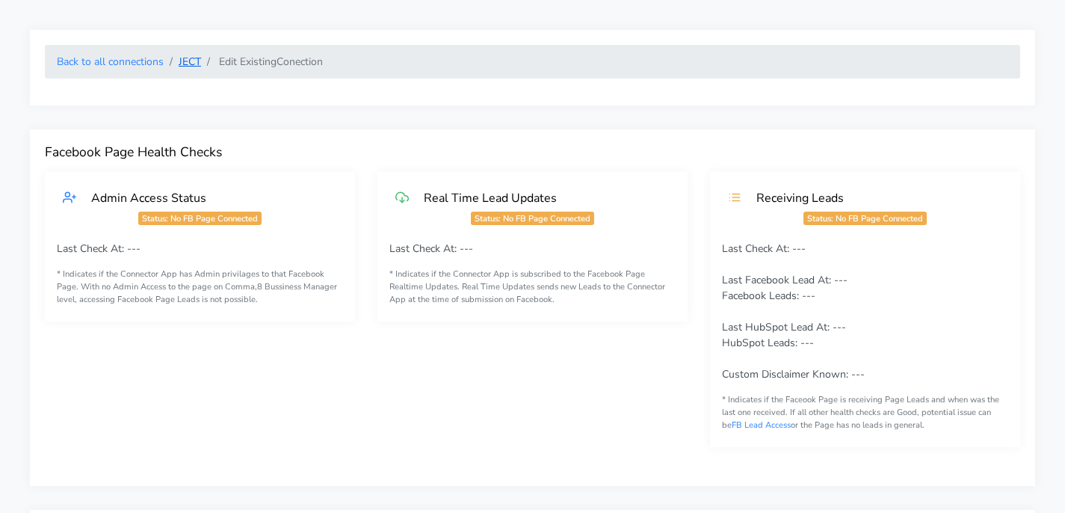
click at [194, 61] on link "JECT" at bounding box center [190, 62] width 22 height 14
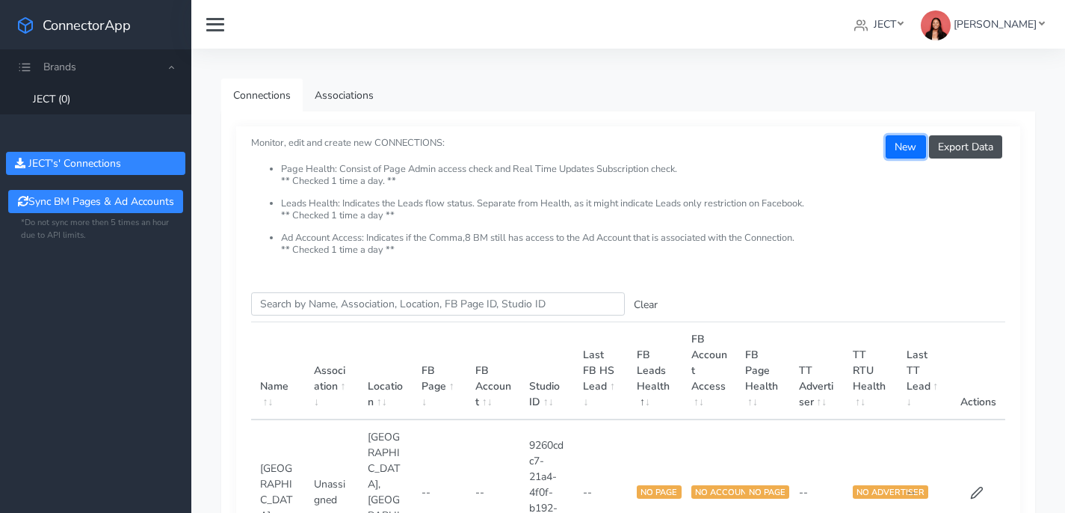
click at [905, 150] on button "New" at bounding box center [906, 146] width 40 height 23
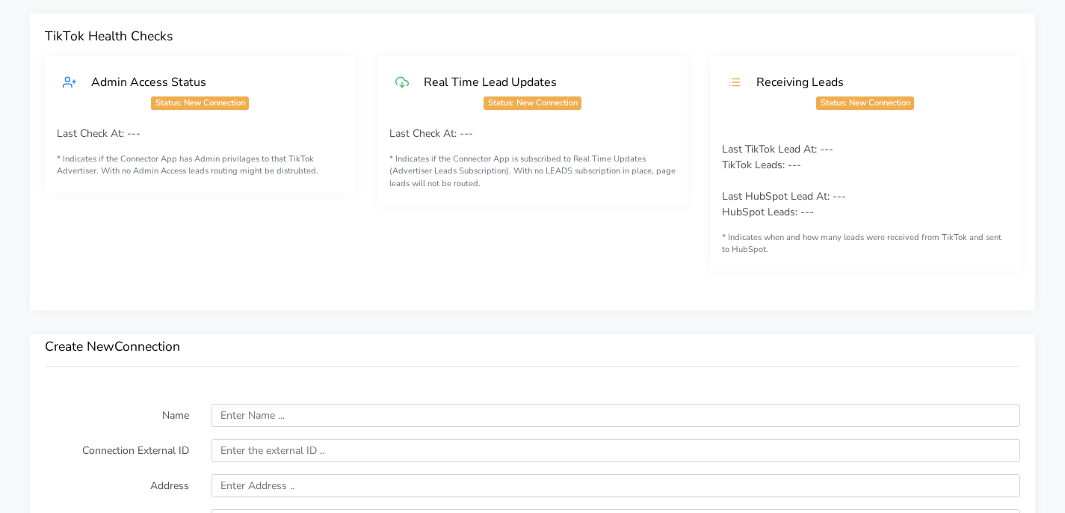
scroll to position [913, 0]
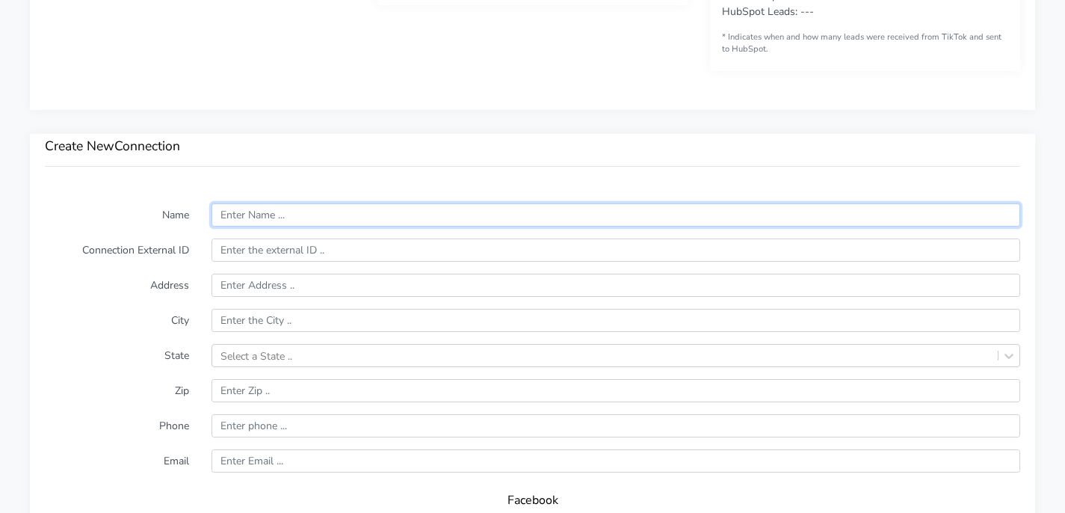
click at [442, 218] on input "text" at bounding box center [616, 214] width 809 height 23
type input "[GEOGRAPHIC_DATA]"
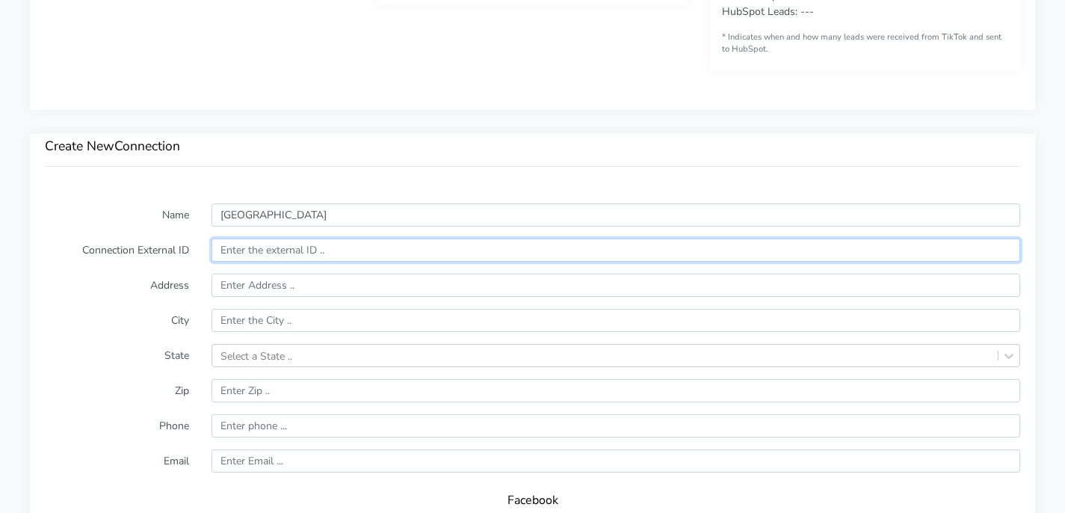
paste input "28cda563-390d-41e3-a6d5-e90b899baa55"
type input "28cda563-390d-41e3-a6d5-e90b899baa55"
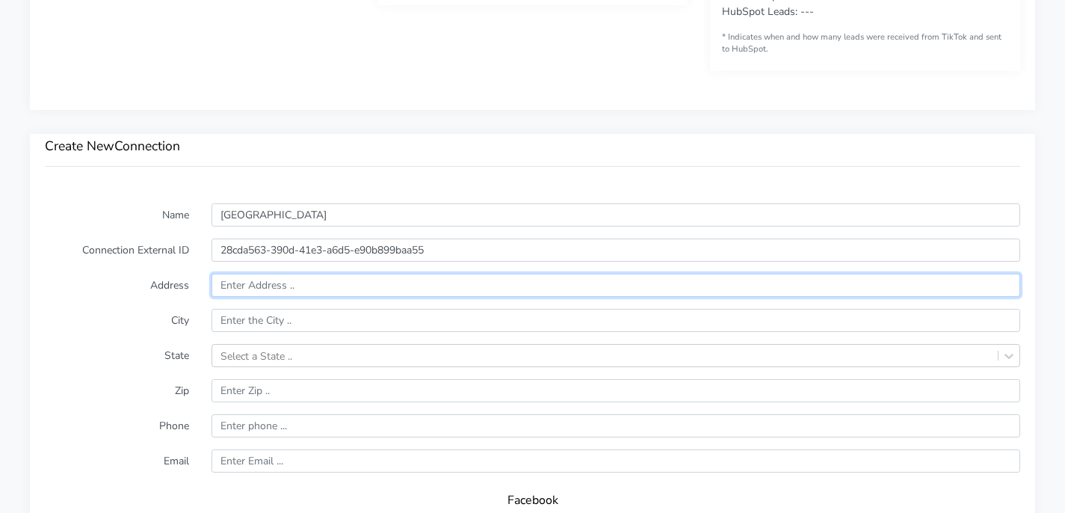
click at [398, 291] on input "text" at bounding box center [616, 285] width 809 height 23
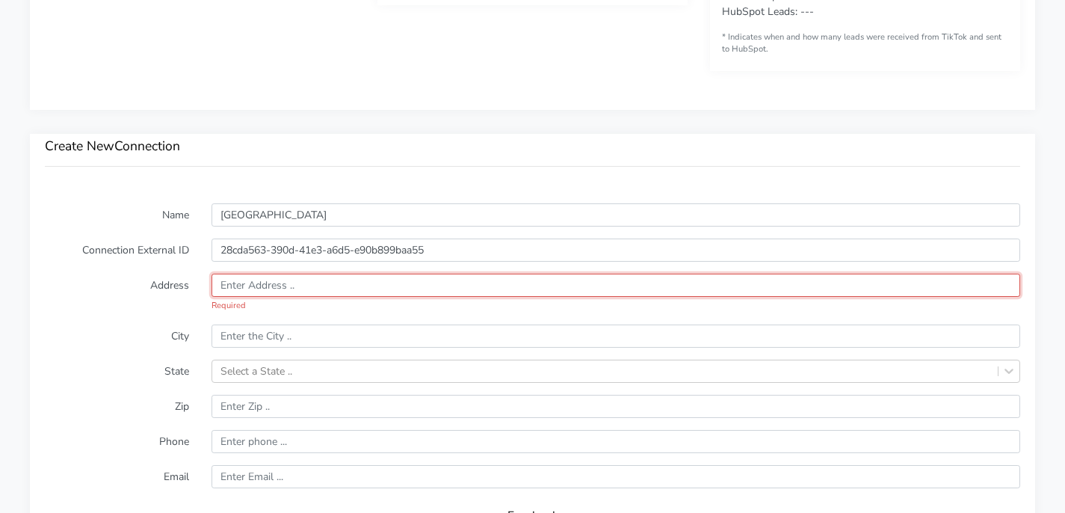
paste input "[STREET_ADDRESS]"
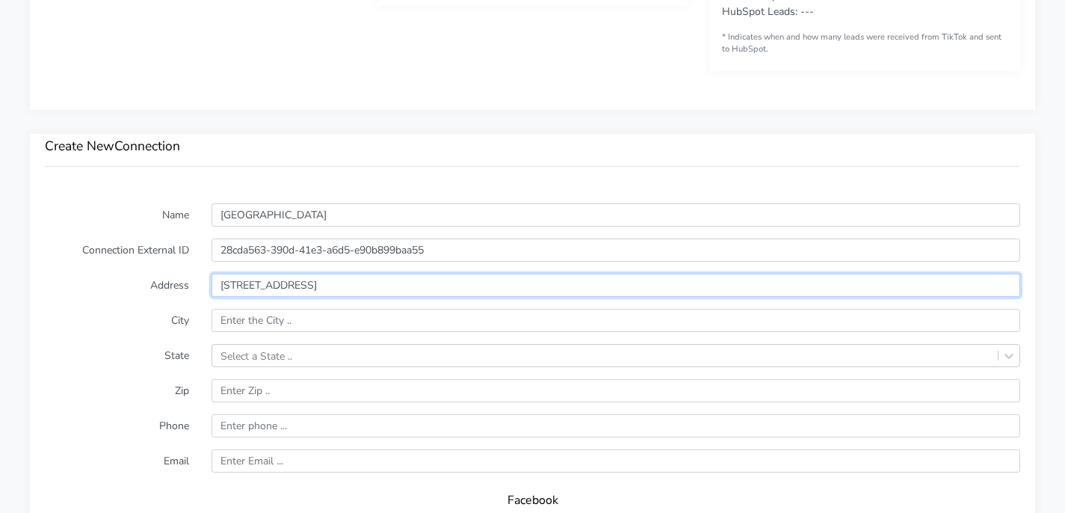
click at [298, 283] on input "[STREET_ADDRESS]" at bounding box center [616, 285] width 809 height 23
click at [316, 281] on input "1916 [GEOGRAPHIC_DATA]," at bounding box center [616, 285] width 809 height 23
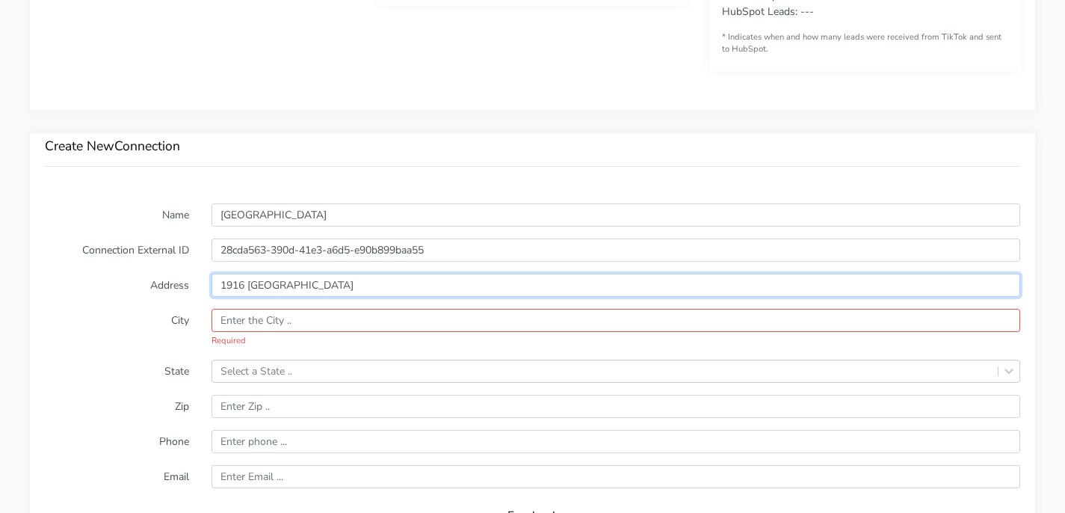
type input "1916 [GEOGRAPHIC_DATA]"
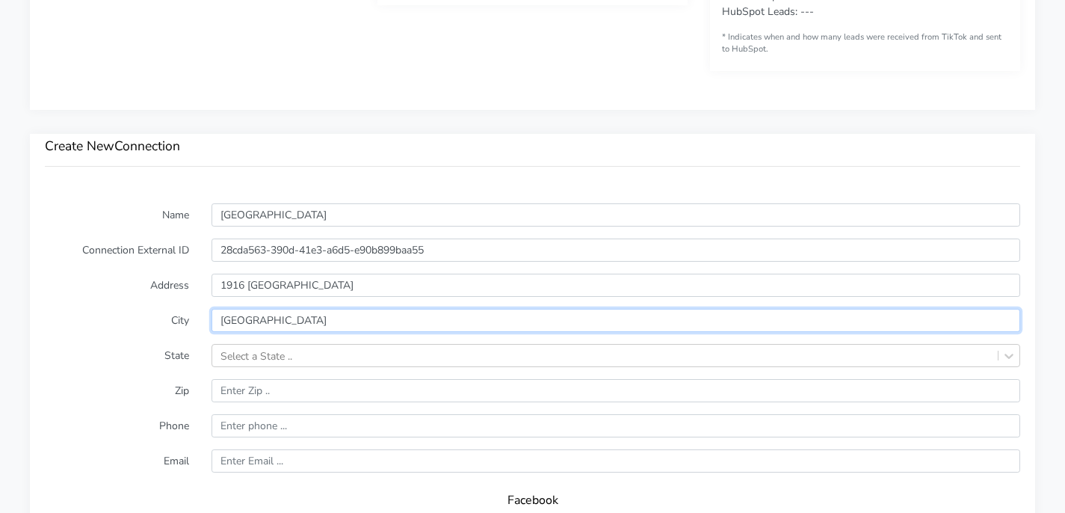
type input "[GEOGRAPHIC_DATA]"
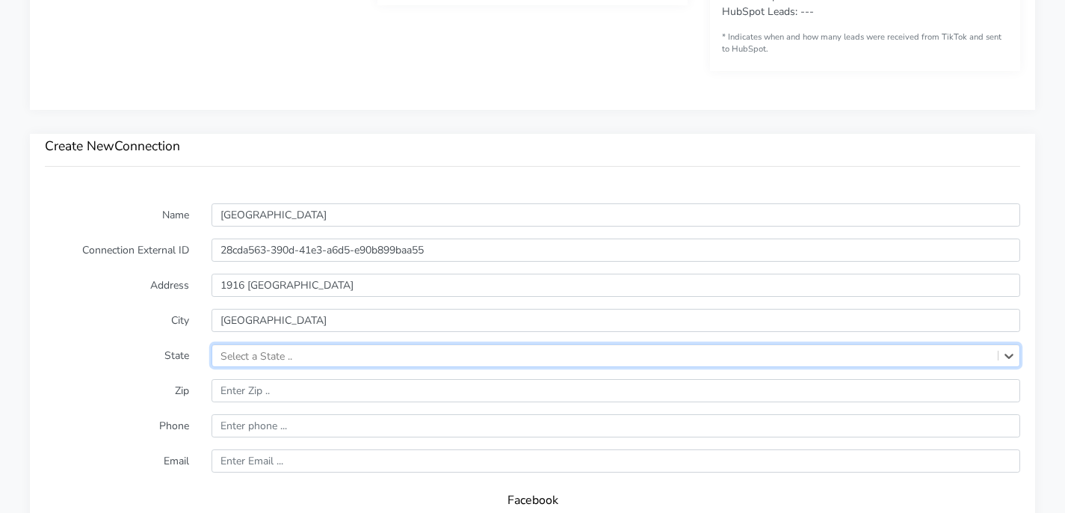
paste input "[GEOGRAPHIC_DATA]"
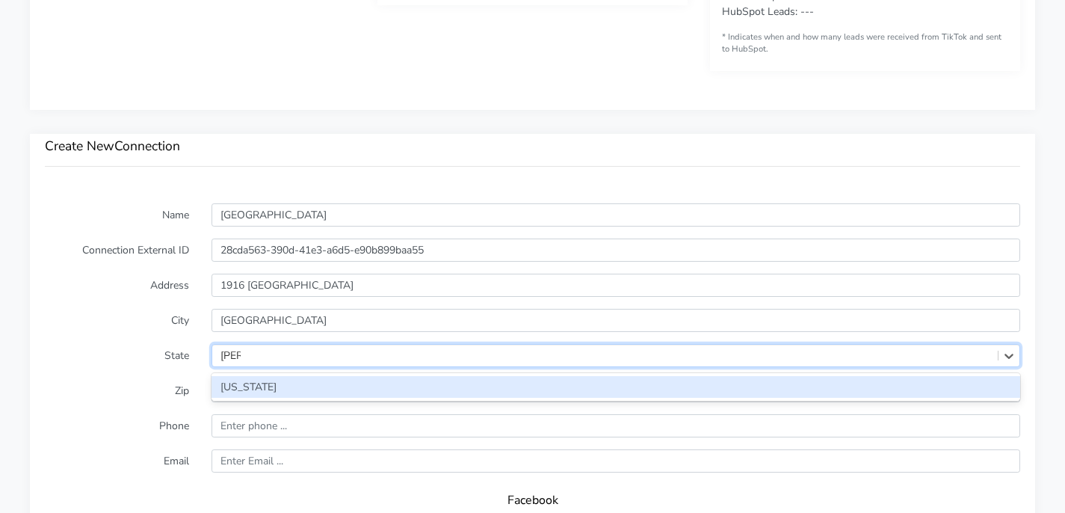
type input "Flori"
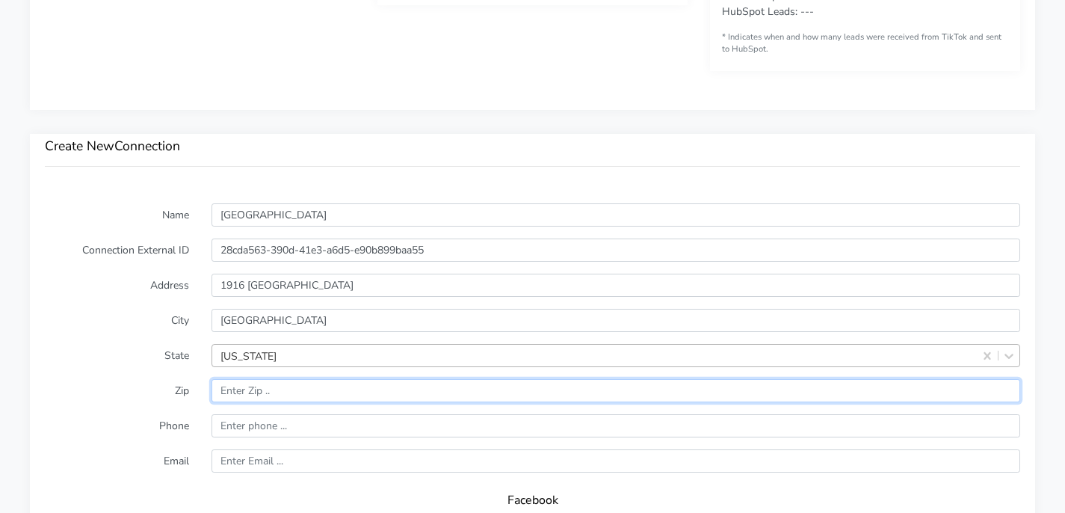
paste input "[GEOGRAPHIC_DATA]"
drag, startPoint x: 300, startPoint y: 389, endPoint x: 114, endPoint y: 389, distance: 186.1
click at [119, 389] on div "Zip" at bounding box center [533, 390] width 998 height 23
type input "33139"
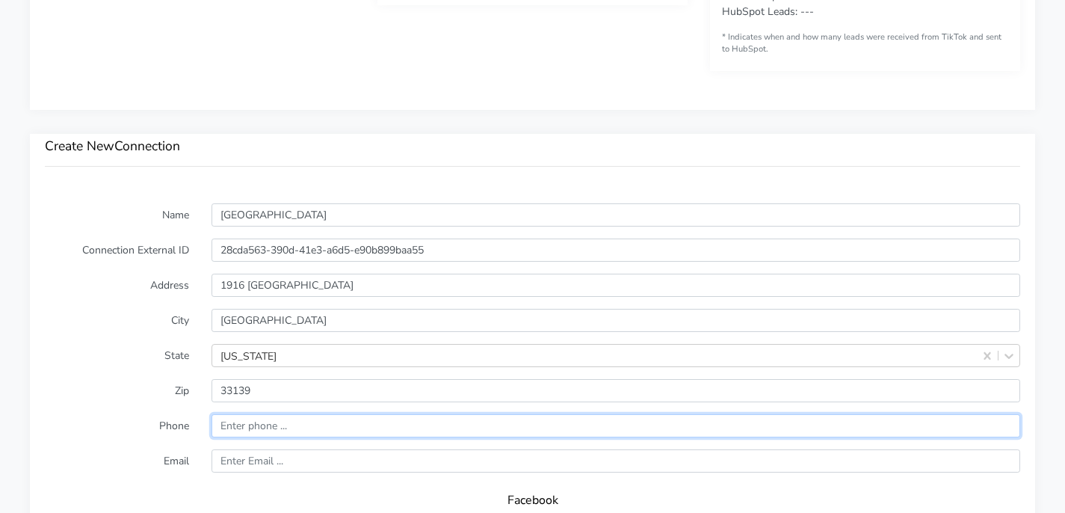
click at [270, 420] on input "input" at bounding box center [616, 425] width 809 height 23
paste input "917.573.6806"
click at [262, 427] on input "input" at bounding box center [616, 425] width 809 height 23
type input "9175736806"
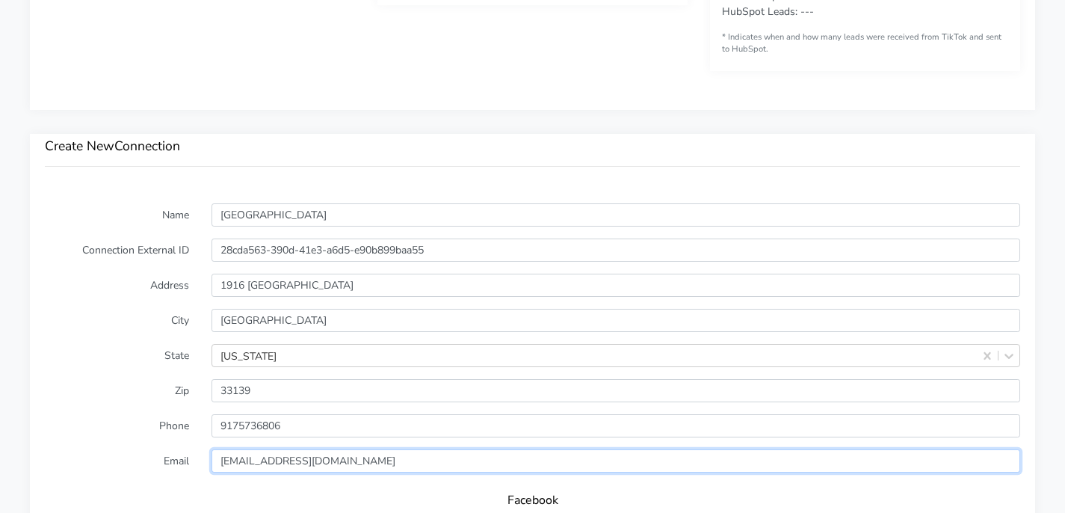
type input "[EMAIL_ADDRESS][DOMAIN_NAME]"
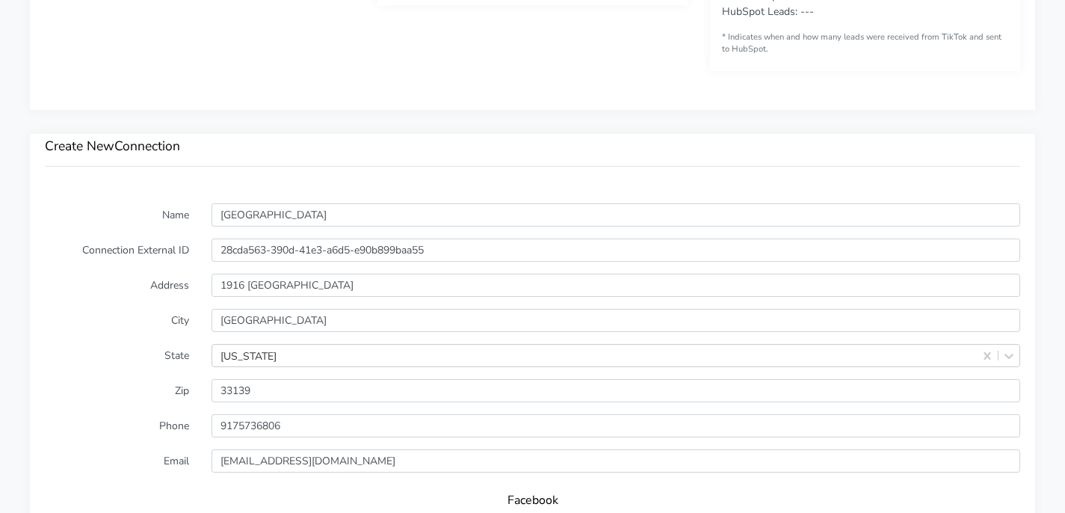
click at [315, 170] on div "Create New Connection" at bounding box center [532, 161] width 1005 height 55
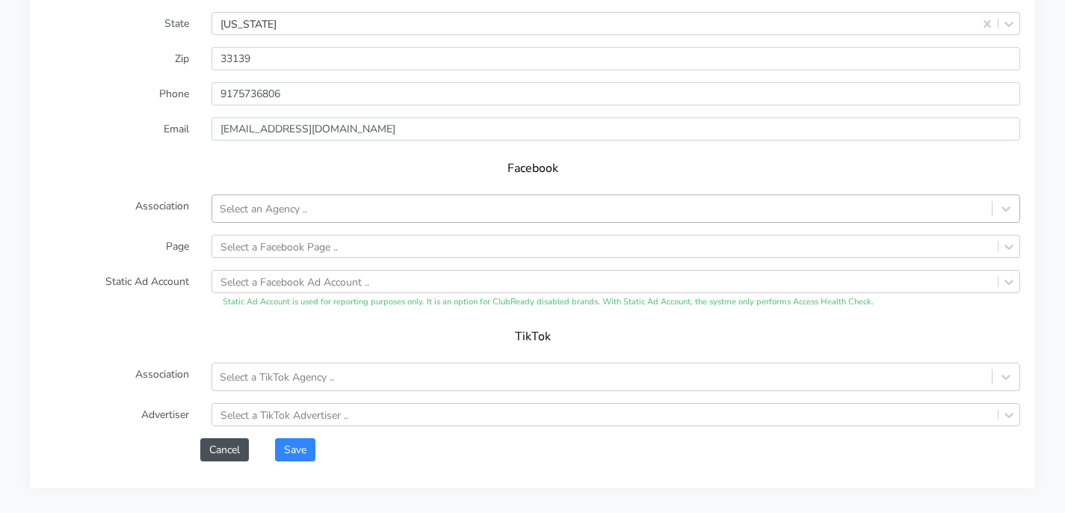
click at [328, 203] on div "Select an Agency .." at bounding box center [601, 209] width 779 height 25
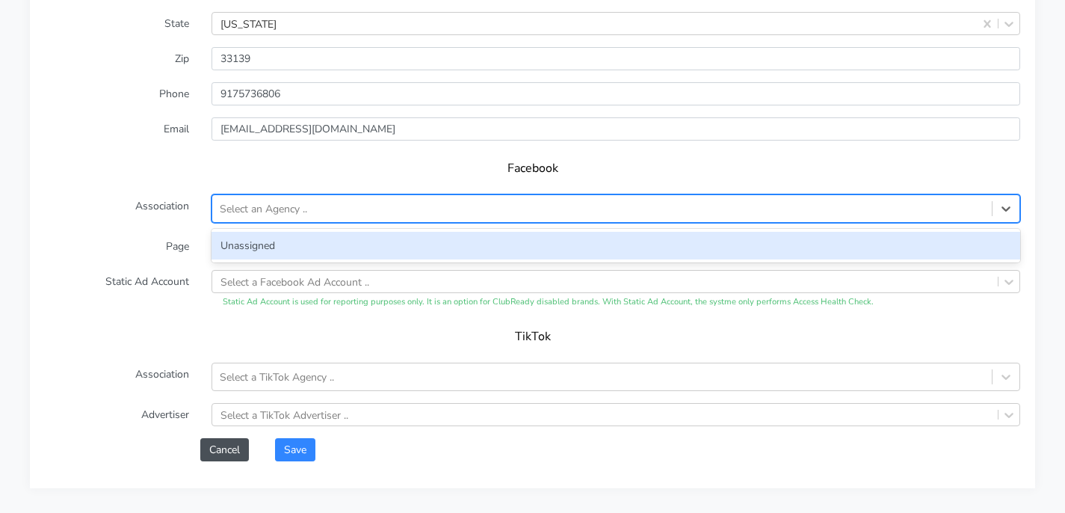
click at [321, 225] on form "Name Miami Connection External ID 28cda563-390d-41e3-a6d5-e90b899baa55 Address …" at bounding box center [532, 166] width 975 height 590
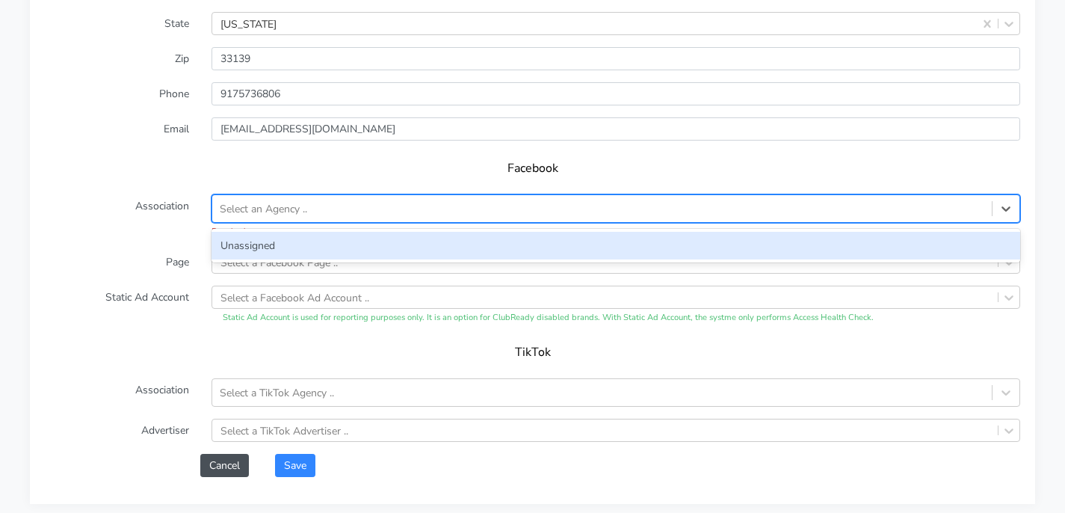
click at [311, 204] on div "Select an Agency .." at bounding box center [601, 209] width 779 height 25
click at [303, 238] on div "Unassigned" at bounding box center [616, 246] width 809 height 28
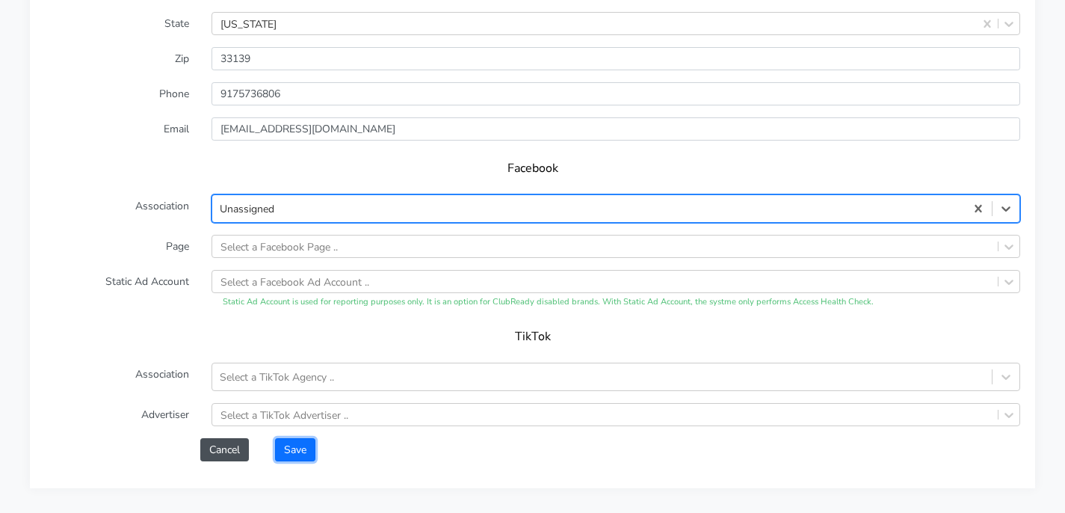
click at [300, 455] on button "Save" at bounding box center [295, 449] width 40 height 23
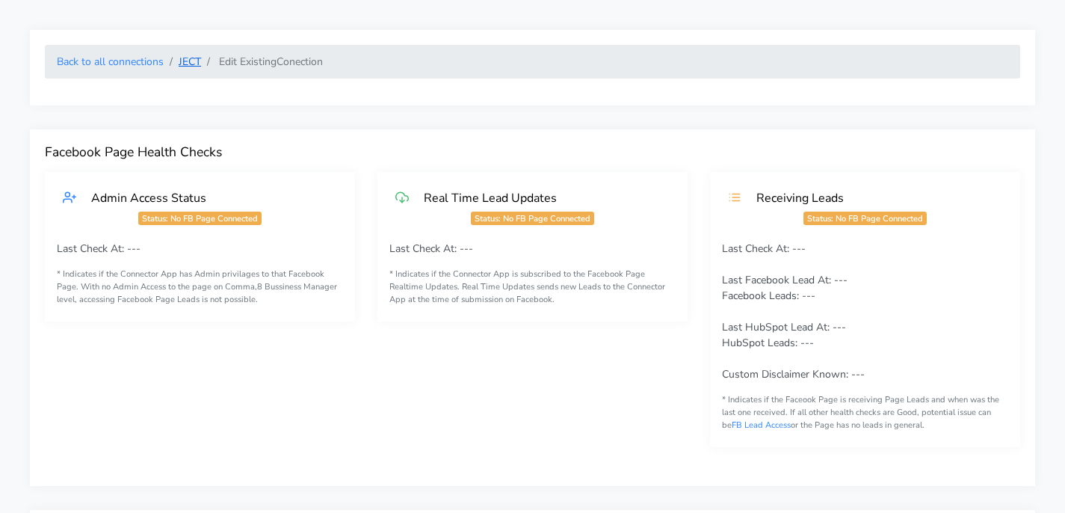
click at [192, 61] on link "JECT" at bounding box center [190, 62] width 22 height 14
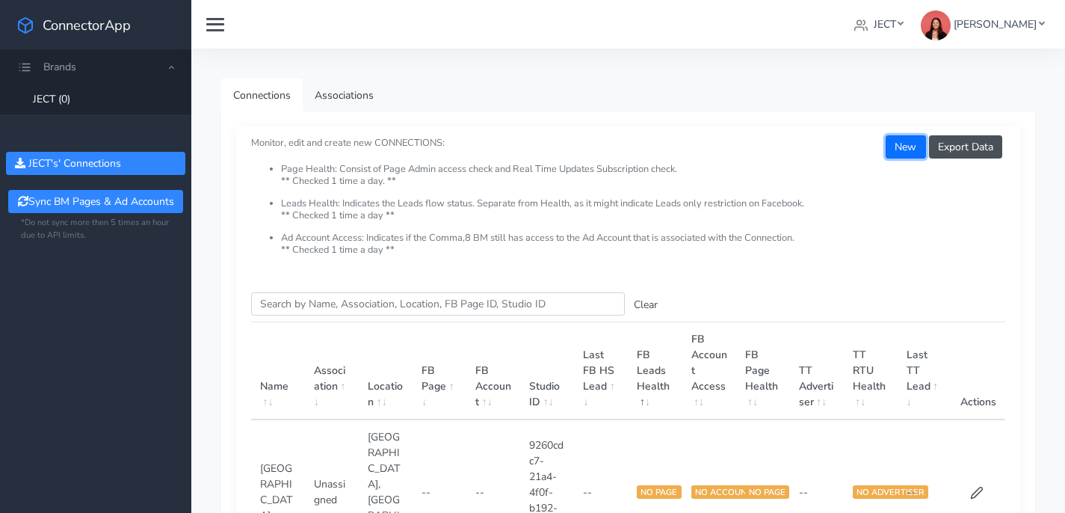
click at [913, 154] on button "New" at bounding box center [906, 146] width 40 height 23
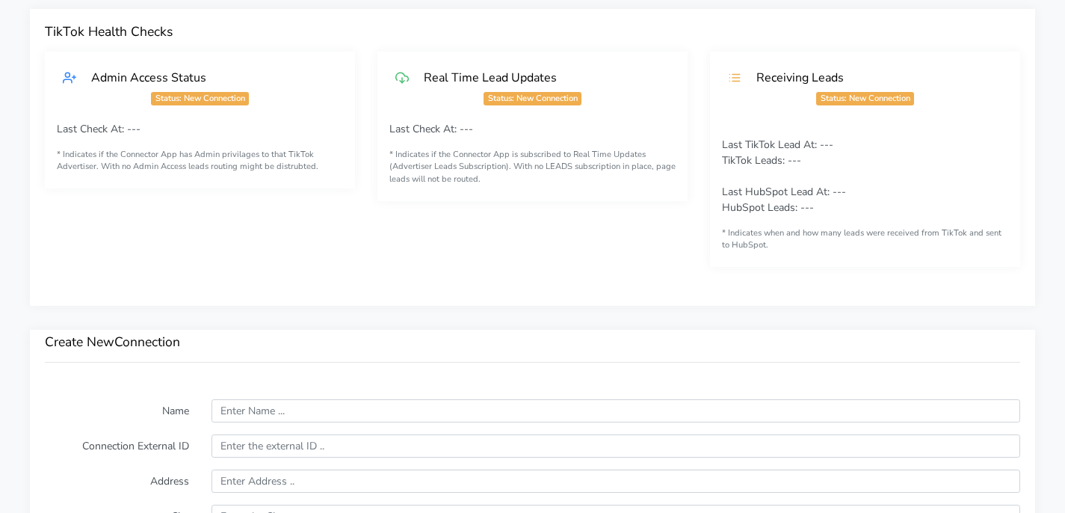
scroll to position [847, 0]
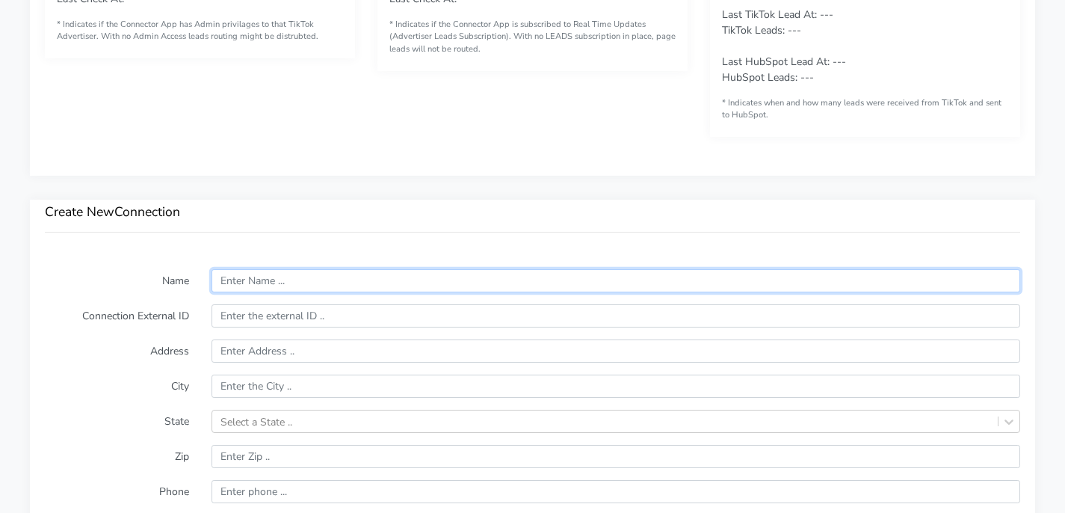
click at [404, 271] on input "text" at bounding box center [616, 280] width 809 height 23
paste input "[STREET_ADDRESS]"
type input "[STREET_ADDRESS]"
type input "[GEOGRAPHIC_DATA]"
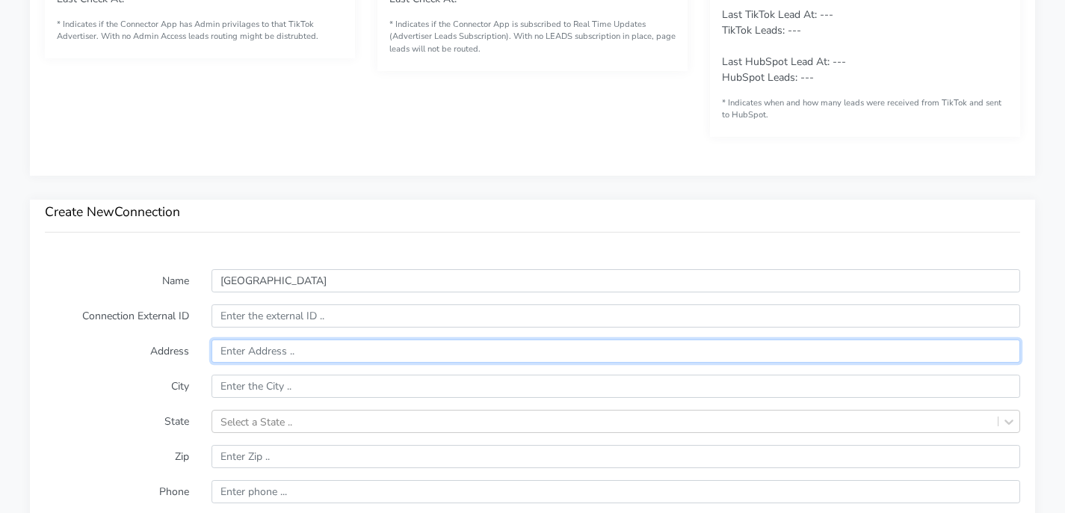
click at [379, 357] on input "text" at bounding box center [616, 350] width 809 height 23
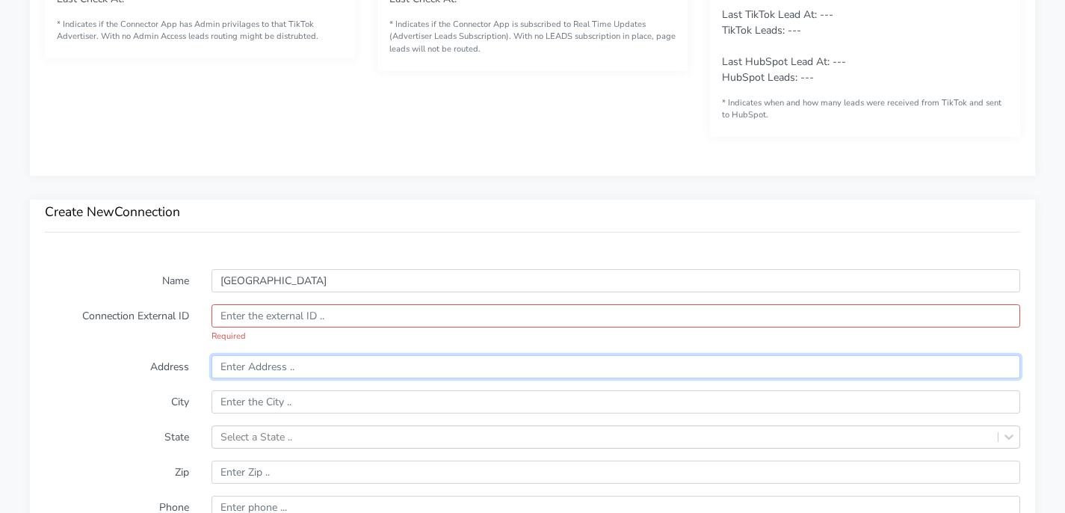
paste input "[STREET_ADDRESS]"
click at [309, 364] on input "[STREET_ADDRESS]" at bounding box center [616, 366] width 809 height 23
type input "[STREET_ADDRESS]"
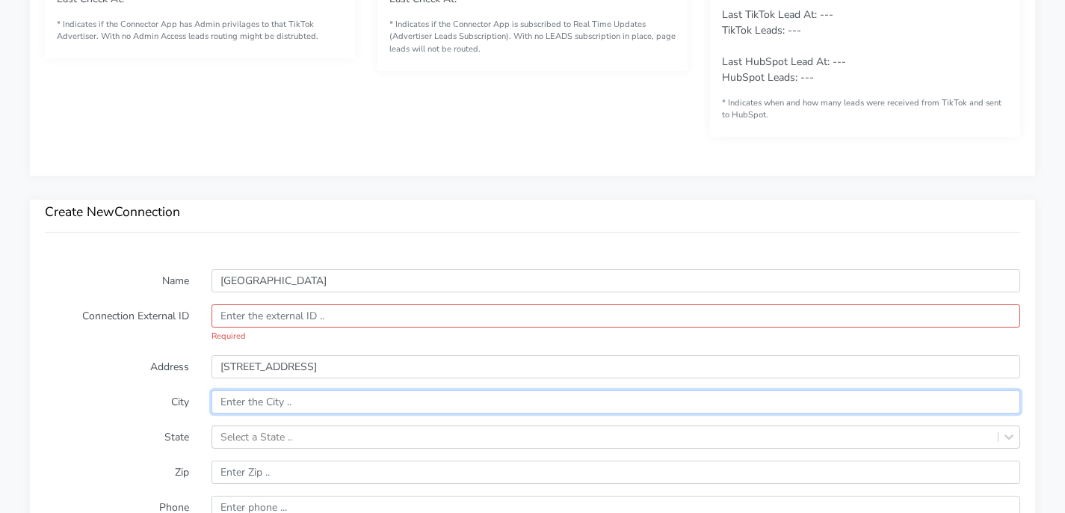
paste input "[GEOGRAPHIC_DATA]"
click at [280, 401] on input "[GEOGRAPHIC_DATA]" at bounding box center [616, 401] width 809 height 23
type input "[GEOGRAPHIC_DATA]"
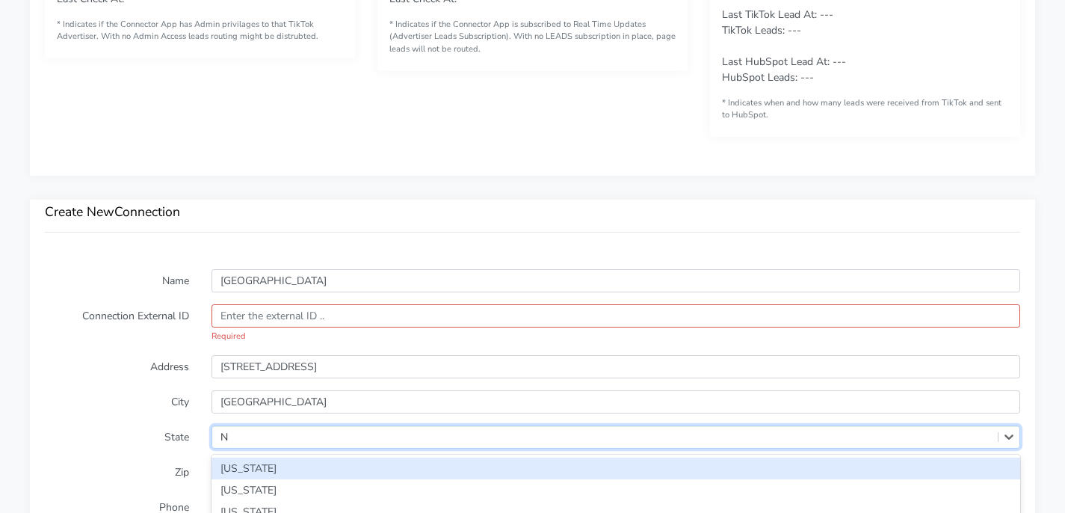
scroll to position [1019, 0]
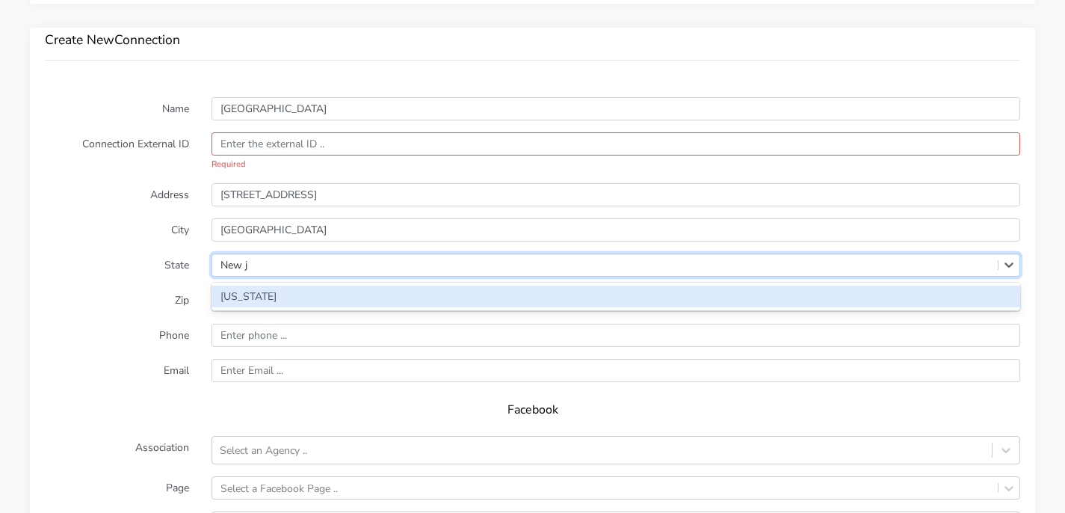
type input "New je"
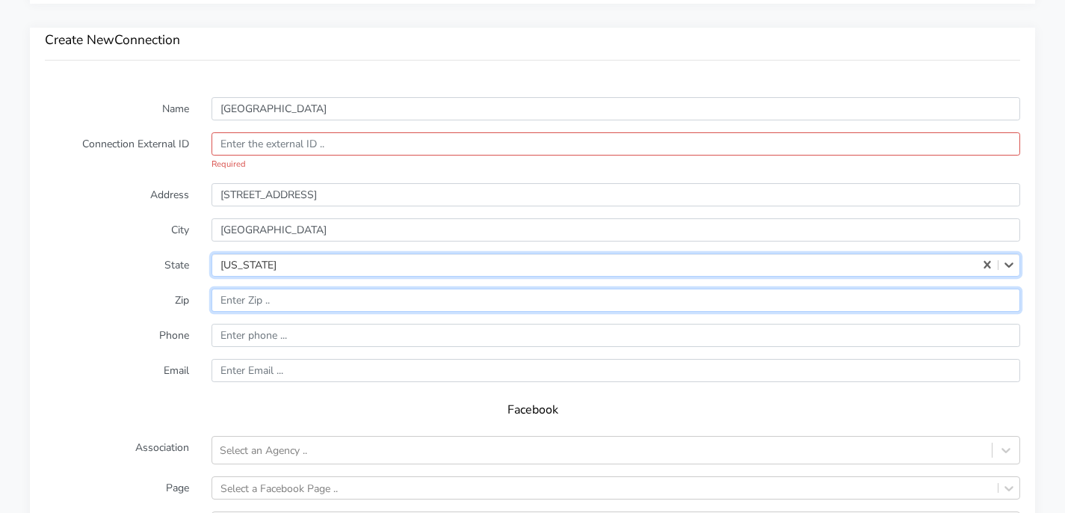
click at [247, 299] on input "input" at bounding box center [616, 299] width 809 height 23
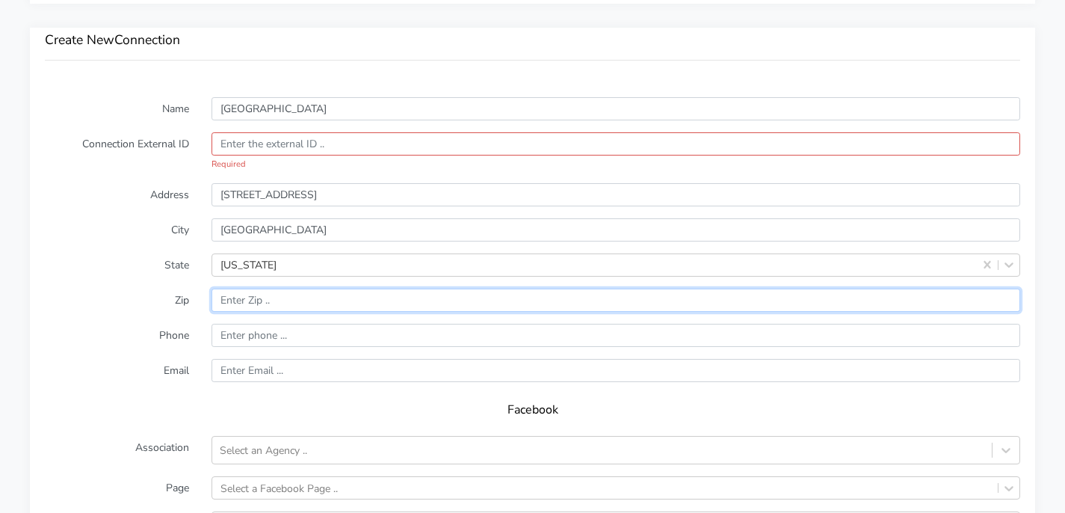
paste input "NJ 07702"
drag, startPoint x: 235, startPoint y: 300, endPoint x: 187, endPoint y: 300, distance: 47.8
click at [187, 300] on div "Zip" at bounding box center [533, 299] width 998 height 23
type input "07702"
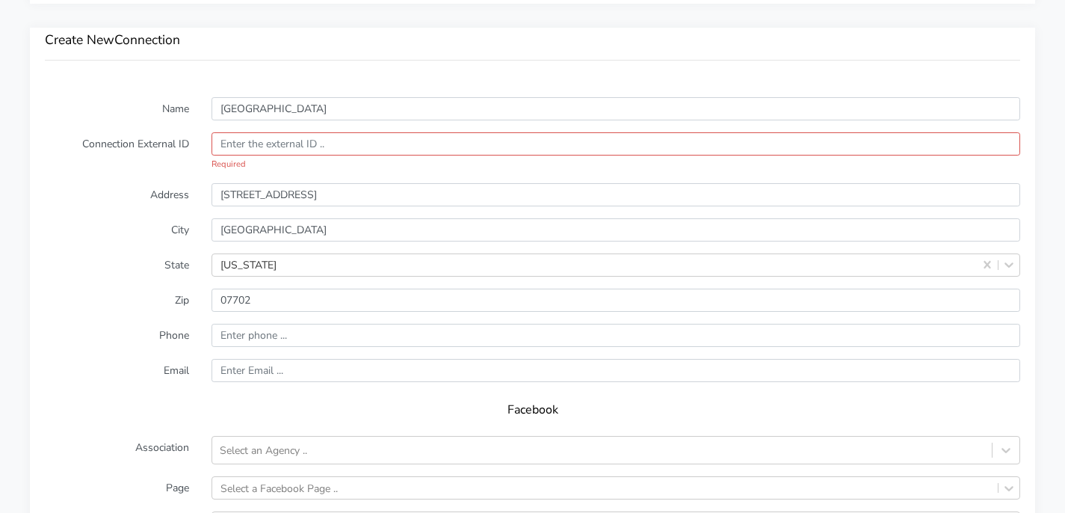
click at [156, 277] on form "Name Shrewsbury Connection External ID Required Address [STREET_ADDRESS][US_STA…" at bounding box center [532, 399] width 975 height 605
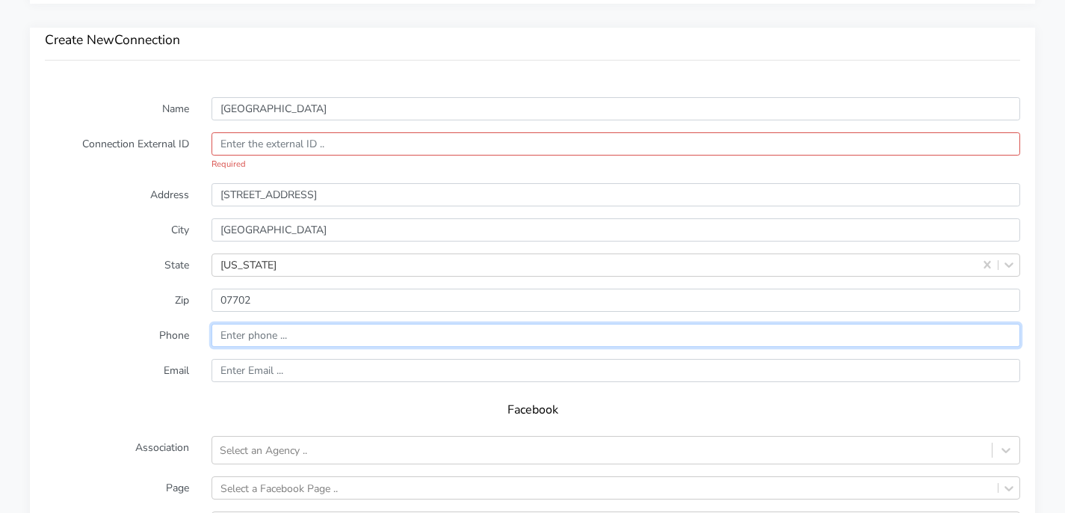
click at [301, 335] on input "input" at bounding box center [616, 335] width 809 height 23
paste input "917.573.6806"
click at [265, 335] on input "input" at bounding box center [616, 335] width 809 height 23
type input "9175736806"
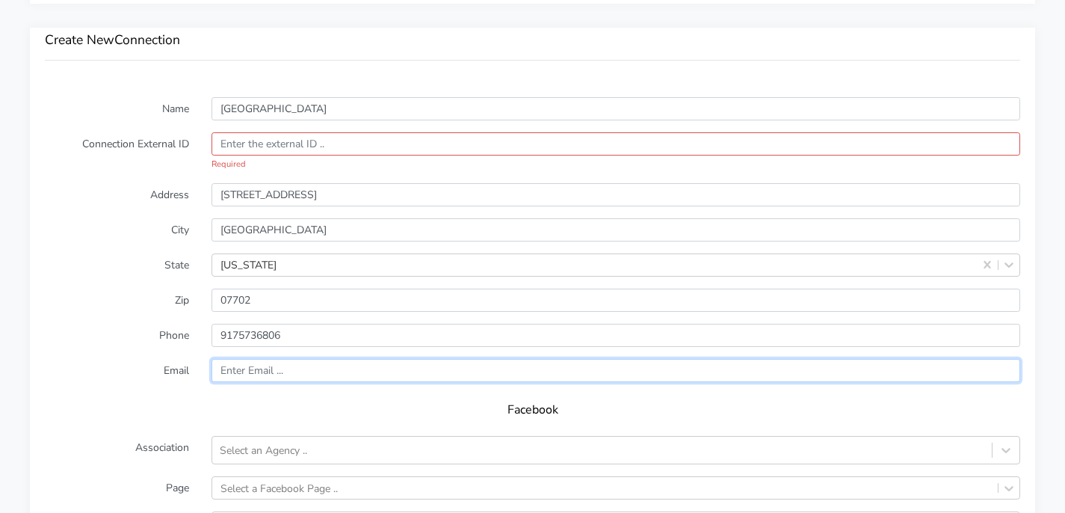
click at [371, 376] on input "text" at bounding box center [616, 370] width 809 height 23
paste input "[EMAIL_ADDRESS][DOMAIN_NAME]"
type input "[EMAIL_ADDRESS][DOMAIN_NAME]"
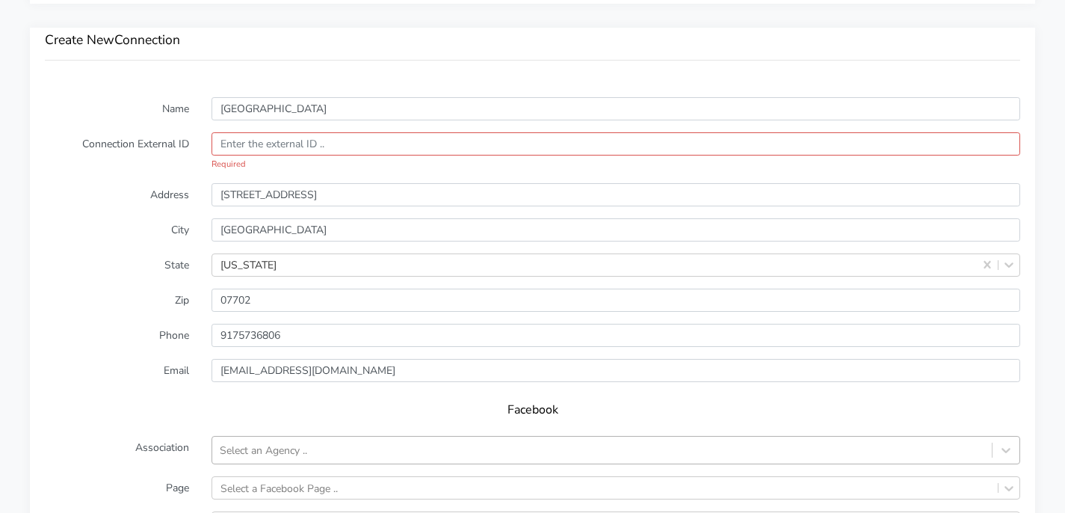
click at [320, 448] on div "Select an Agency .." at bounding box center [601, 450] width 779 height 25
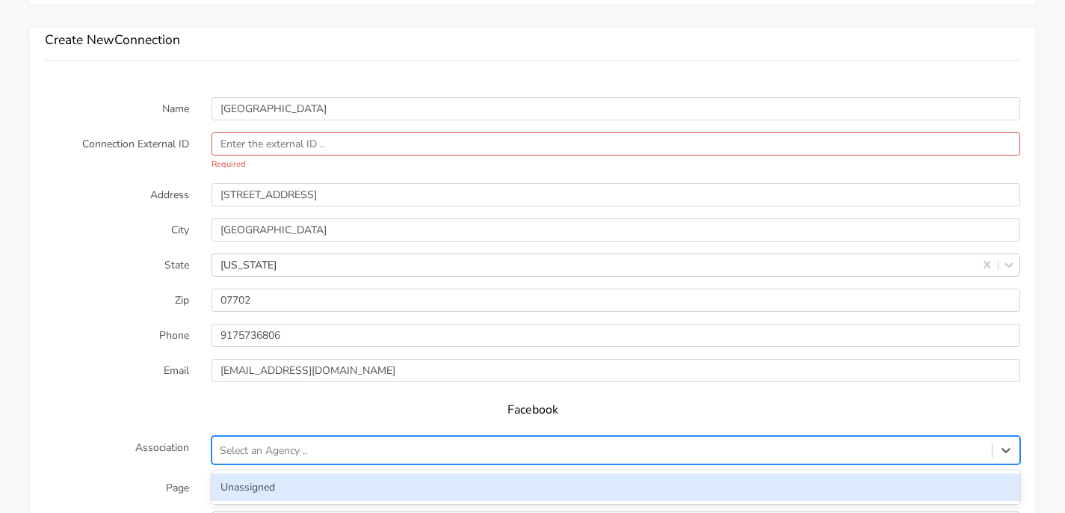
click at [295, 479] on div "Unassigned" at bounding box center [616, 487] width 809 height 28
